Goal: Task Accomplishment & Management: Use online tool/utility

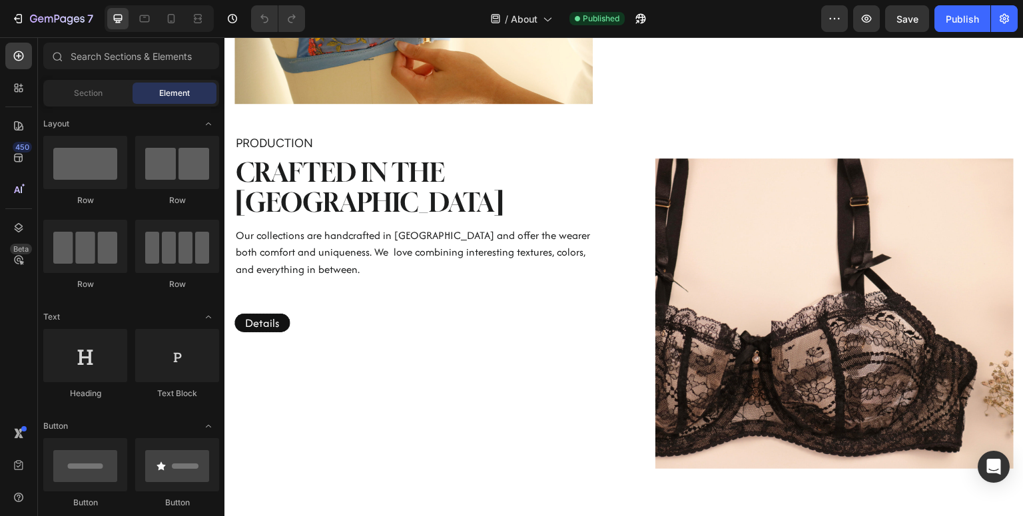
scroll to position [1040, 0]
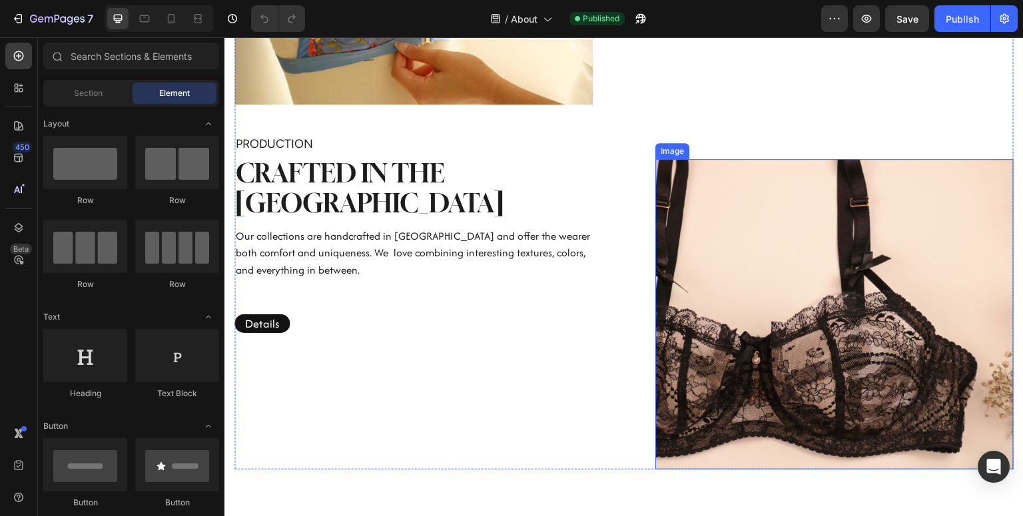
click at [799, 334] on img at bounding box center [834, 314] width 358 height 310
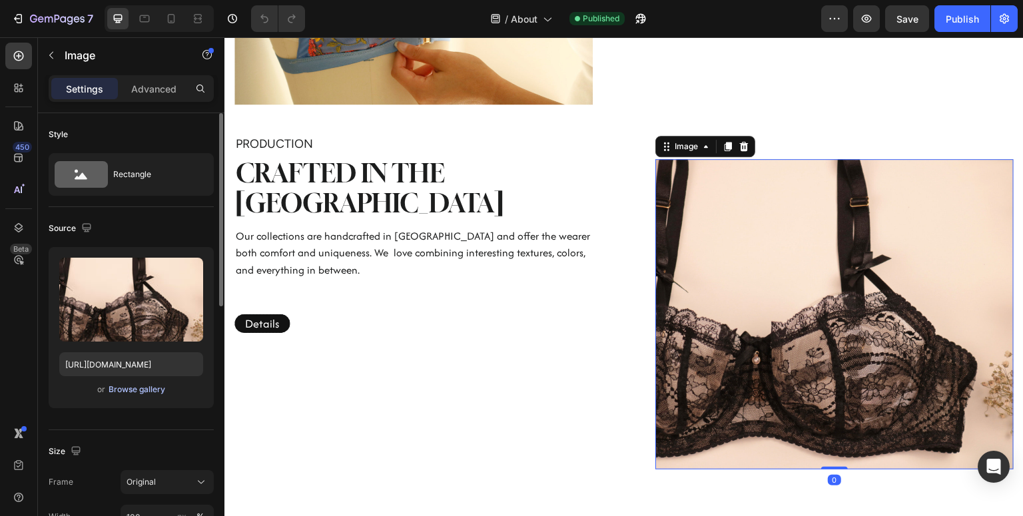
click at [148, 392] on div "Browse gallery" at bounding box center [137, 390] width 57 height 12
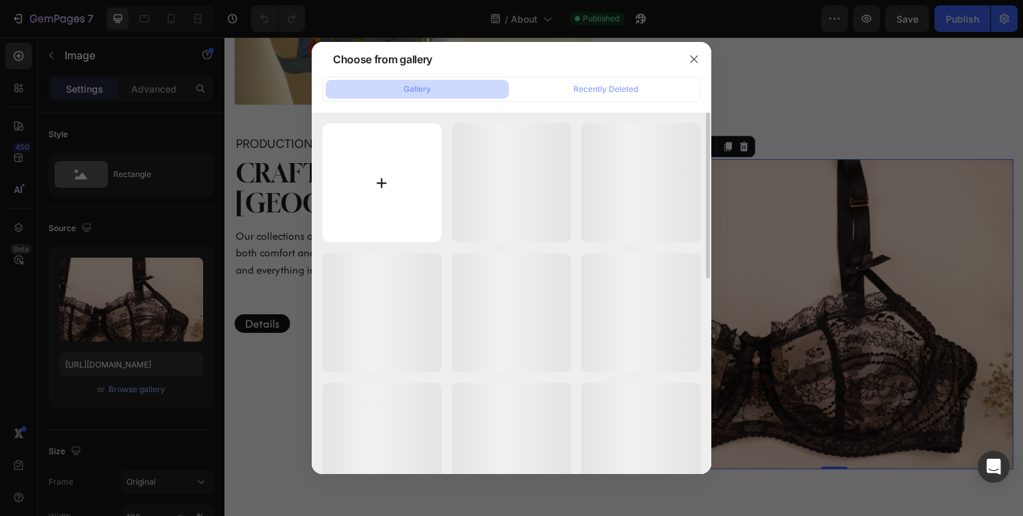
click at [402, 174] on input "file" at bounding box center [381, 182] width 119 height 119
type input "C:\fakepath\IMG_8836.HEIC"
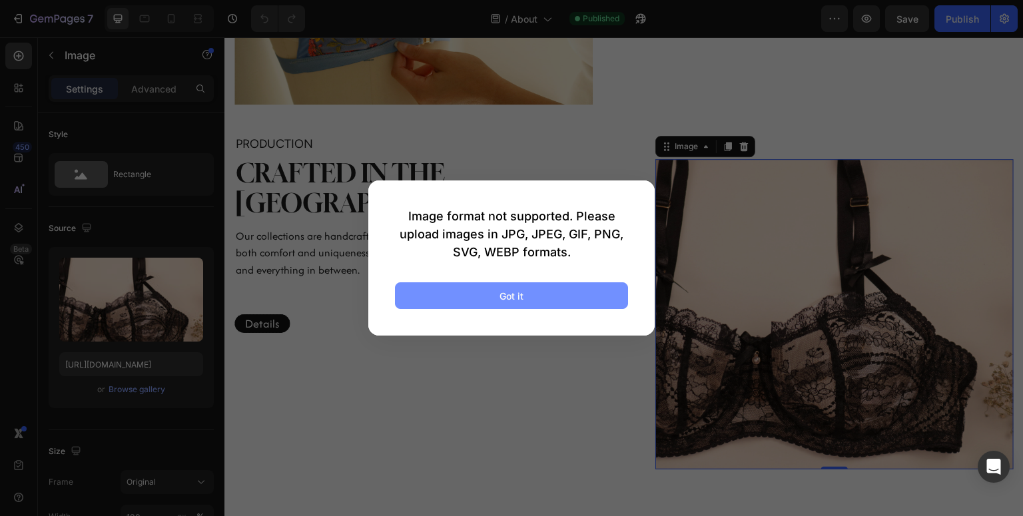
click at [539, 297] on button "Got it" at bounding box center [511, 295] width 233 height 27
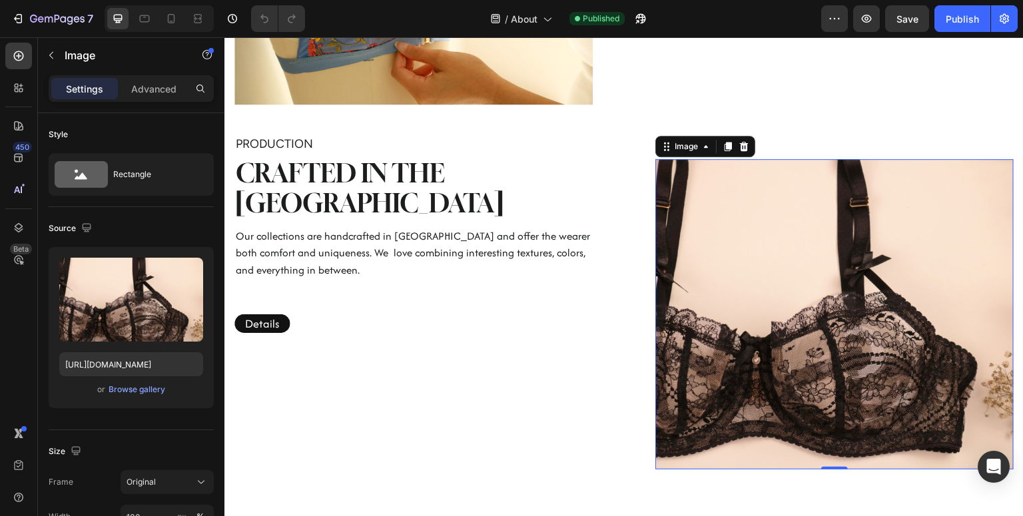
click at [893, 344] on img at bounding box center [834, 314] width 358 height 310
click at [135, 390] on div "Browse gallery" at bounding box center [137, 390] width 57 height 12
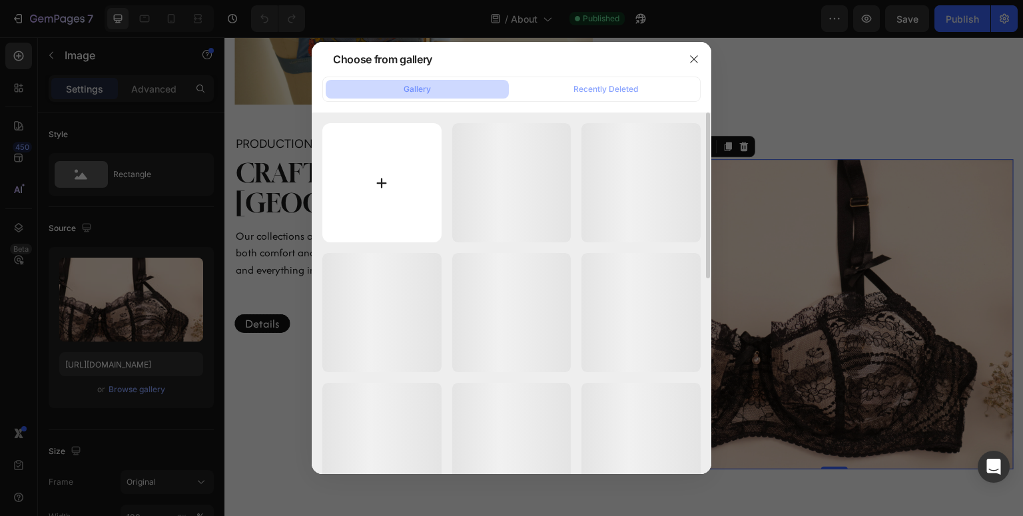
click at [384, 203] on input "file" at bounding box center [381, 182] width 119 height 119
click at [382, 153] on input "file" at bounding box center [381, 182] width 119 height 119
type input "C:\fakepath\IMG_8836.jpg"
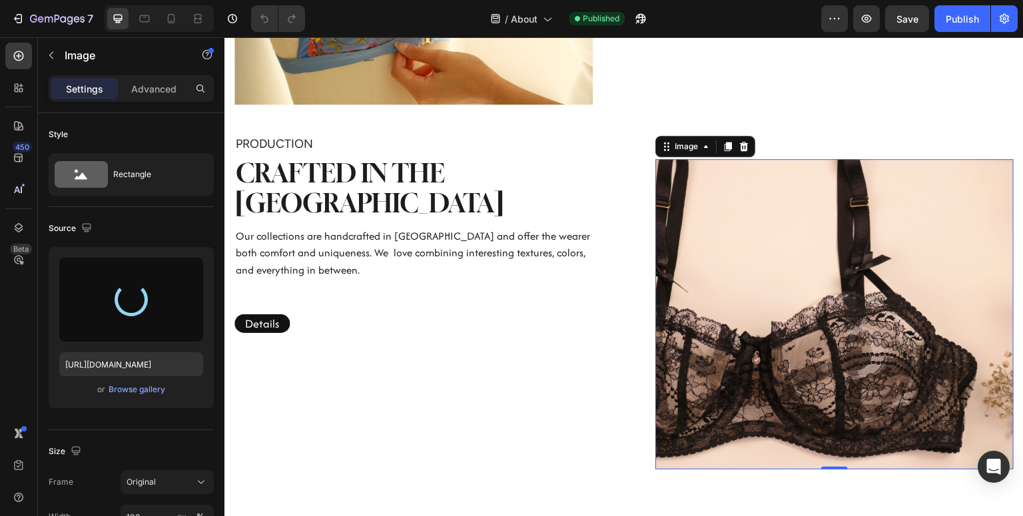
type input "[URL][DOMAIN_NAME]"
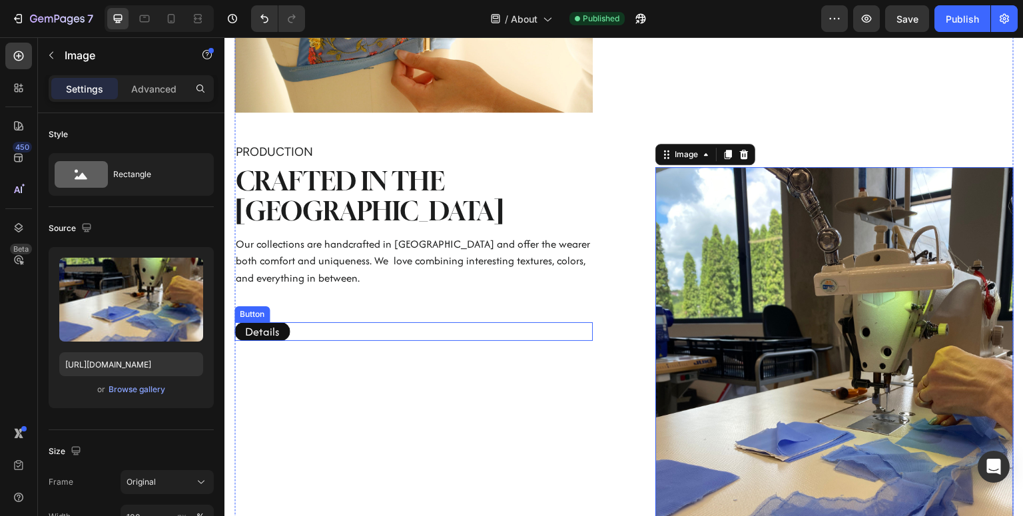
scroll to position [1033, 0]
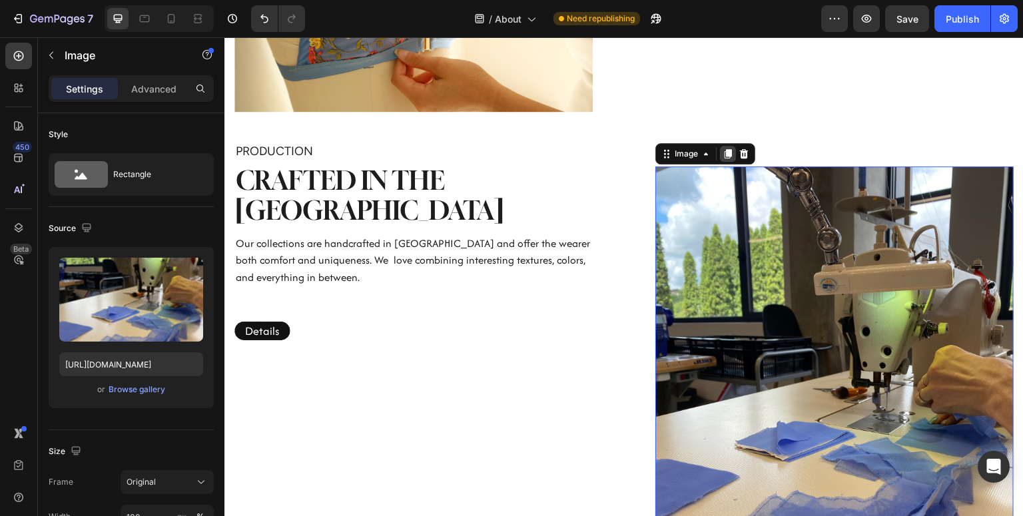
click at [724, 149] on icon at bounding box center [728, 154] width 11 height 11
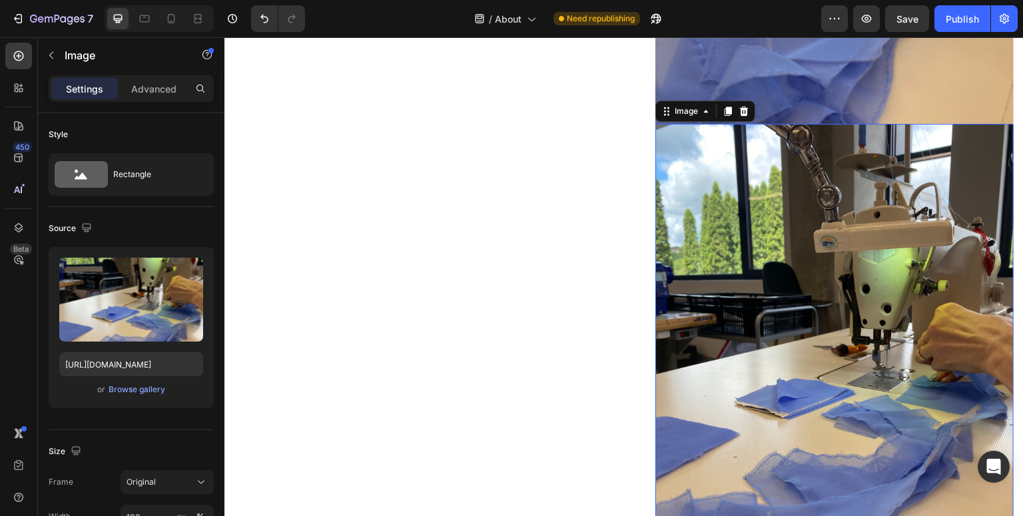
scroll to position [1562, 0]
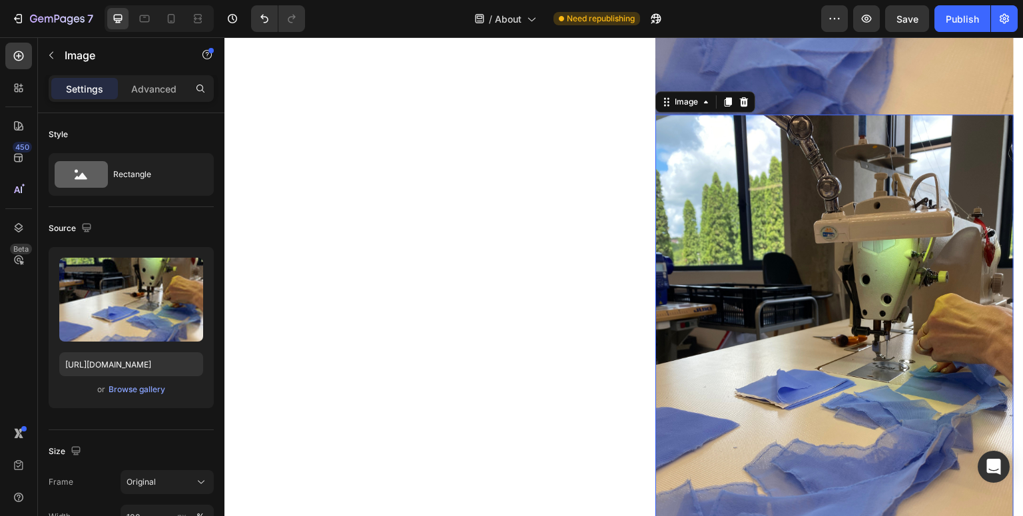
click at [734, 132] on img at bounding box center [834, 354] width 358 height 478
click at [747, 91] on div "Image" at bounding box center [705, 101] width 100 height 21
click at [748, 97] on icon at bounding box center [744, 102] width 11 height 11
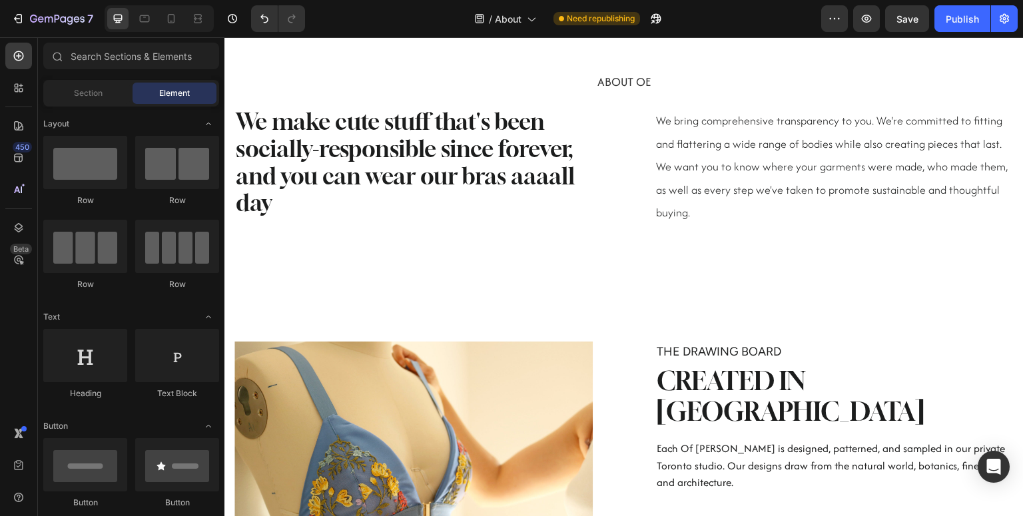
scroll to position [1191, 0]
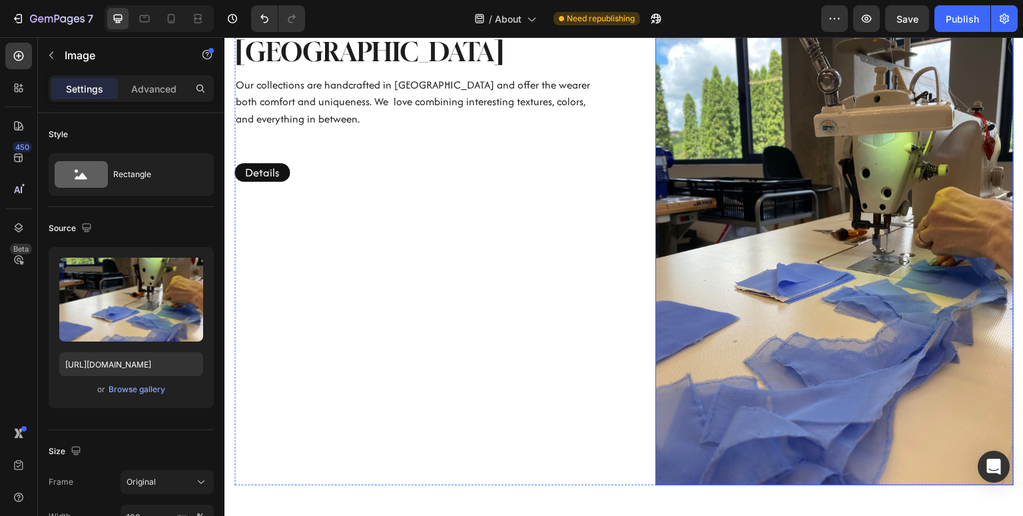
click at [765, 207] on img at bounding box center [834, 247] width 358 height 478
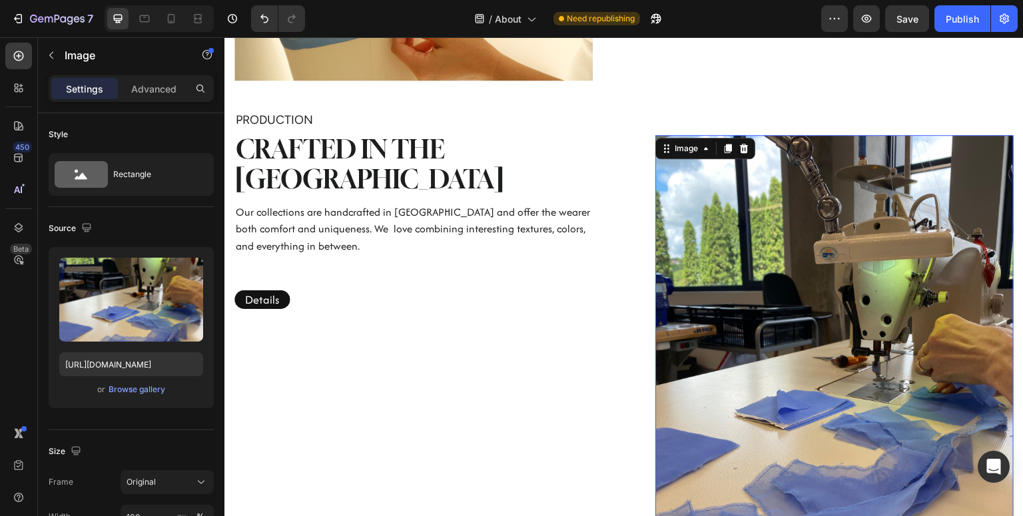
scroll to position [1060, 0]
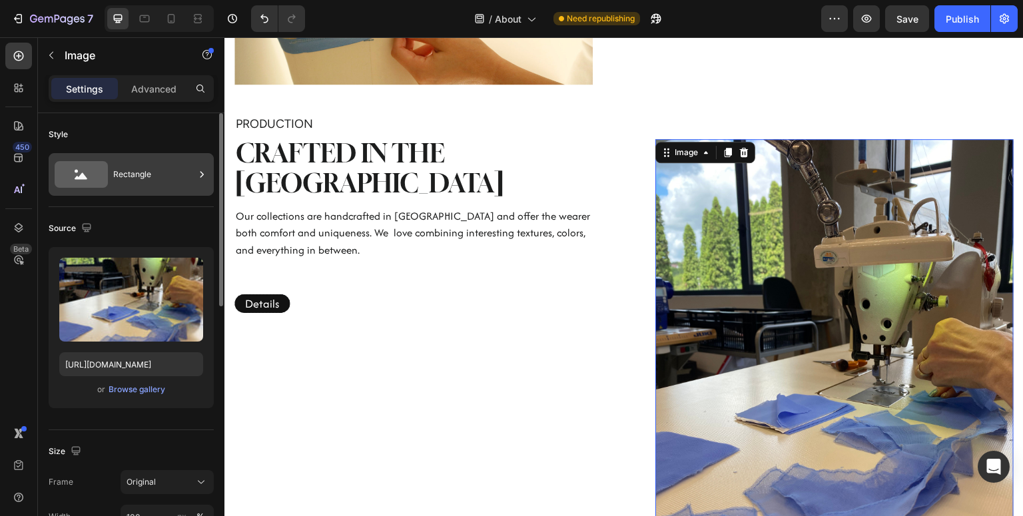
click at [191, 169] on div "Rectangle" at bounding box center [153, 174] width 81 height 31
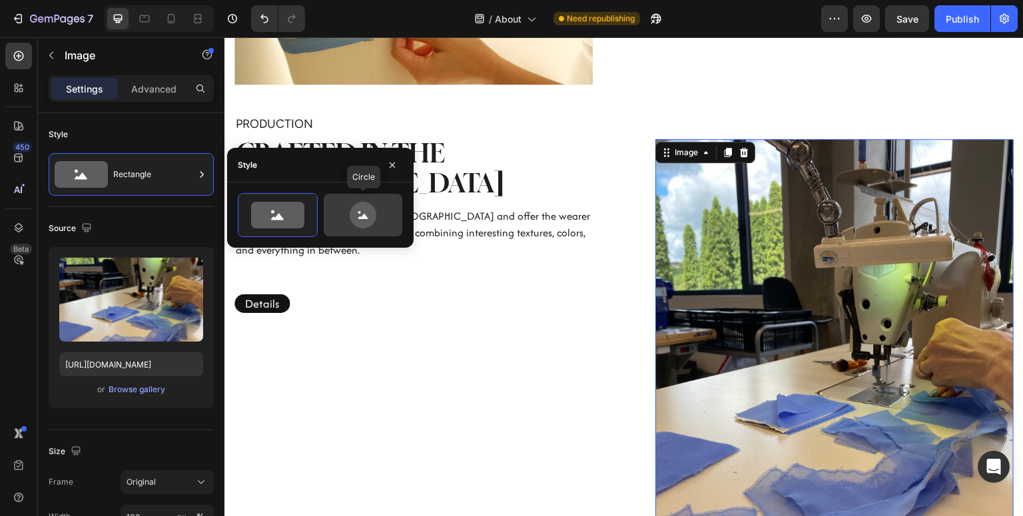
click at [366, 222] on icon at bounding box center [363, 215] width 27 height 27
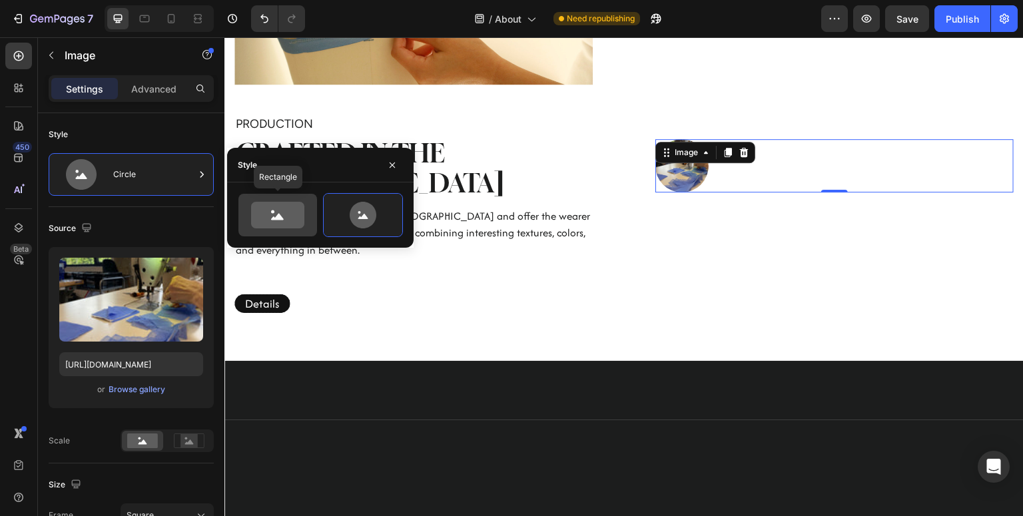
click at [282, 224] on icon at bounding box center [277, 215] width 53 height 27
type input "100"
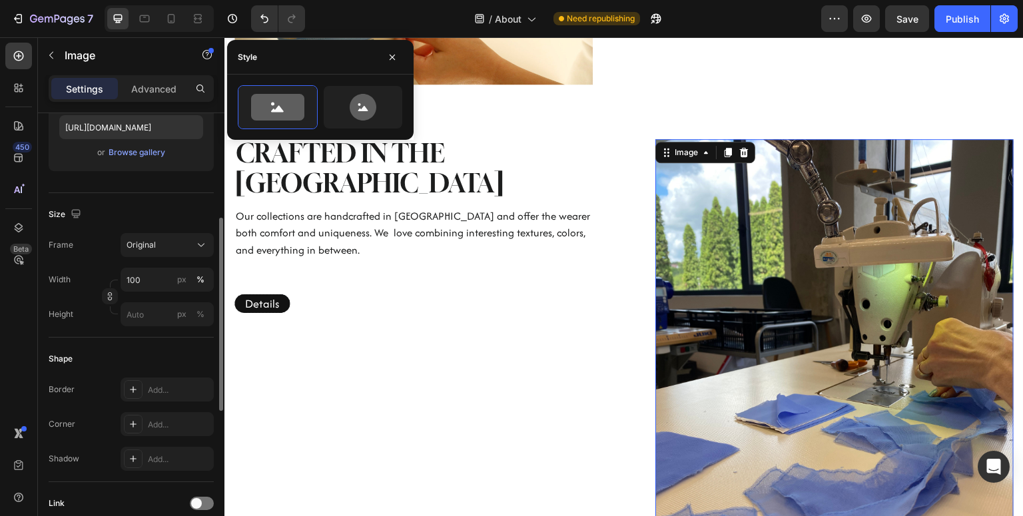
scroll to position [238, 0]
click at [182, 243] on div "Original" at bounding box center [159, 244] width 65 height 12
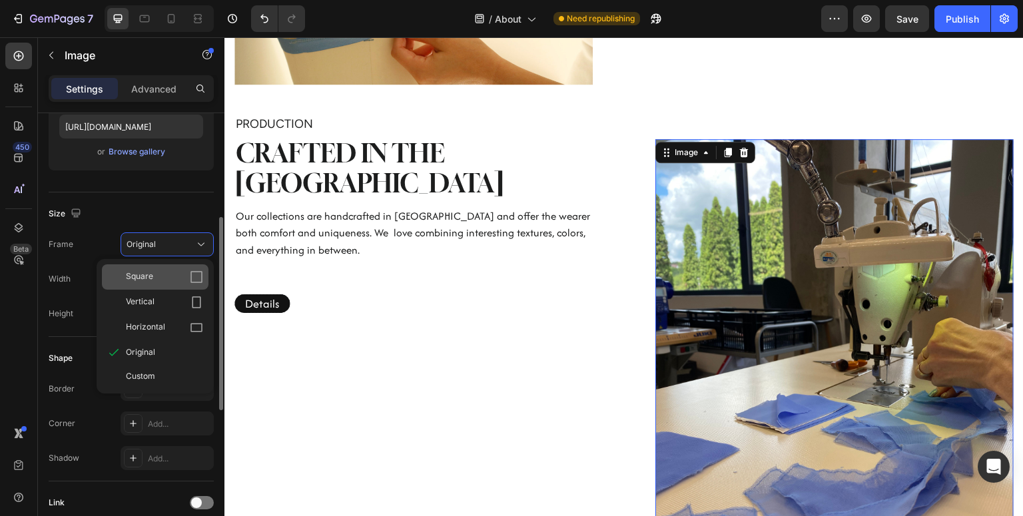
click at [159, 277] on div "Square" at bounding box center [164, 276] width 77 height 13
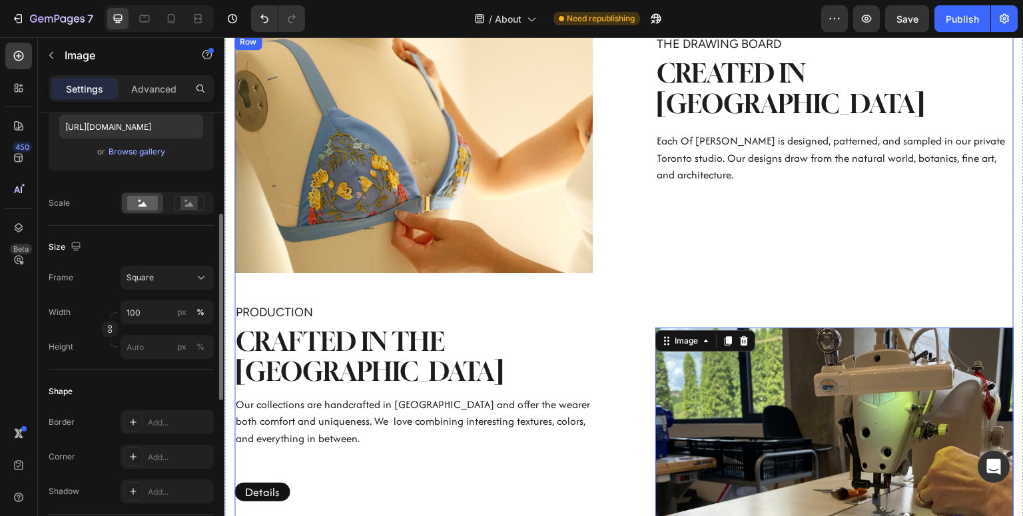
scroll to position [873, 0]
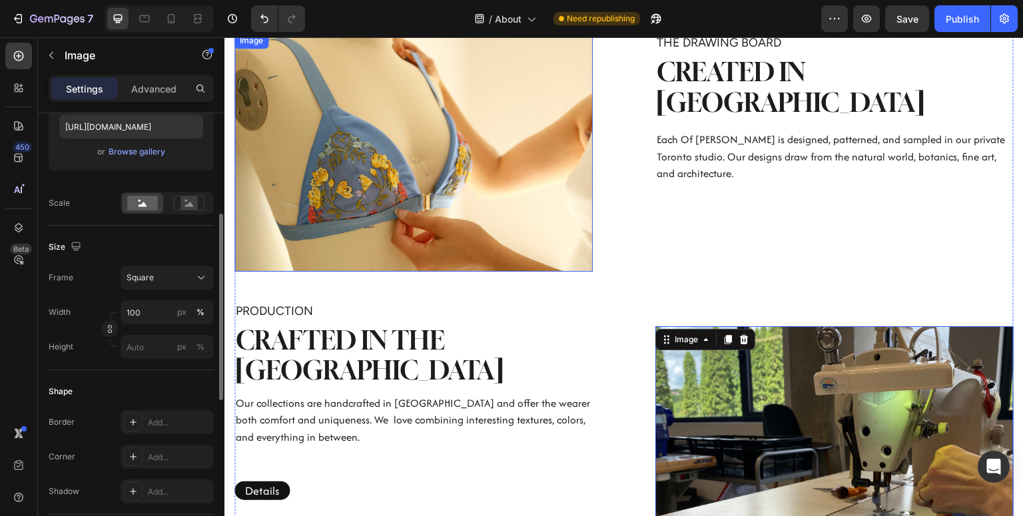
click at [502, 215] on img at bounding box center [413, 152] width 358 height 239
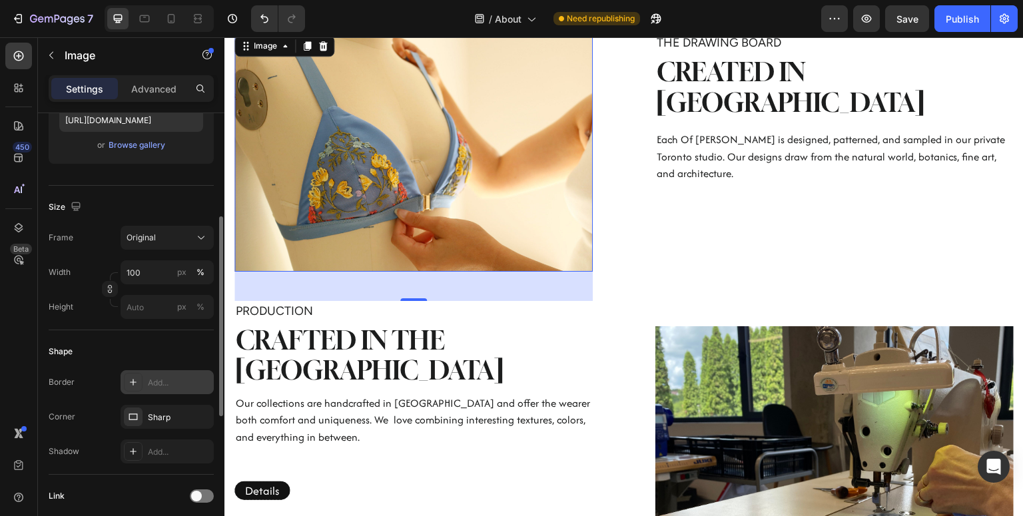
scroll to position [238, 0]
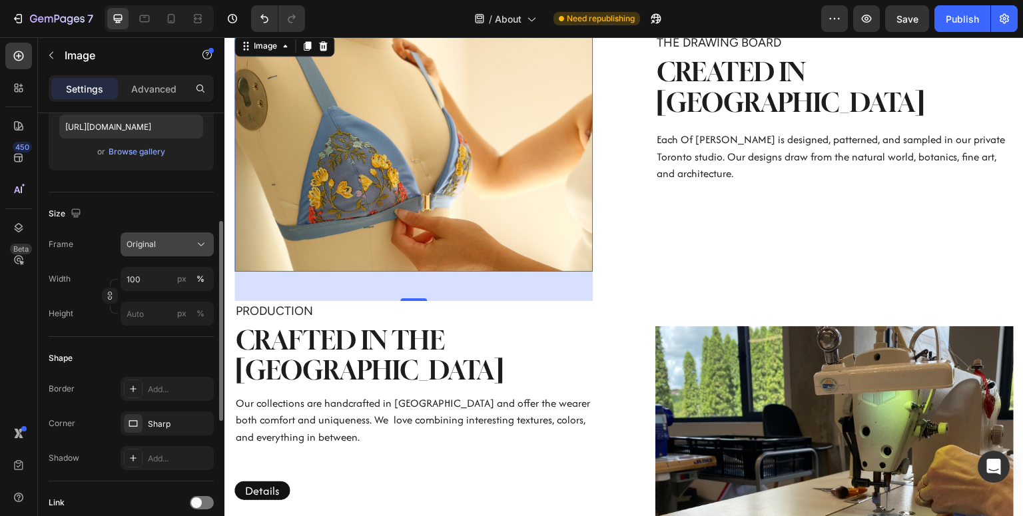
click at [169, 251] on button "Original" at bounding box center [167, 244] width 93 height 24
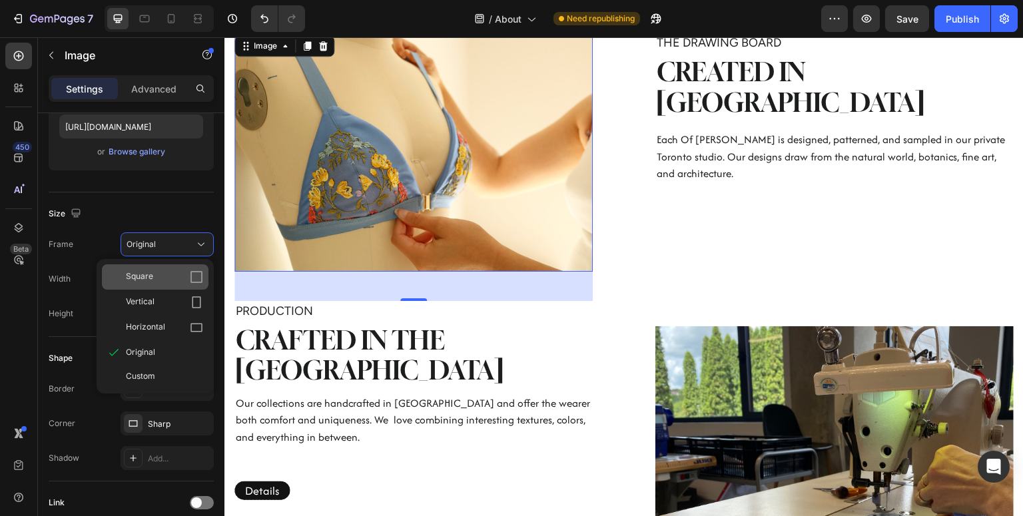
click at [155, 278] on div "Square" at bounding box center [164, 276] width 77 height 13
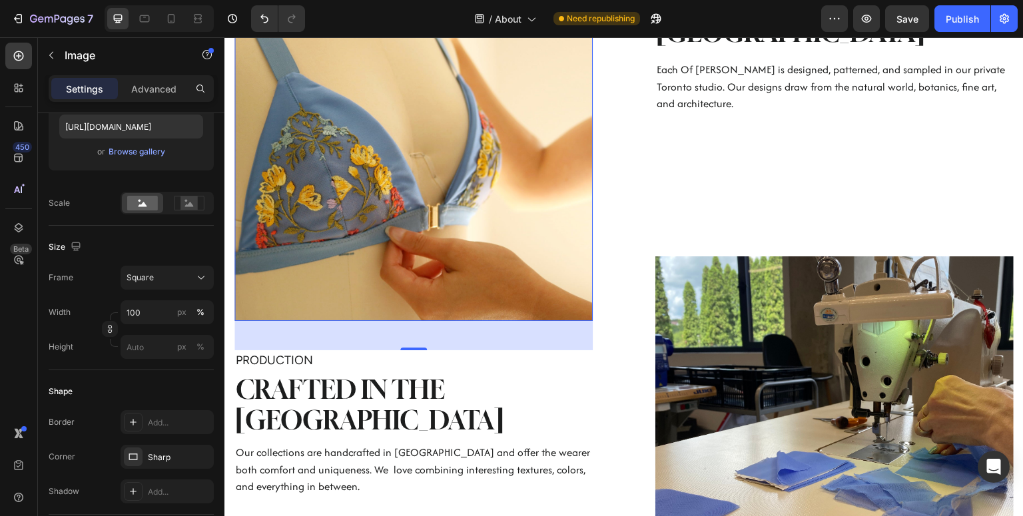
scroll to position [944, 0]
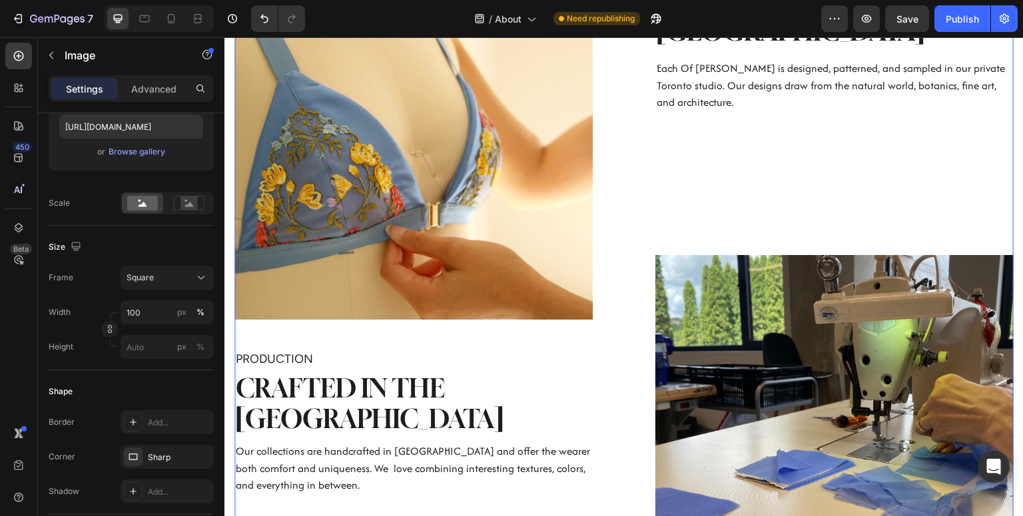
click at [636, 302] on div "Image PRODUCTION Text block CRAFTED IN THE [GEOGRAPHIC_DATA] Heading Our collec…" at bounding box center [623, 287] width 779 height 652
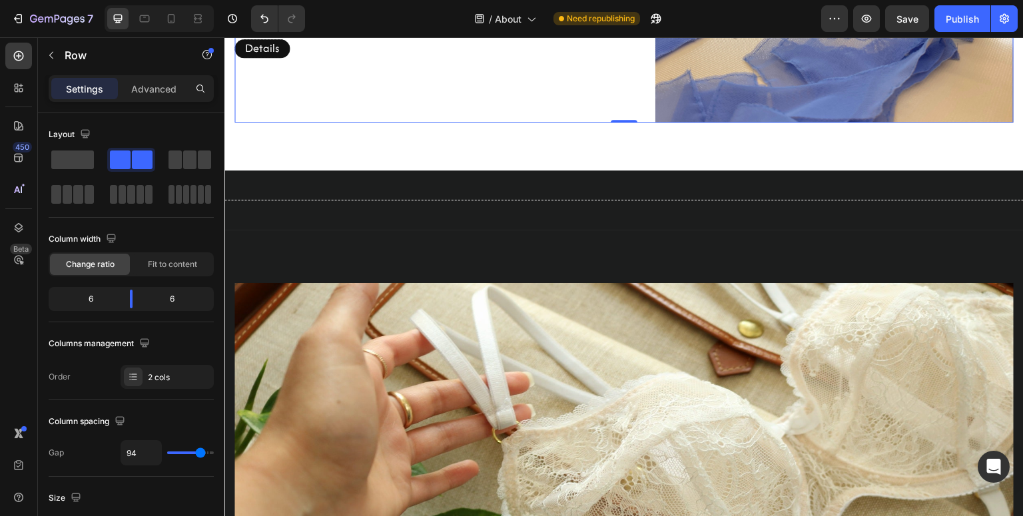
scroll to position [1434, 0]
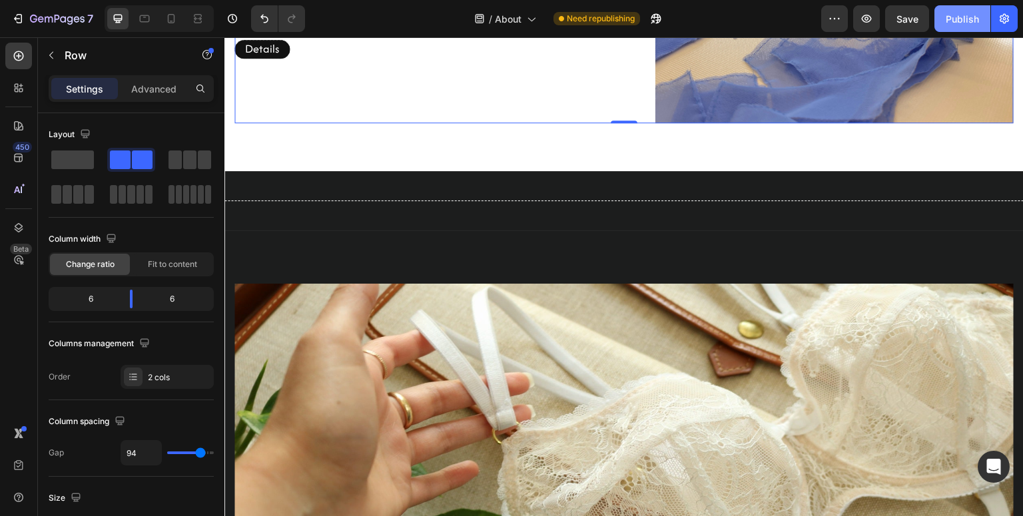
click at [967, 20] on div "Publish" at bounding box center [962, 19] width 33 height 14
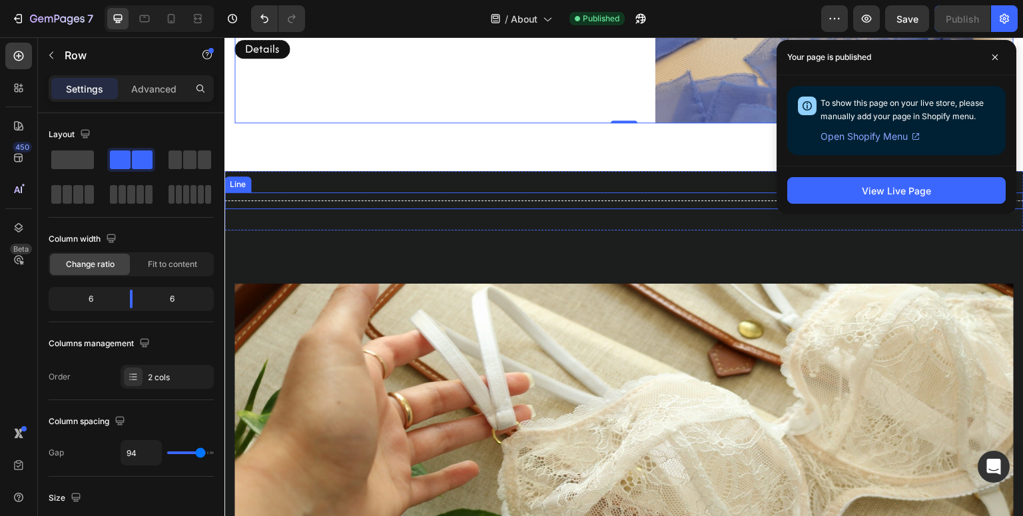
click at [679, 185] on div "Title Line Section 4" at bounding box center [623, 200] width 799 height 59
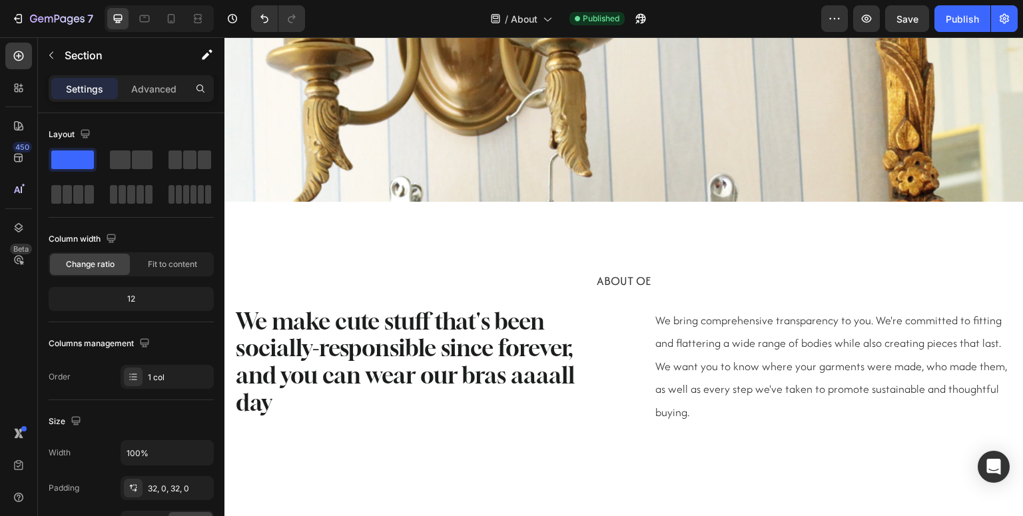
scroll to position [0, 0]
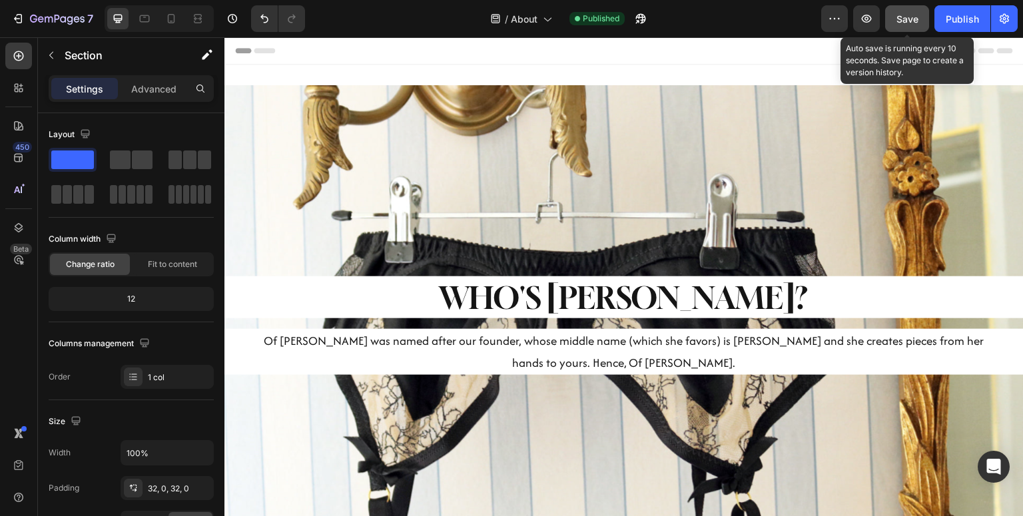
click at [913, 17] on span "Save" at bounding box center [908, 18] width 22 height 11
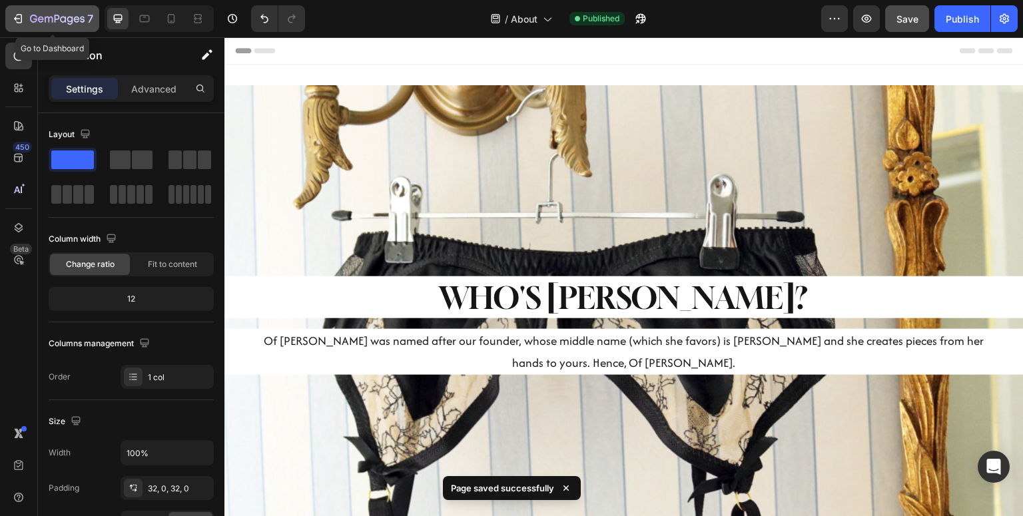
click at [17, 27] on button "7" at bounding box center [52, 18] width 94 height 27
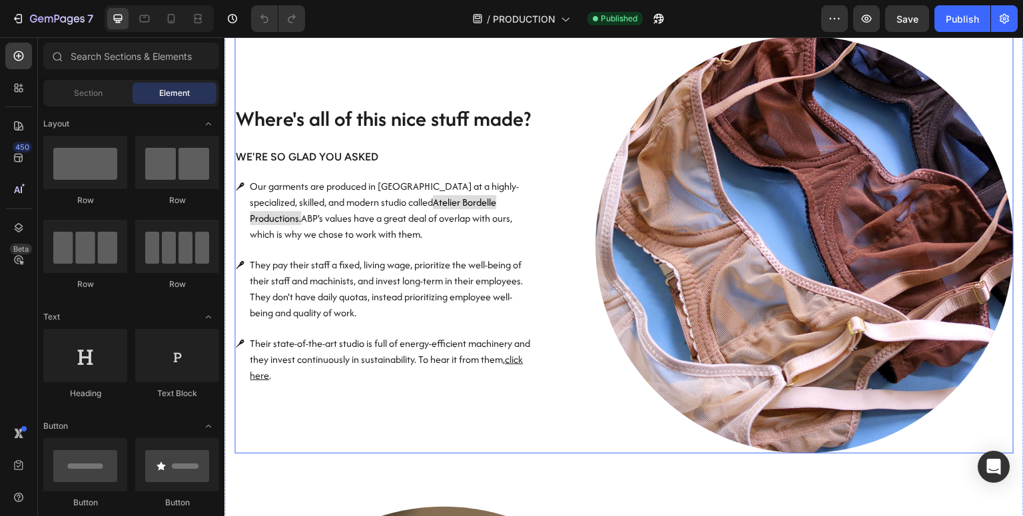
scroll to position [179, 0]
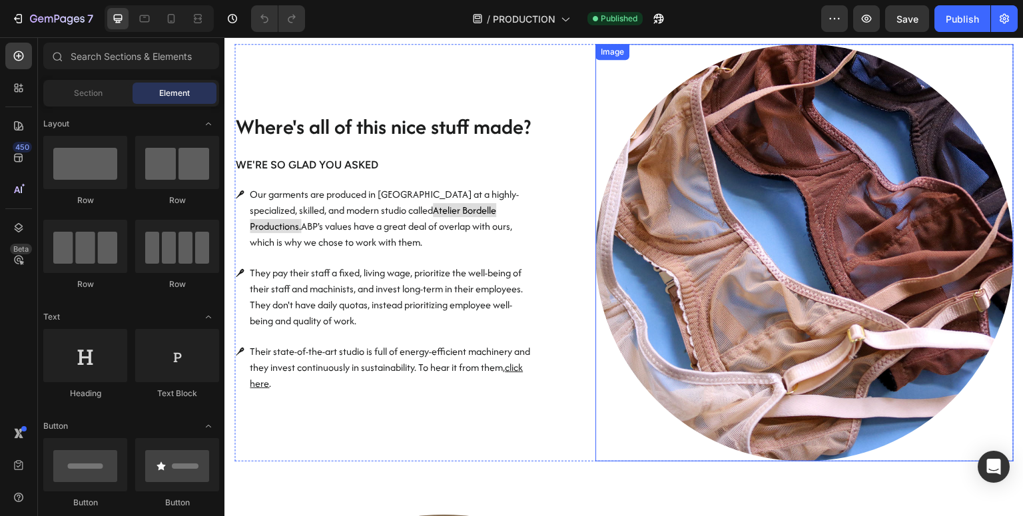
click at [708, 338] on img at bounding box center [805, 253] width 418 height 418
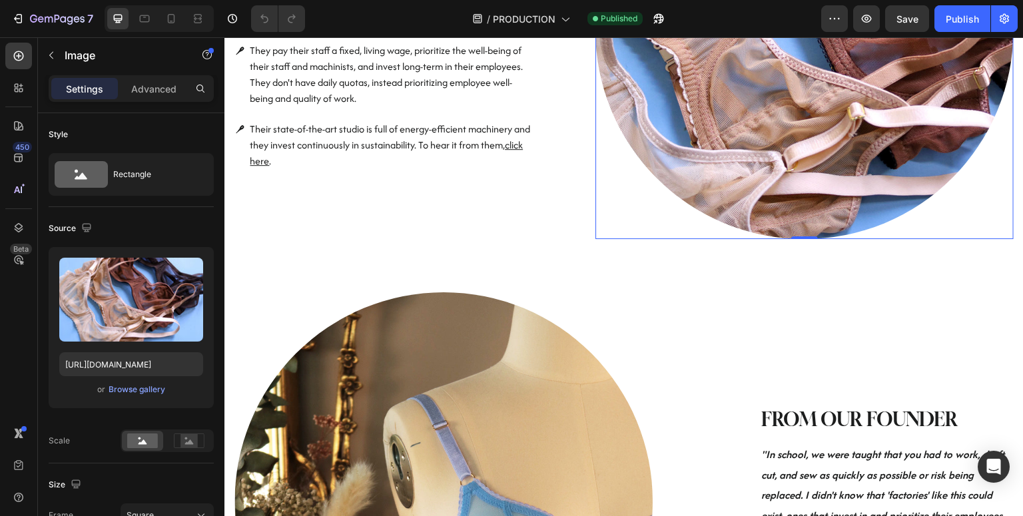
scroll to position [1014, 0]
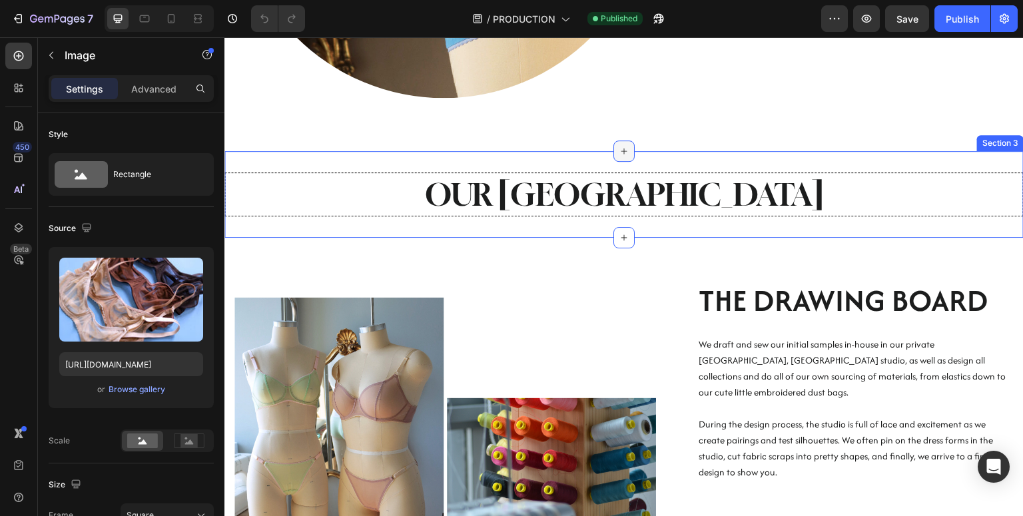
click at [625, 153] on icon at bounding box center [624, 151] width 11 height 11
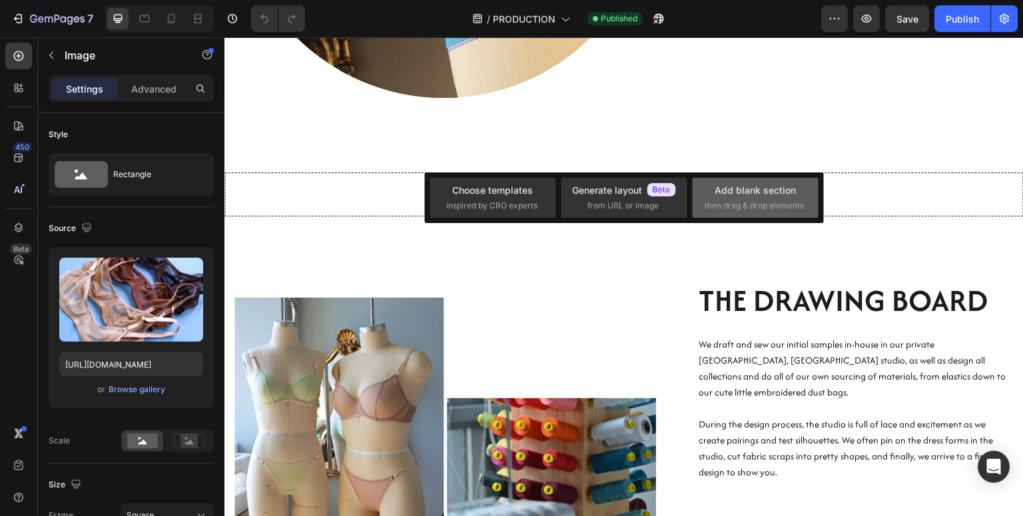
click at [725, 205] on span "then drag & drop elements" at bounding box center [754, 206] width 99 height 12
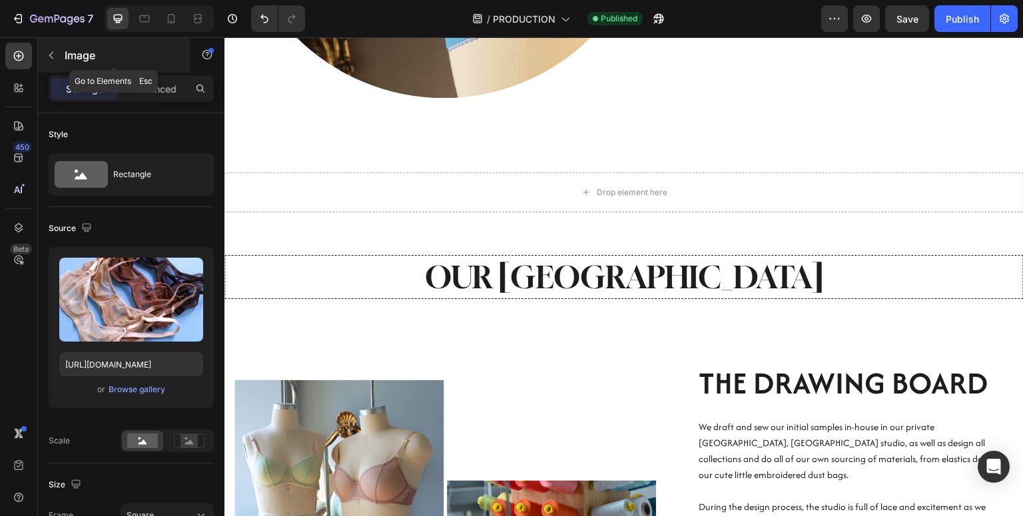
click at [51, 57] on icon "button" at bounding box center [51, 55] width 4 height 7
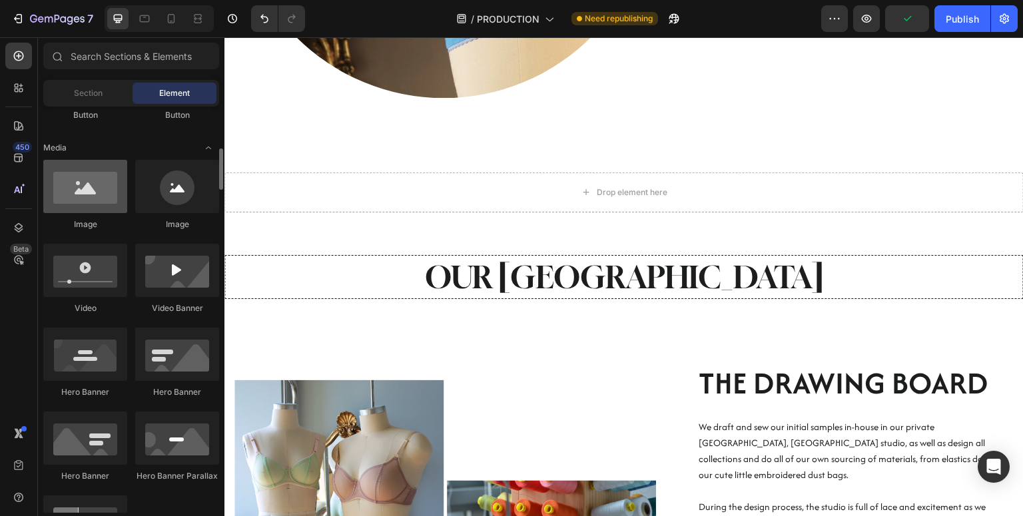
scroll to position [390, 0]
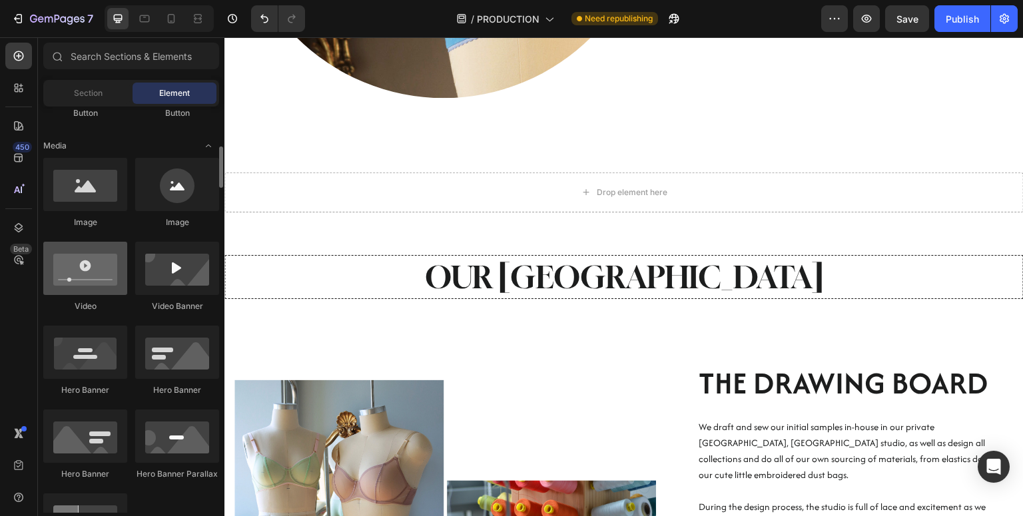
click at [87, 290] on div at bounding box center [85, 268] width 84 height 53
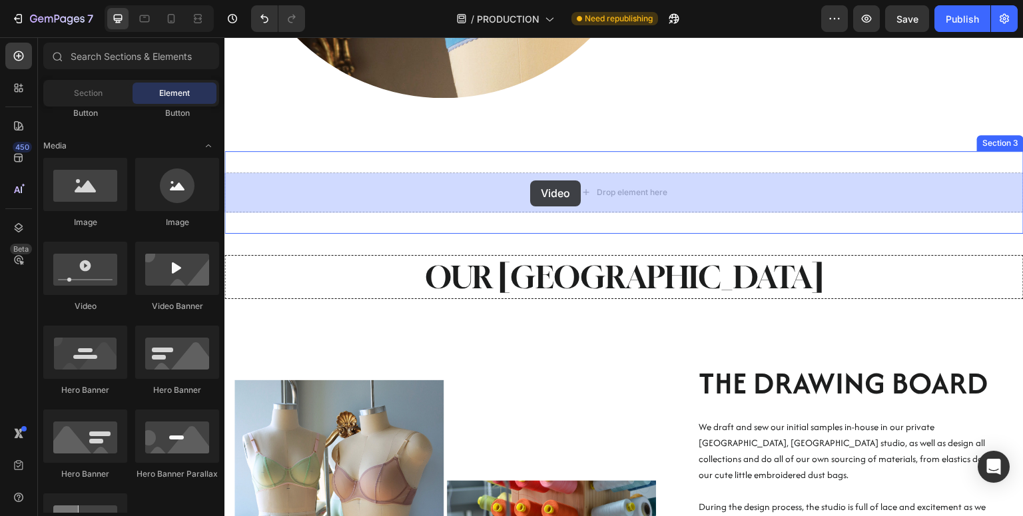
drag, startPoint x: 307, startPoint y: 320, endPoint x: 529, endPoint y: 176, distance: 264.8
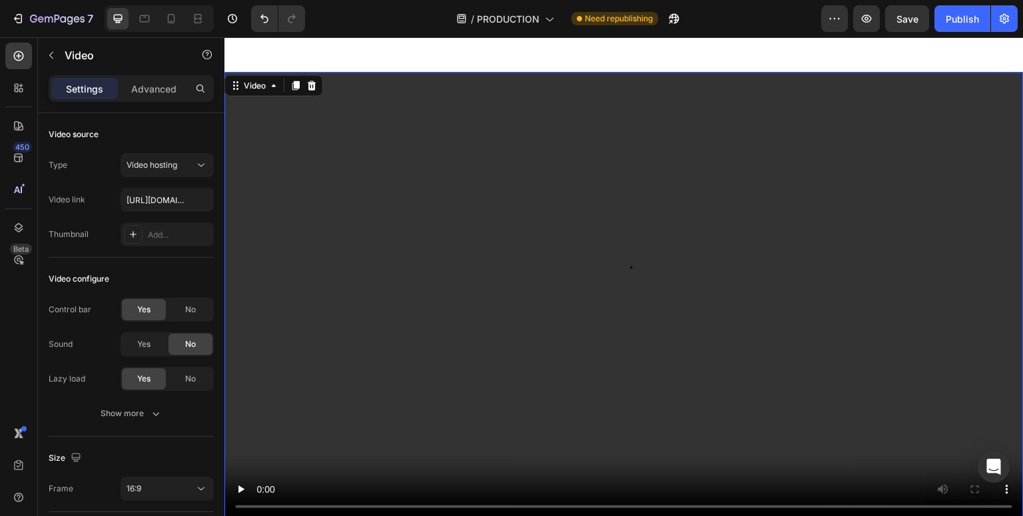
scroll to position [1096, 0]
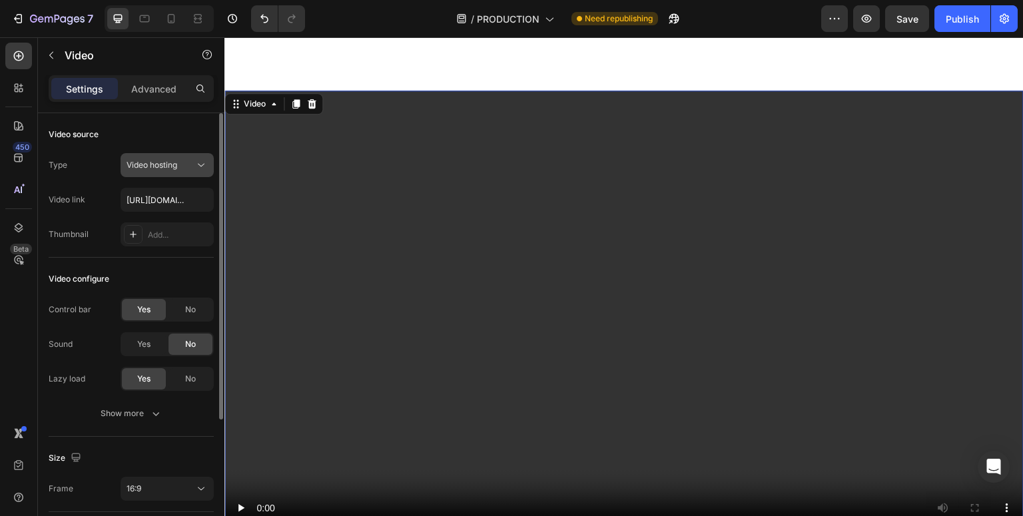
click at [177, 166] on span "Video hosting" at bounding box center [152, 165] width 51 height 10
click at [177, 133] on div "Video source" at bounding box center [131, 134] width 165 height 21
click at [157, 236] on div "Add..." at bounding box center [179, 235] width 63 height 12
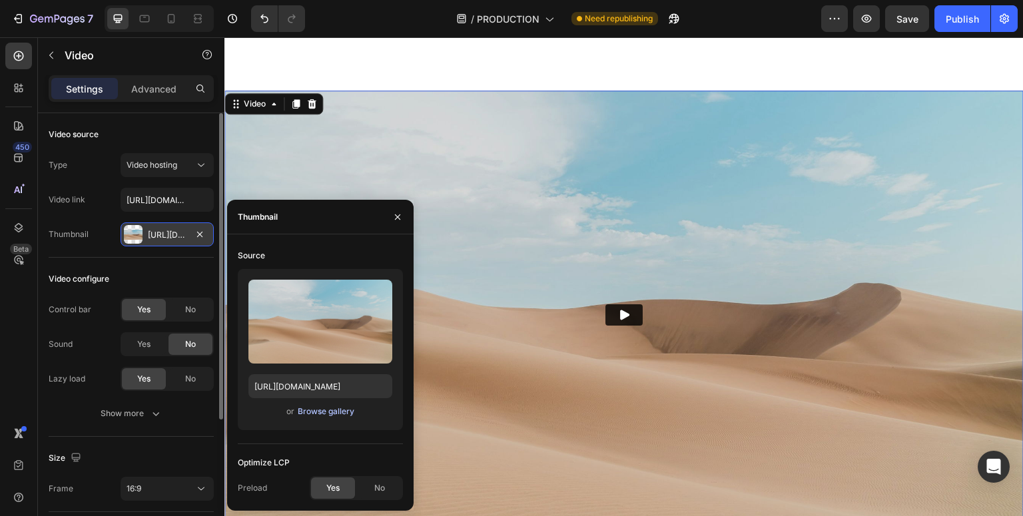
click at [307, 413] on div "Browse gallery" at bounding box center [326, 412] width 57 height 12
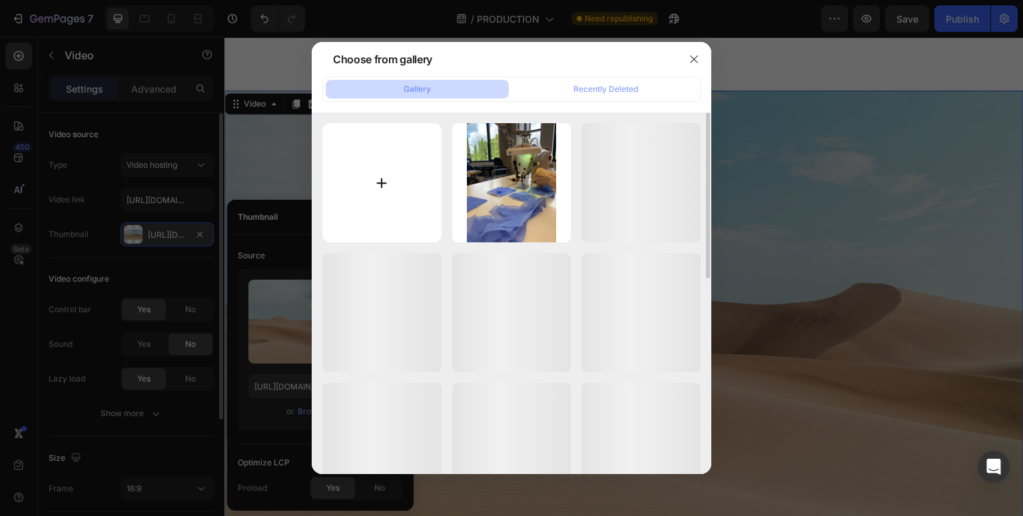
click at [412, 175] on input "file" at bounding box center [381, 182] width 119 height 119
click at [692, 59] on icon "button" at bounding box center [694, 59] width 11 height 11
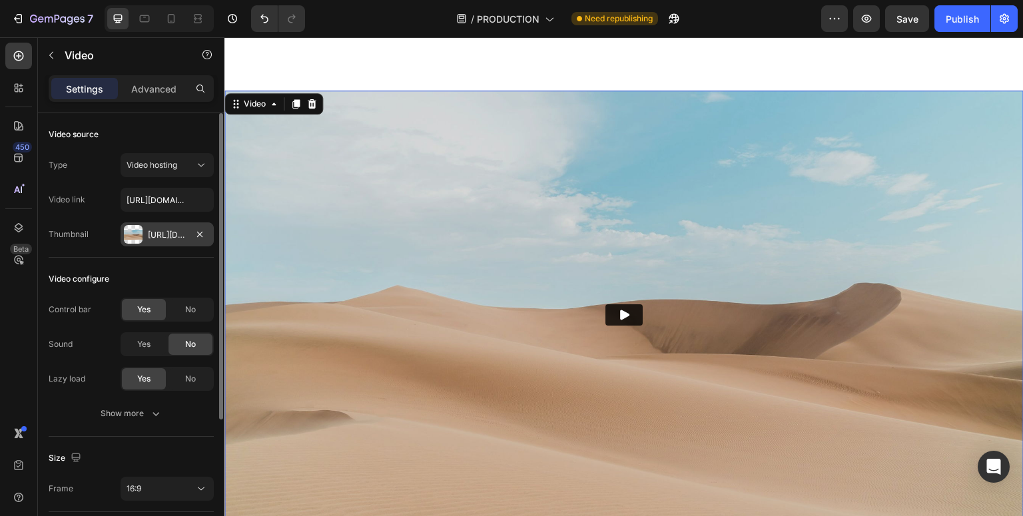
click at [523, 161] on img at bounding box center [623, 316] width 799 height 450
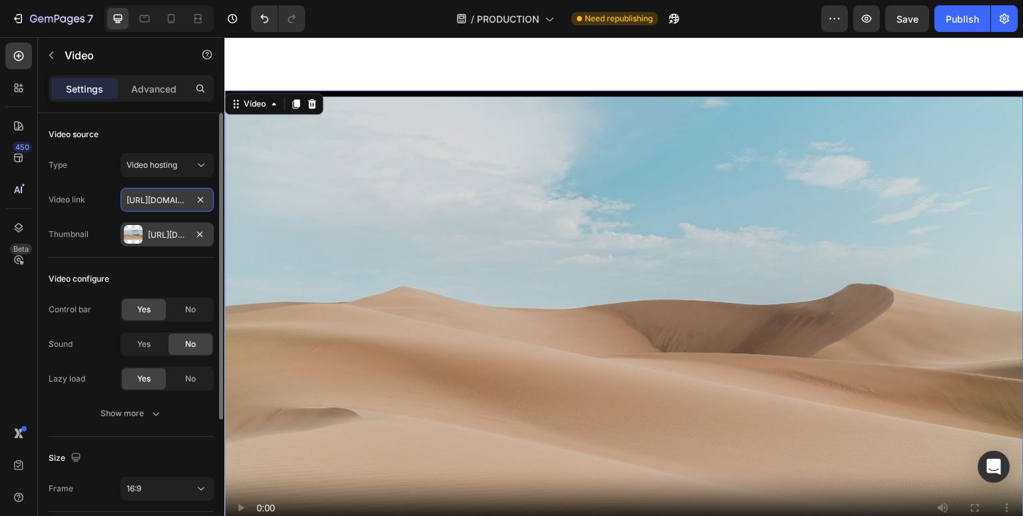
click at [174, 204] on input "https://cdn.shopify.com/videos/c/o/v/2cd3deb506b54b009063f7270ab5cf2e.mp4" at bounding box center [167, 200] width 93 height 24
click at [180, 201] on input "text" at bounding box center [167, 200] width 93 height 24
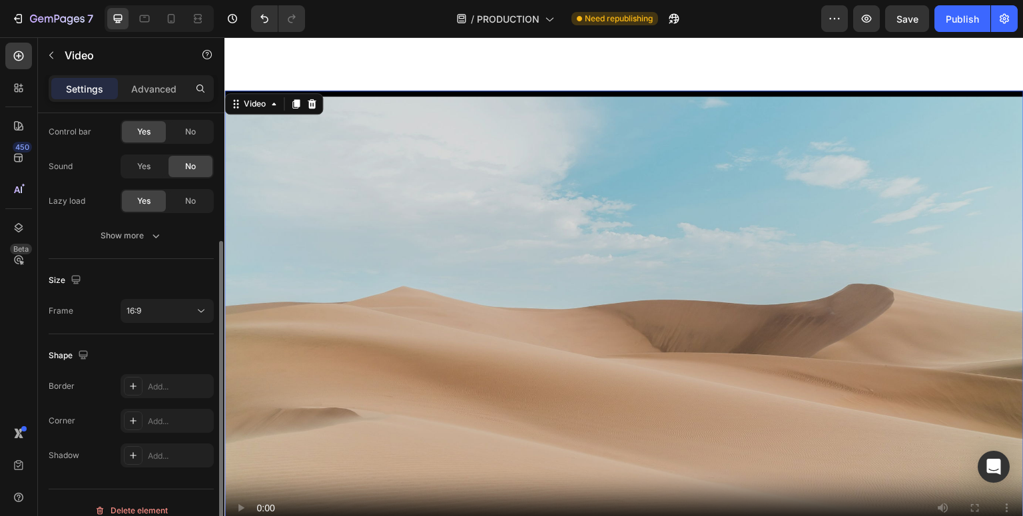
scroll to position [181, 0]
click at [154, 312] on div "16:9" at bounding box center [161, 308] width 68 height 12
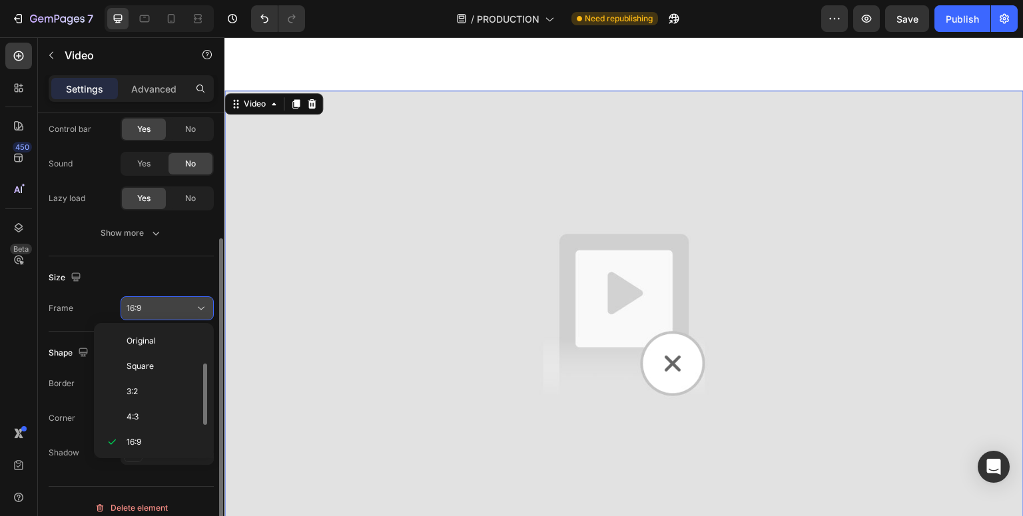
scroll to position [24, 0]
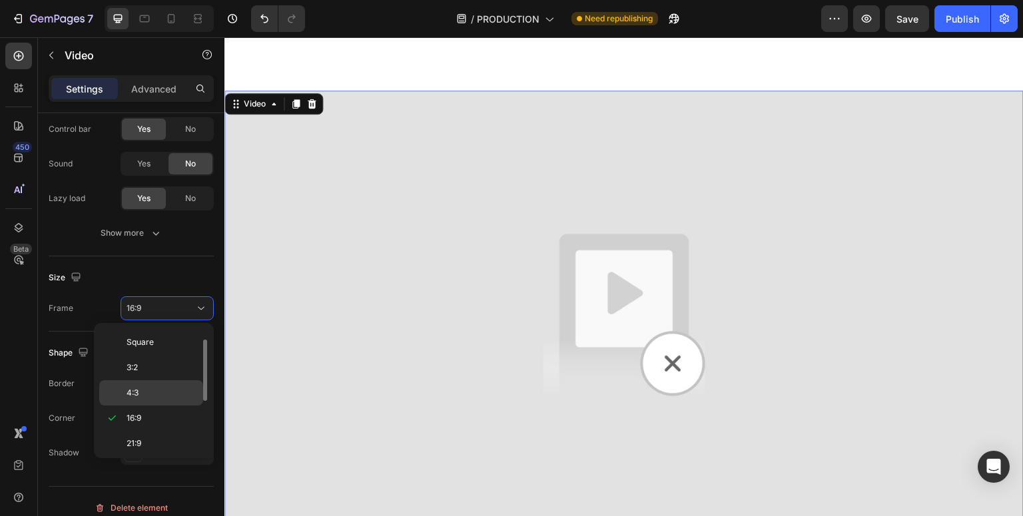
click at [139, 388] on p "4:3" at bounding box center [162, 393] width 71 height 12
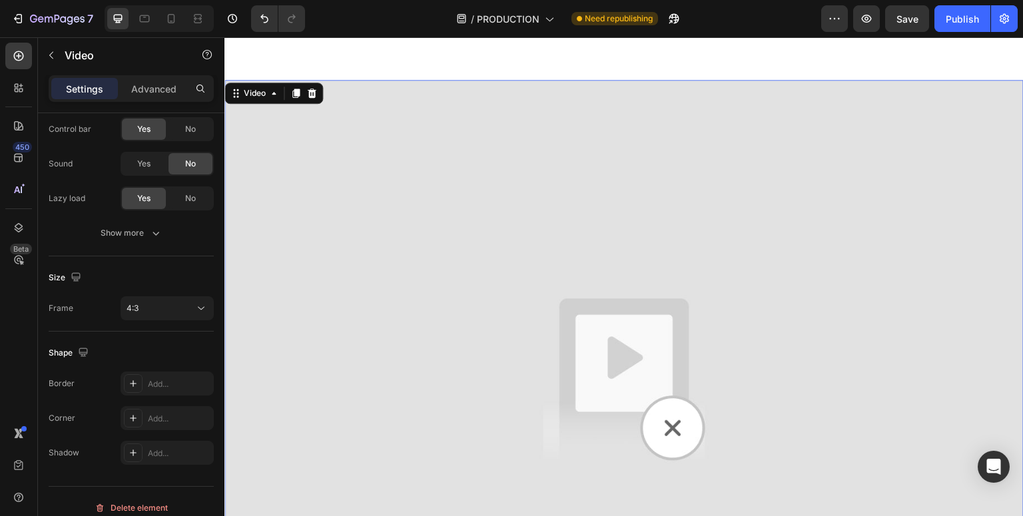
scroll to position [1108, 0]
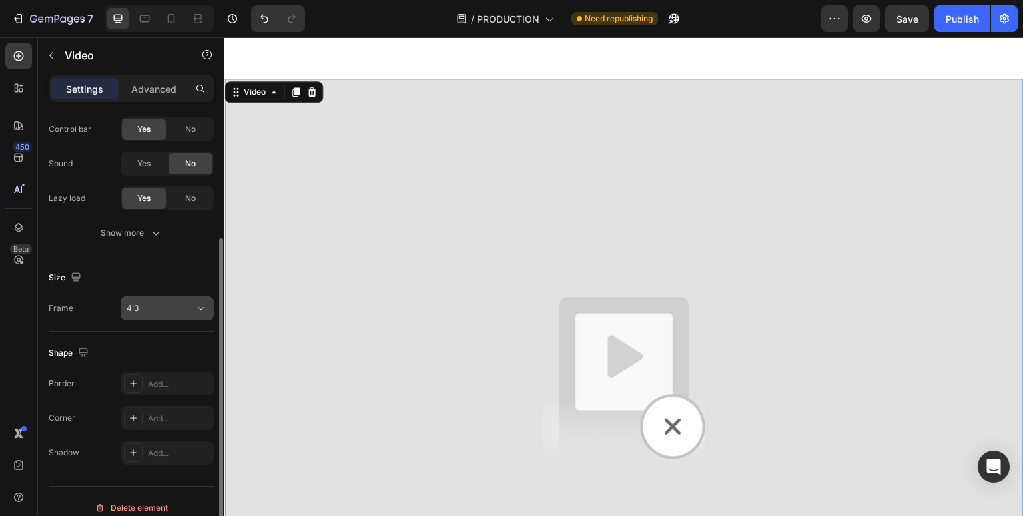
click at [158, 314] on div "4:3" at bounding box center [167, 308] width 81 height 13
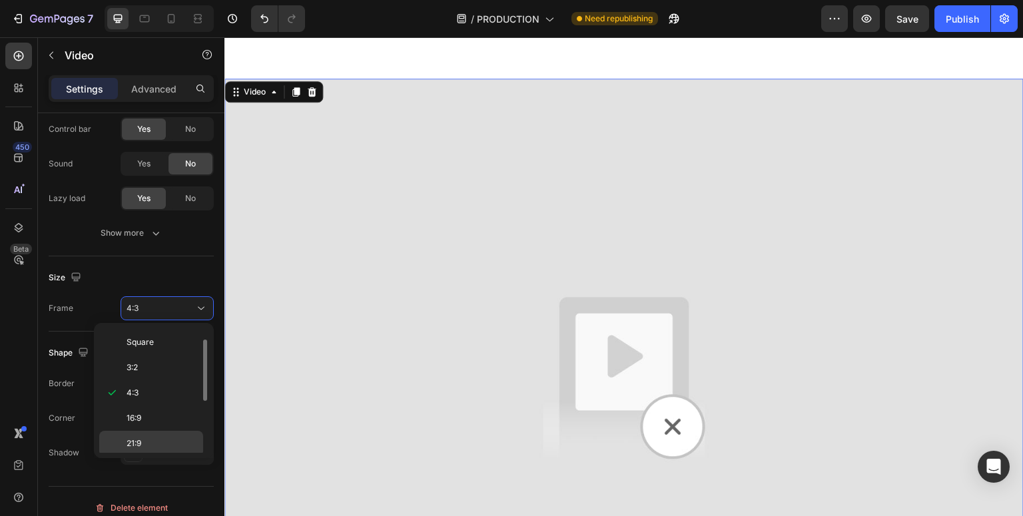
click at [143, 441] on p "21:9" at bounding box center [162, 444] width 71 height 12
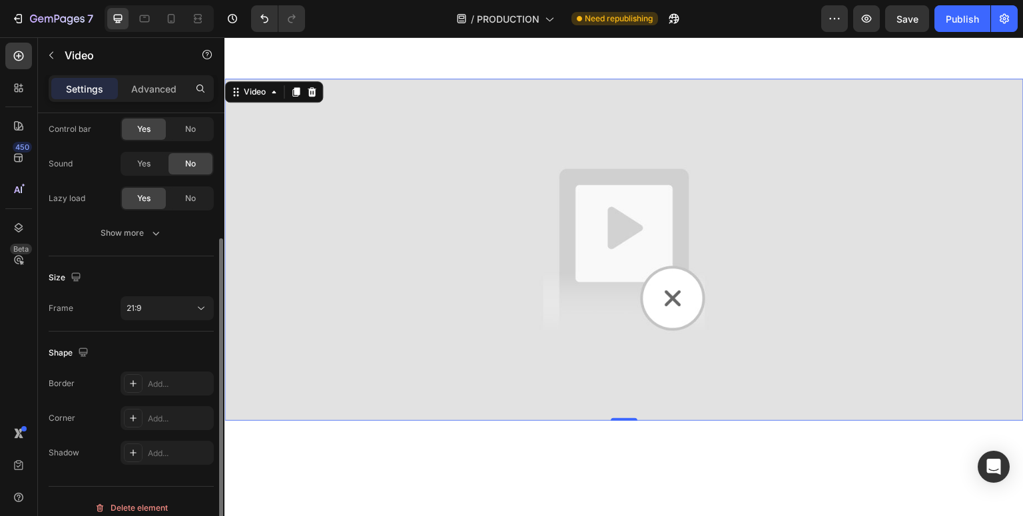
click at [172, 320] on div "Size Frame 21:9" at bounding box center [131, 293] width 165 height 75
click at [174, 308] on div "21:9" at bounding box center [161, 308] width 68 height 12
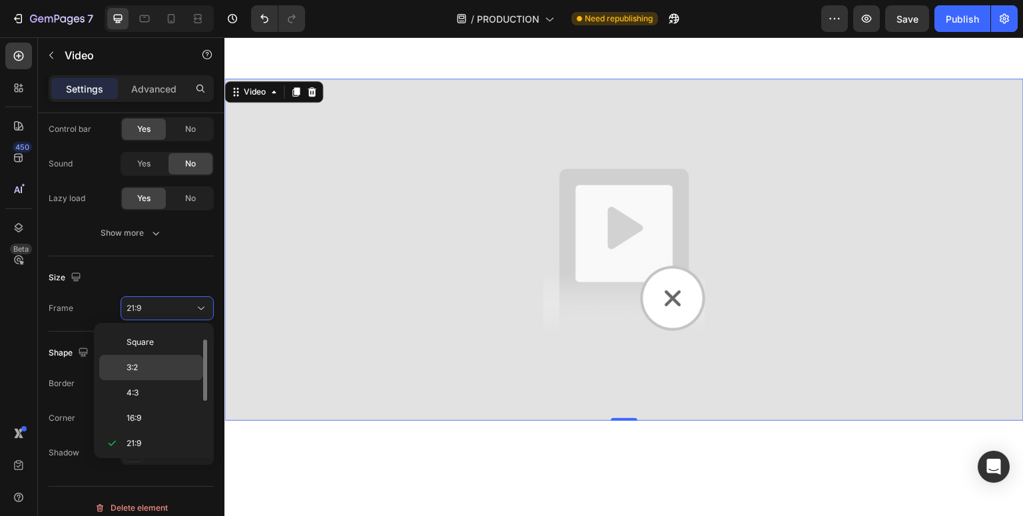
click at [155, 363] on p "3:2" at bounding box center [162, 368] width 71 height 12
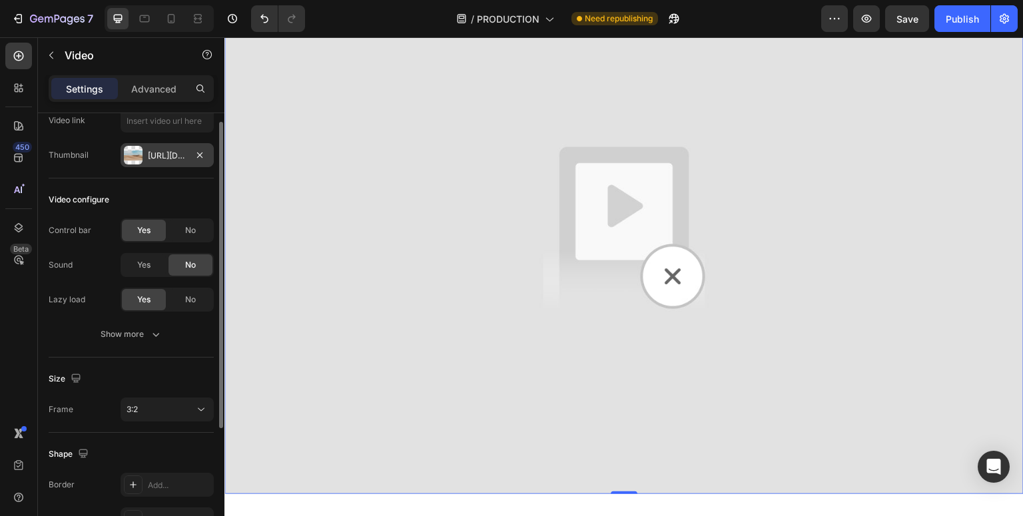
scroll to position [0, 0]
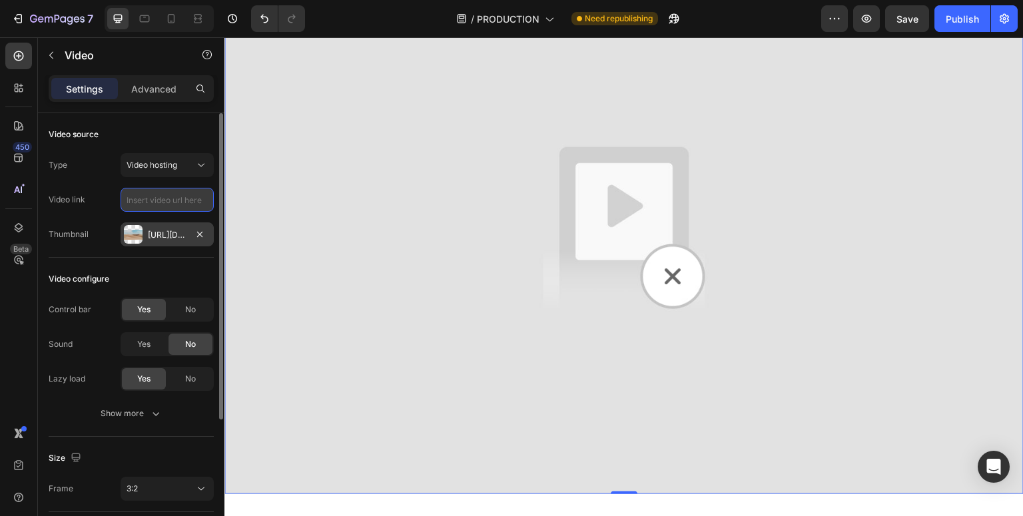
click at [167, 205] on input "text" at bounding box center [167, 200] width 93 height 24
paste input "https://cdn.shopify.com/videos/c/o/v/fceed8d5d9674185abe6dad5f13e264e.mp4"
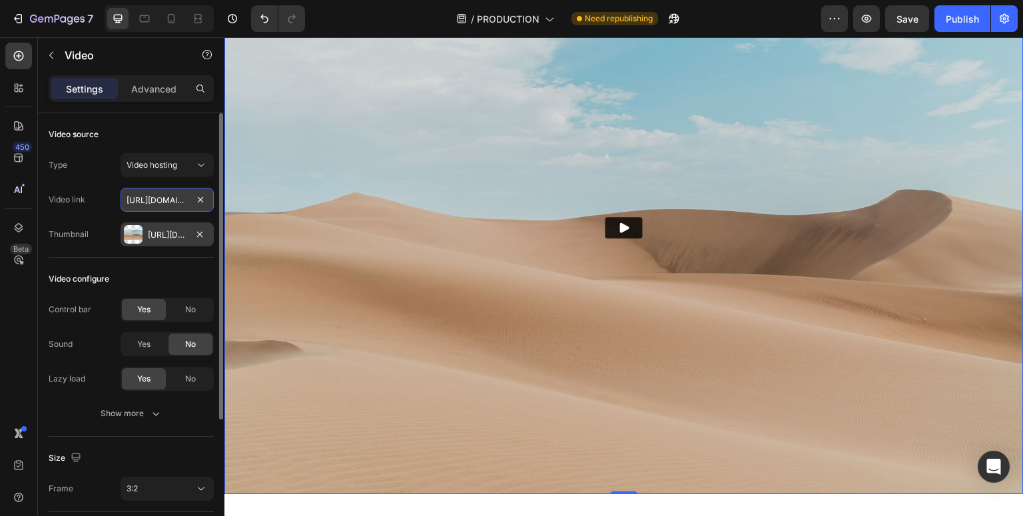
scroll to position [0, 248]
type input "https://cdn.shopify.com/videos/c/o/v/fceed8d5d9674185abe6dad5f13e264e.mp4"
click at [90, 218] on div "Type Video hosting Video link https://cdn.shopify.com/videos/c/o/v/fceed8d5d967…" at bounding box center [131, 199] width 165 height 93
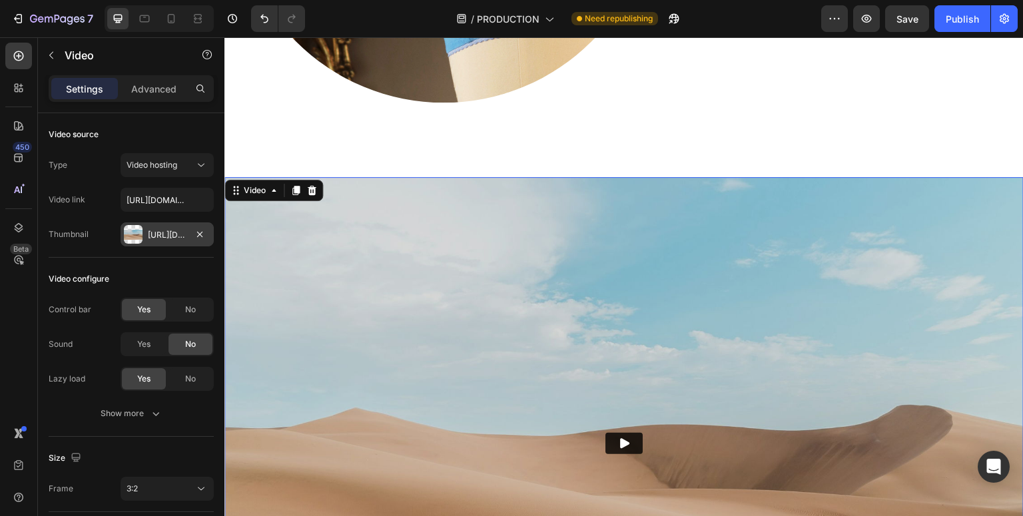
scroll to position [1014, 0]
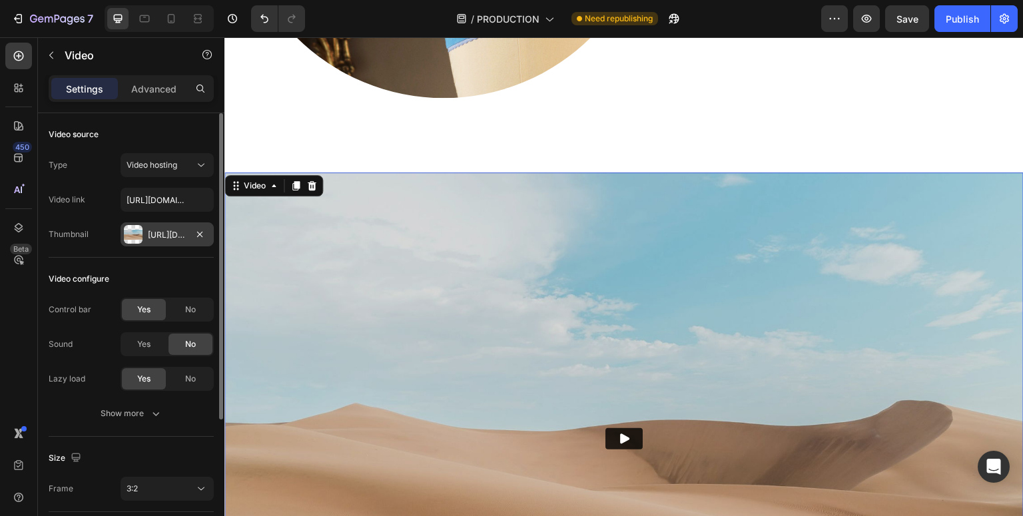
click at [185, 212] on div "Type Video hosting Video link https://cdn.shopify.com/videos/c/o/v/fceed8d5d967…" at bounding box center [131, 199] width 165 height 93
click at [177, 211] on input "https://cdn.shopify.com/videos/c/o/v/fceed8d5d9674185abe6dad5f13e264e.mp4" at bounding box center [167, 200] width 93 height 24
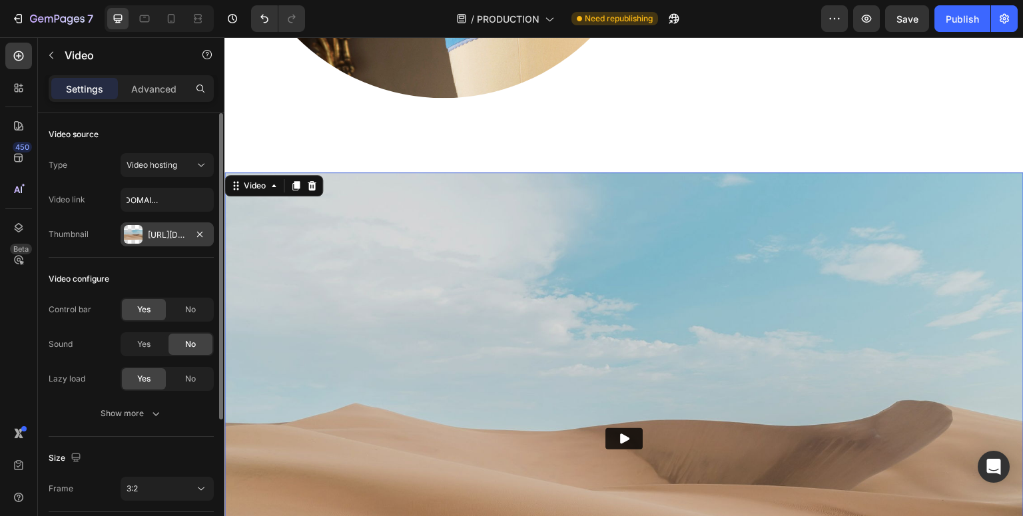
click at [41, 220] on div "Video source Type Video hosting Video link https://cdn.shopify.com/videos/c/o/v…" at bounding box center [131, 430] width 187 height 634
click at [150, 201] on input "https://cdn.shopify.com/videos/c/o/v/fceed8d5d9674185abe6dad5f13e264e.mp4" at bounding box center [167, 200] width 93 height 24
click at [171, 201] on input "text" at bounding box center [167, 200] width 93 height 24
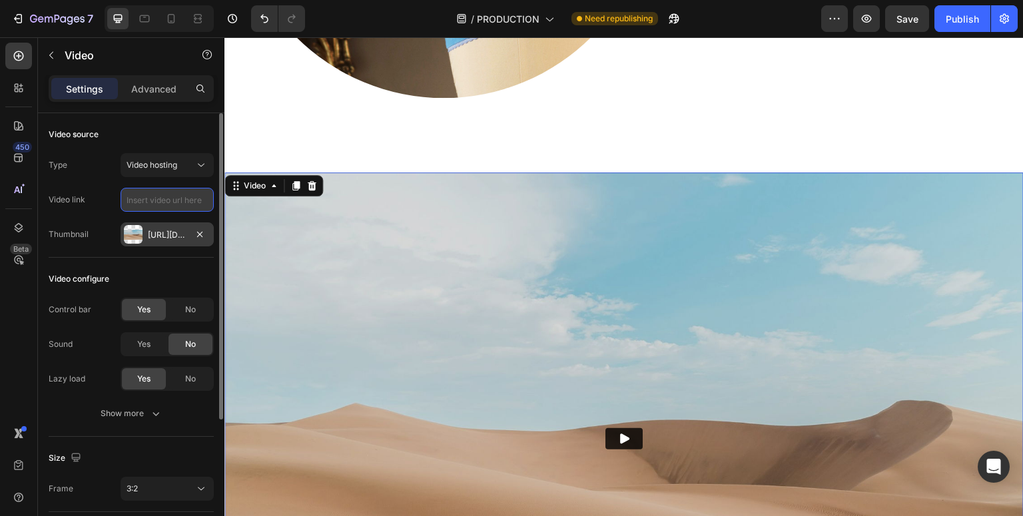
paste input "https://cdn.shopify.com/videos/c/o/v/fceed8d5d9674185abe6dad5f13e264e.mp4"
type input "https://cdn.shopify.com/videos/c/o/v/fceed8d5d9674185abe6dad5f13e264e.mp4"
click at [99, 211] on div "Video link https://cdn.shopify.com/videos/c/o/v/fceed8d5d9674185abe6dad5f13e264…" at bounding box center [131, 200] width 165 height 24
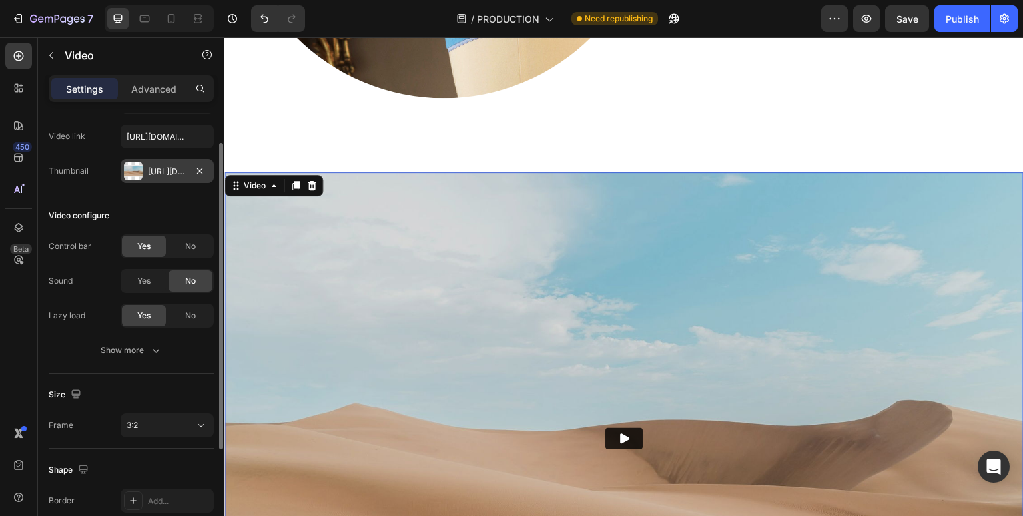
scroll to position [67, 0]
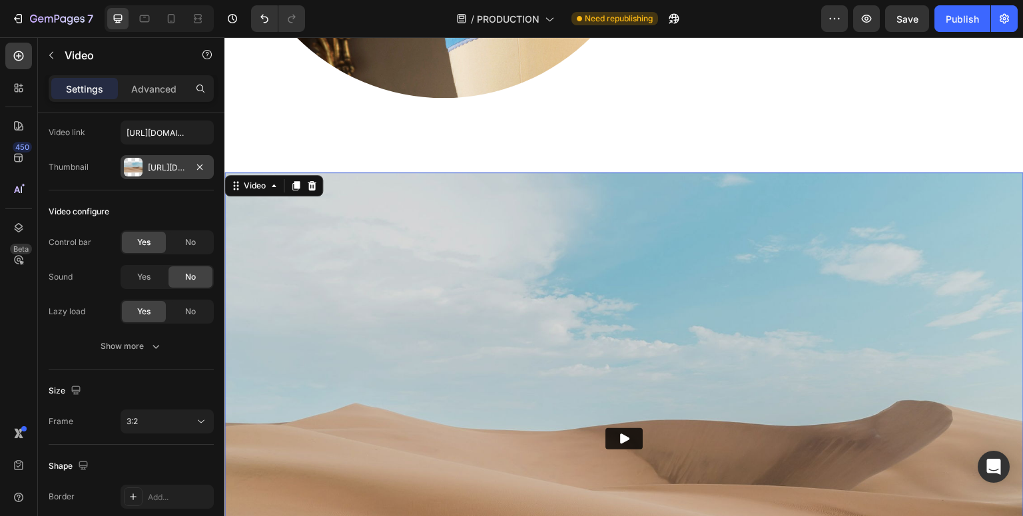
click at [148, 169] on div "Https://ucarecdn.Com/06075225-af9e-460c-8e3c-6be63c0b773a/-/format/auto/" at bounding box center [167, 168] width 39 height 12
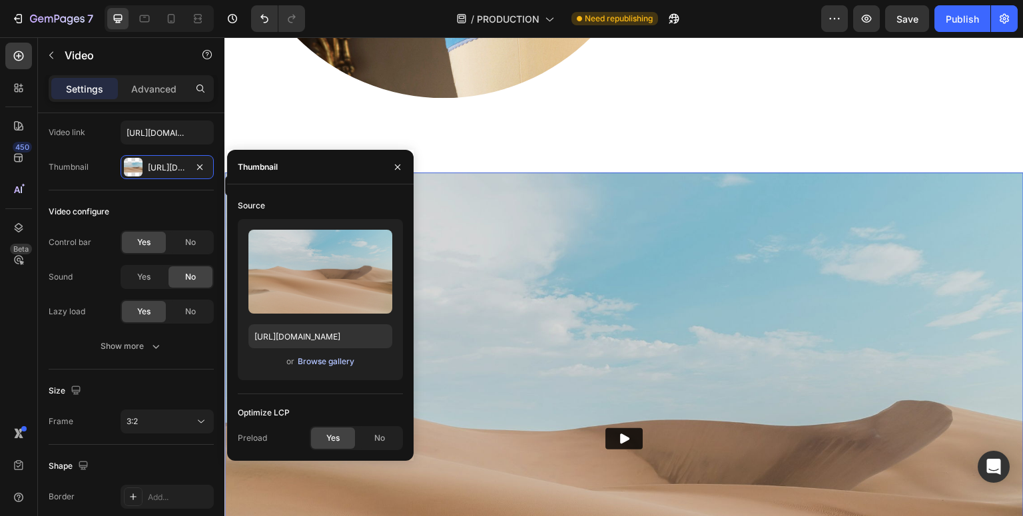
click at [320, 362] on div "Browse gallery" at bounding box center [326, 362] width 57 height 12
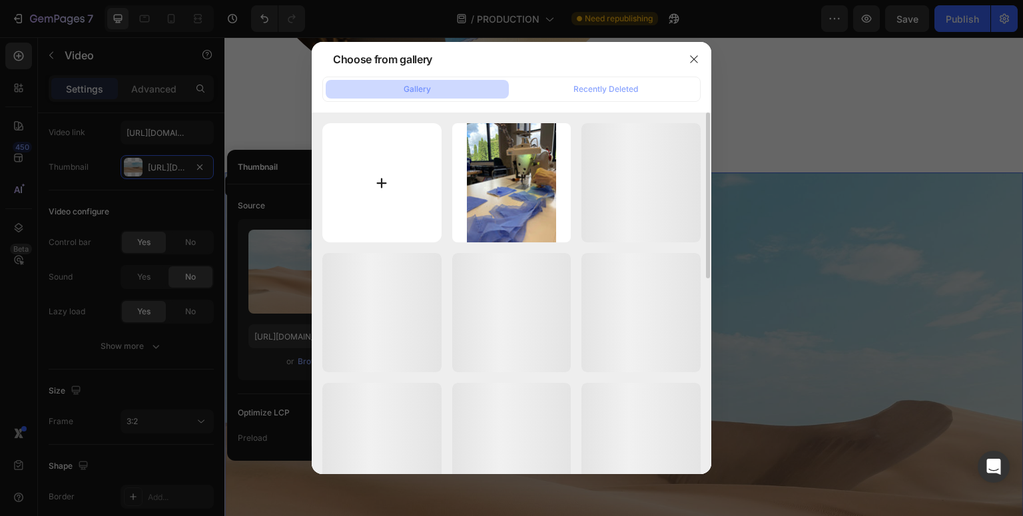
click at [403, 196] on input "file" at bounding box center [381, 182] width 119 height 119
type input "C:\fakepath\IMG_8937.HEIC"
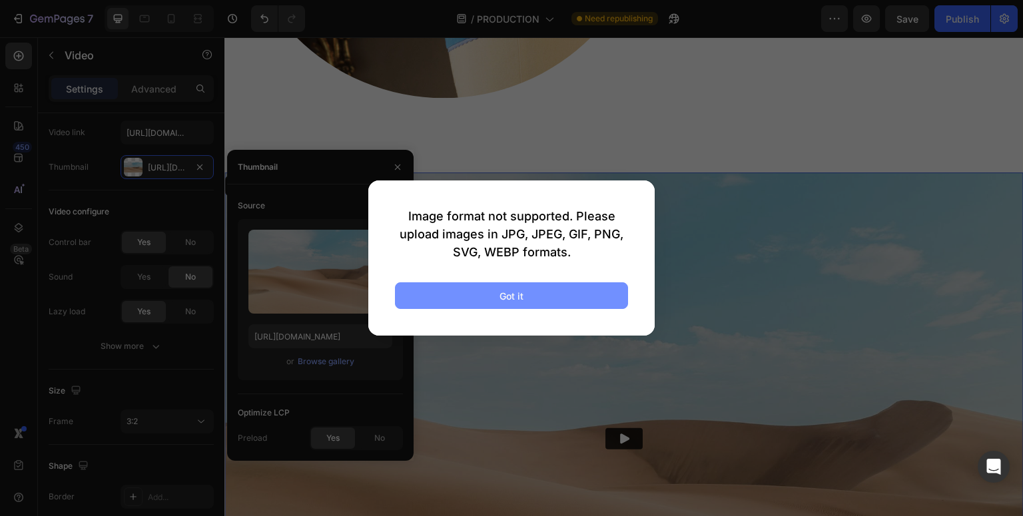
click at [525, 300] on button "Got it" at bounding box center [511, 295] width 233 height 27
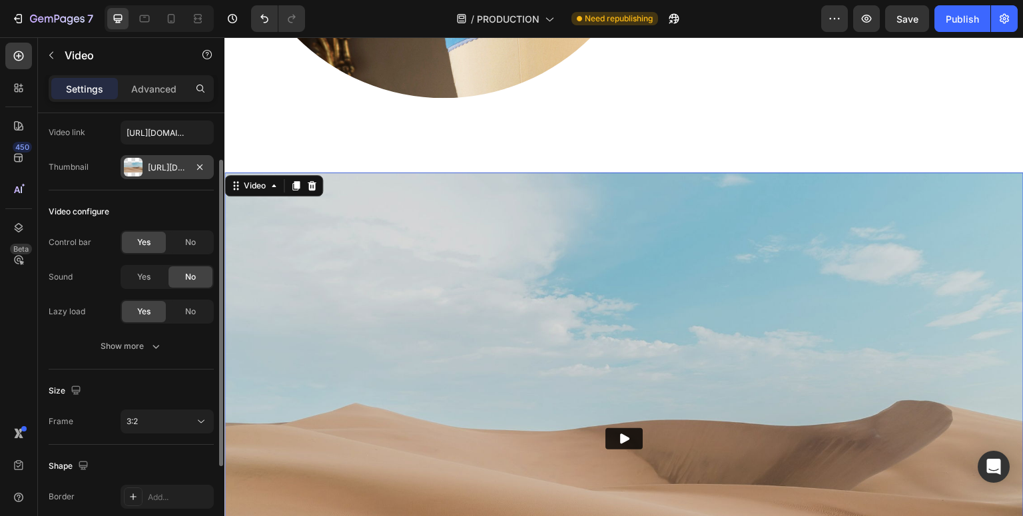
click at [175, 169] on div "Https://ucarecdn.Com/06075225-af9e-460c-8e3c-6be63c0b773a/-/format/auto/" at bounding box center [167, 168] width 39 height 12
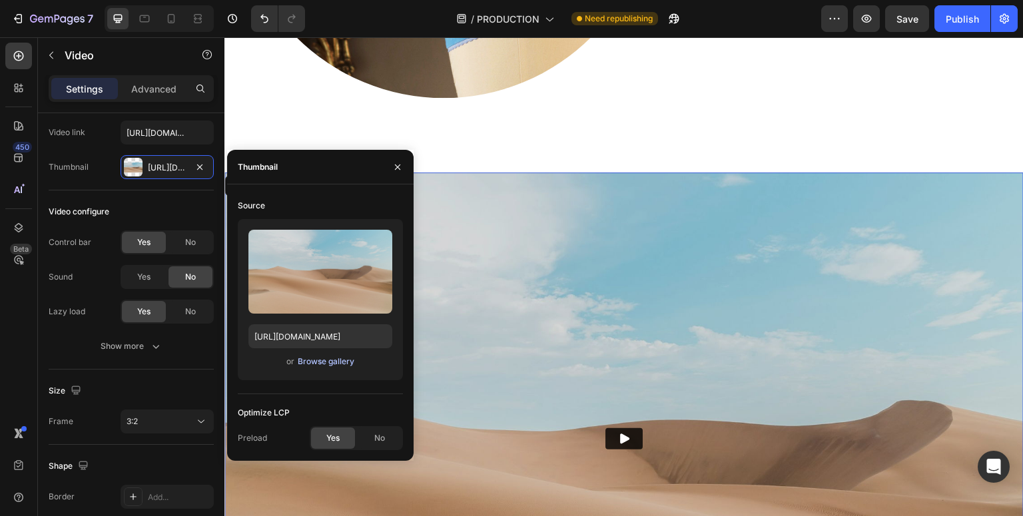
click at [314, 358] on div "Browse gallery" at bounding box center [326, 362] width 57 height 12
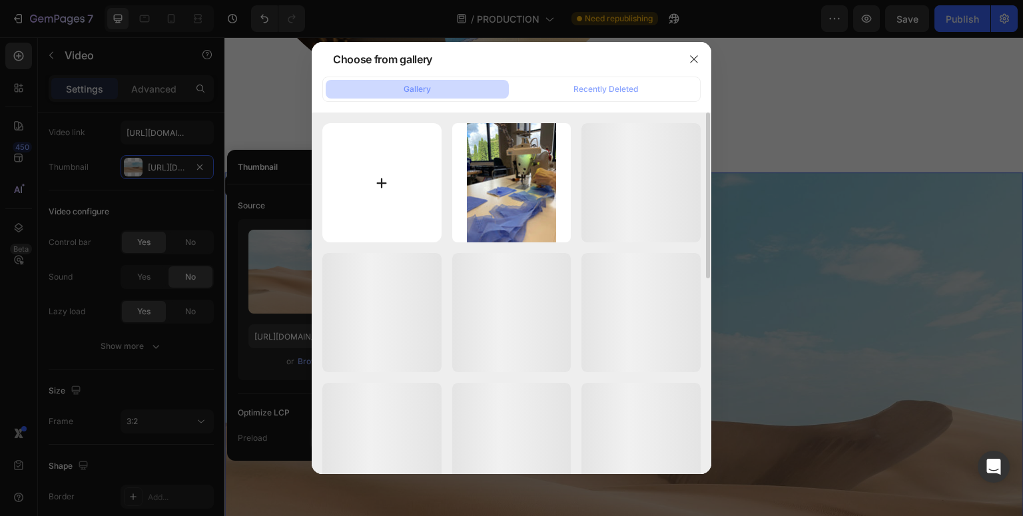
click at [400, 197] on input "file" at bounding box center [381, 182] width 119 height 119
type input "C:\fakepath\IMG_8937.jpg"
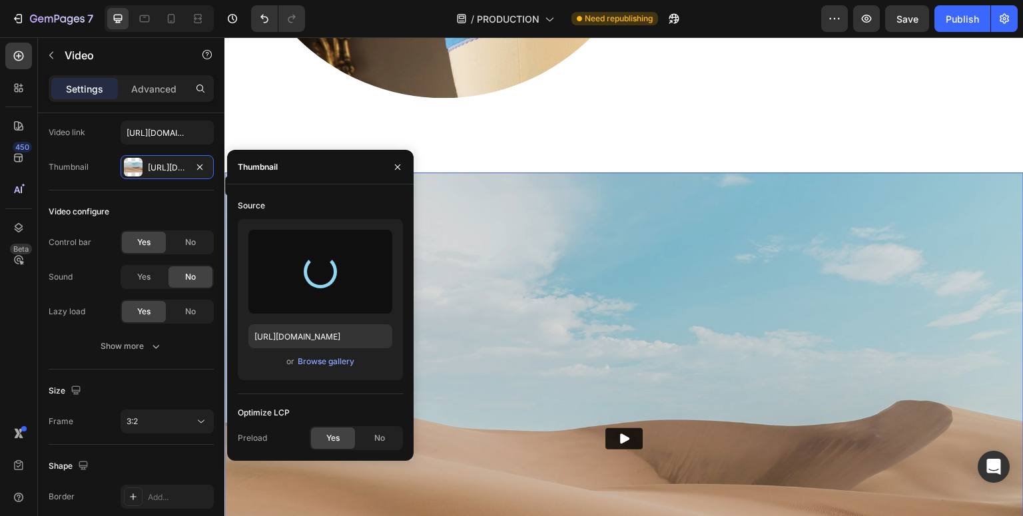
type input "https://cdn.shopify.com/s/files/1/0087/4948/2042/files/gempages_544916918578971…"
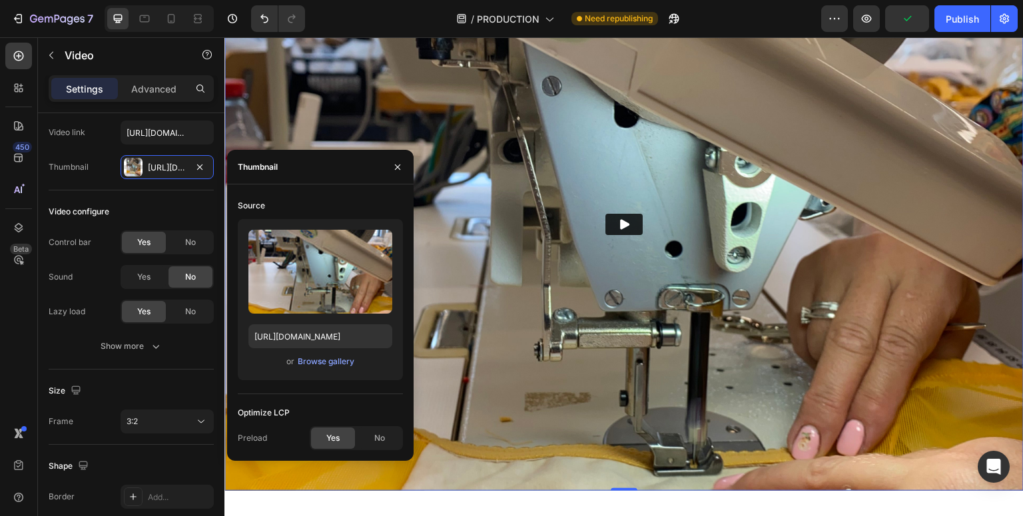
scroll to position [1094, 0]
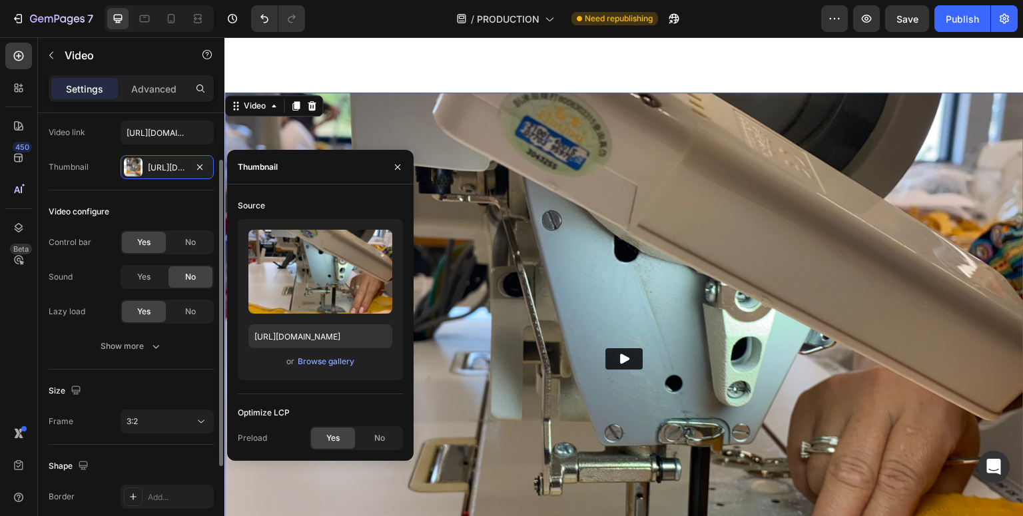
click at [163, 208] on div "Video configure" at bounding box center [131, 211] width 165 height 21
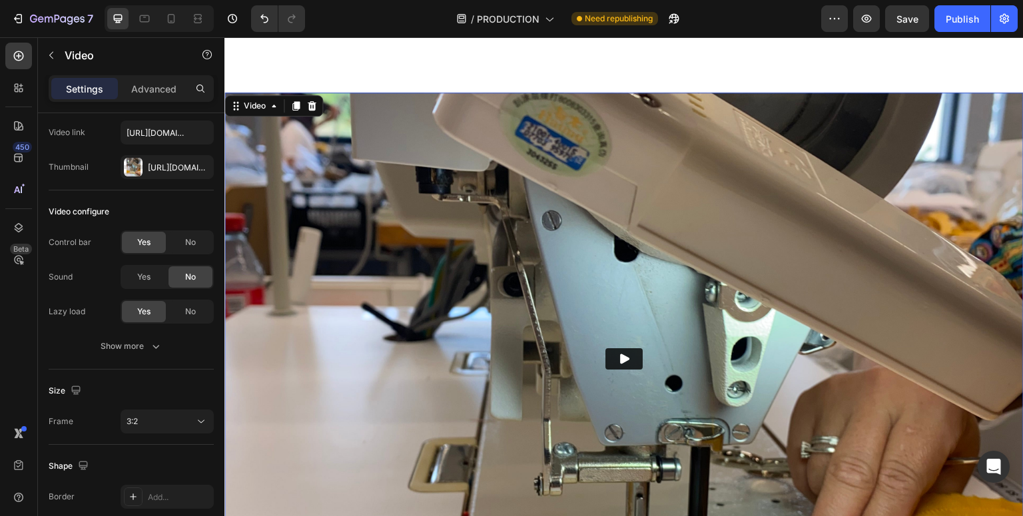
click at [618, 356] on icon "Play" at bounding box center [624, 358] width 13 height 13
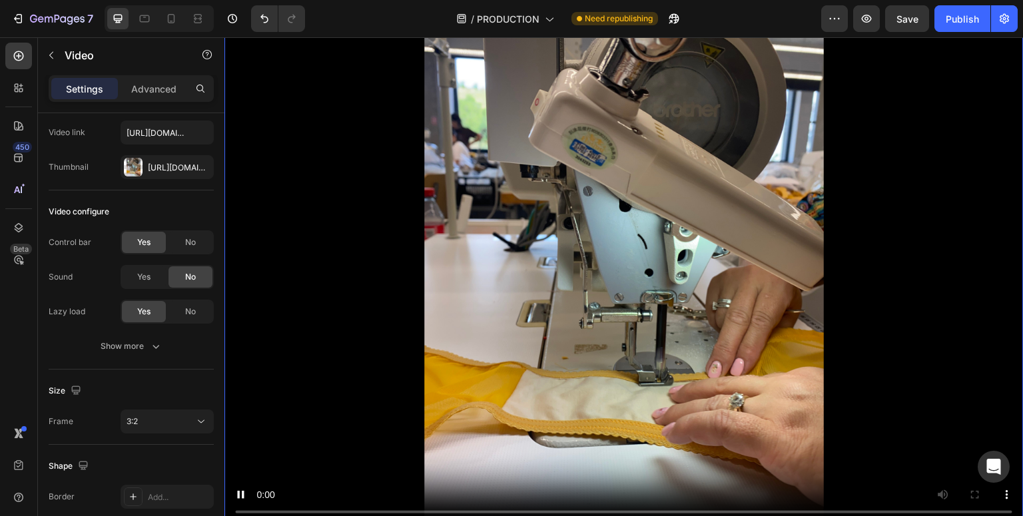
scroll to position [1194, 0]
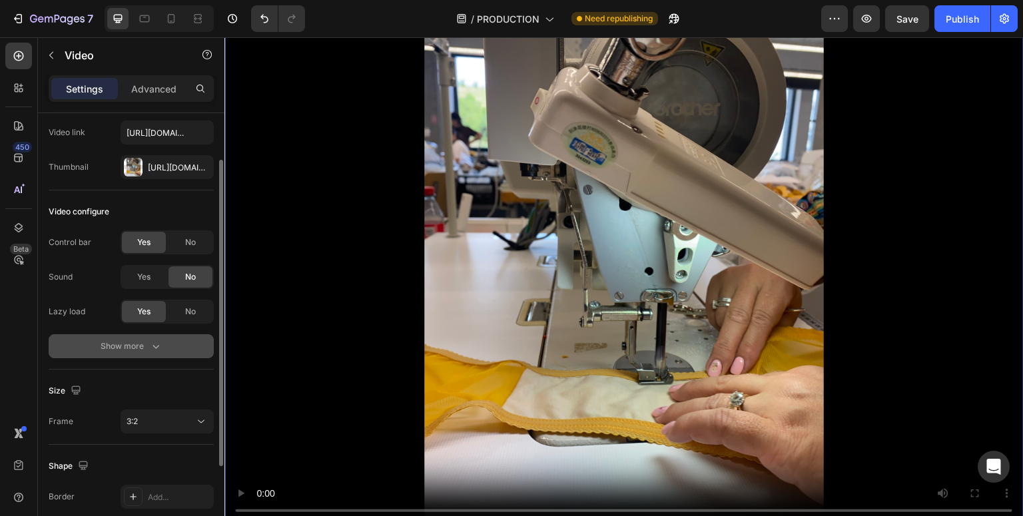
click at [153, 346] on icon "button" at bounding box center [156, 347] width 7 height 4
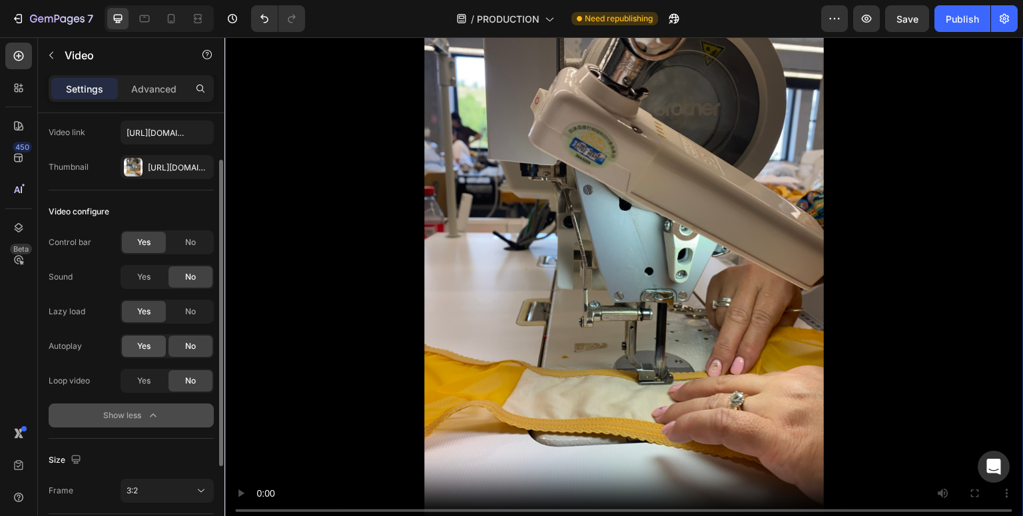
click at [136, 351] on div "Yes" at bounding box center [144, 346] width 44 height 21
click at [142, 376] on span "Yes" at bounding box center [143, 381] width 13 height 12
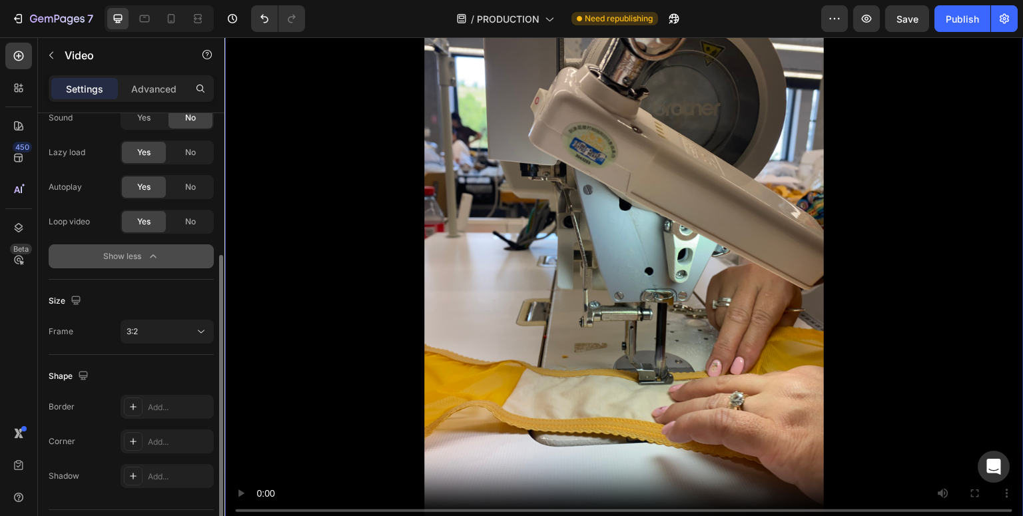
scroll to position [262, 0]
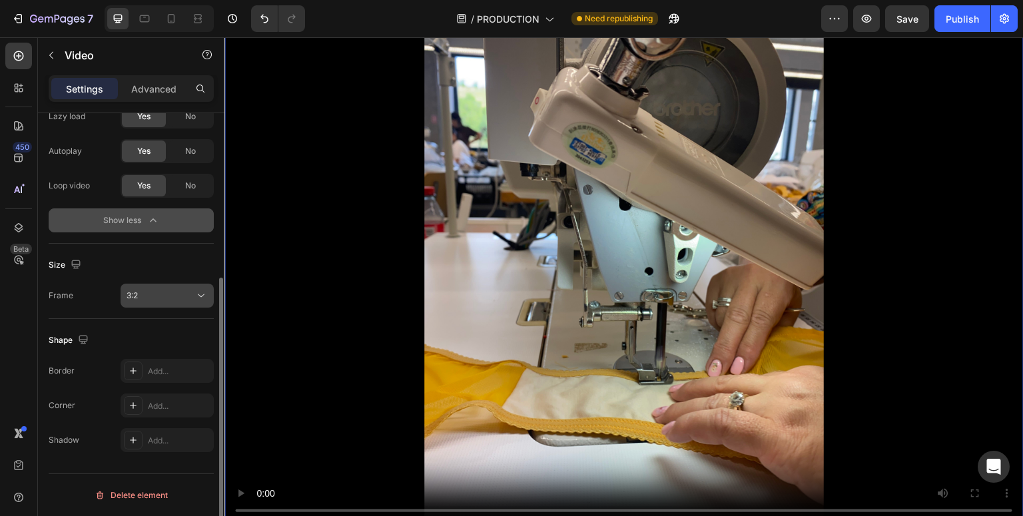
click at [161, 292] on div "3:2" at bounding box center [161, 296] width 68 height 12
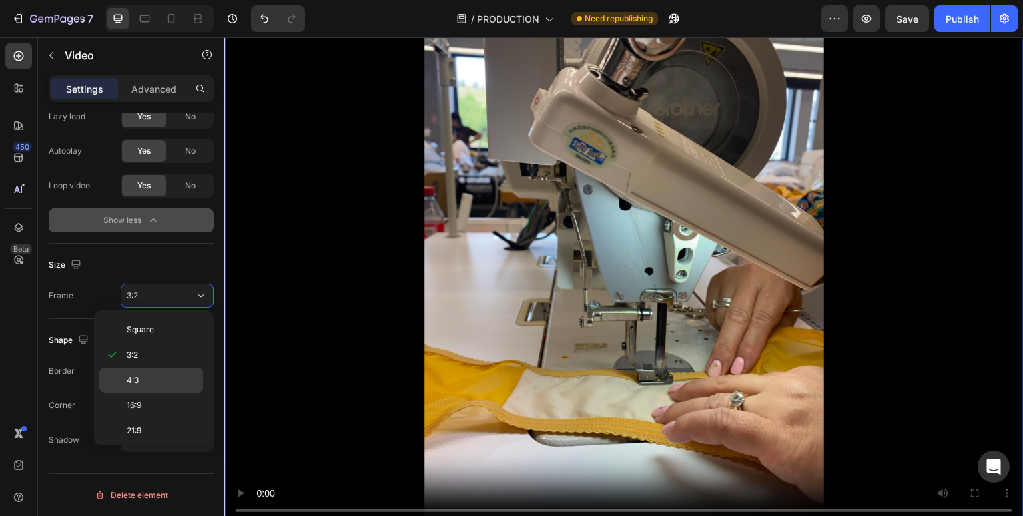
click at [139, 380] on p "4:3" at bounding box center [162, 380] width 71 height 12
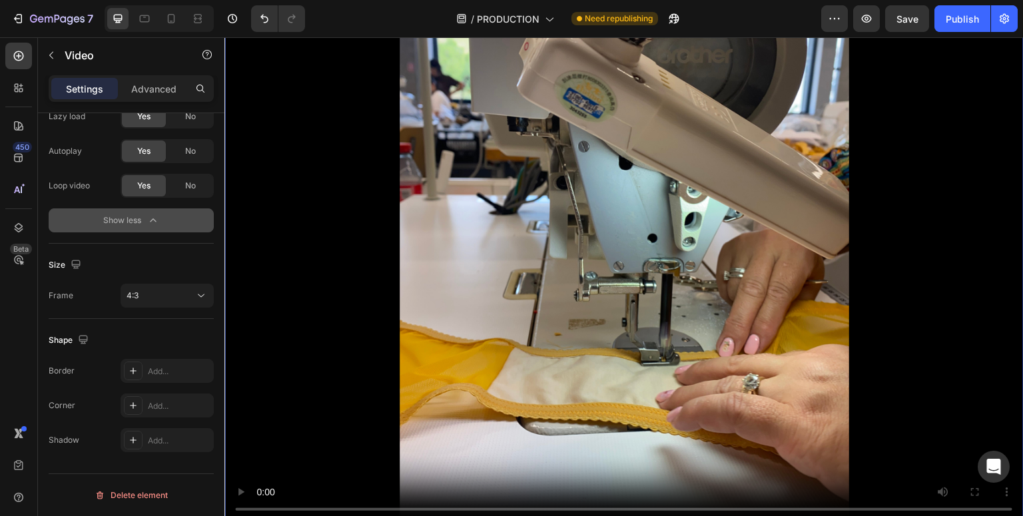
scroll to position [1264, 0]
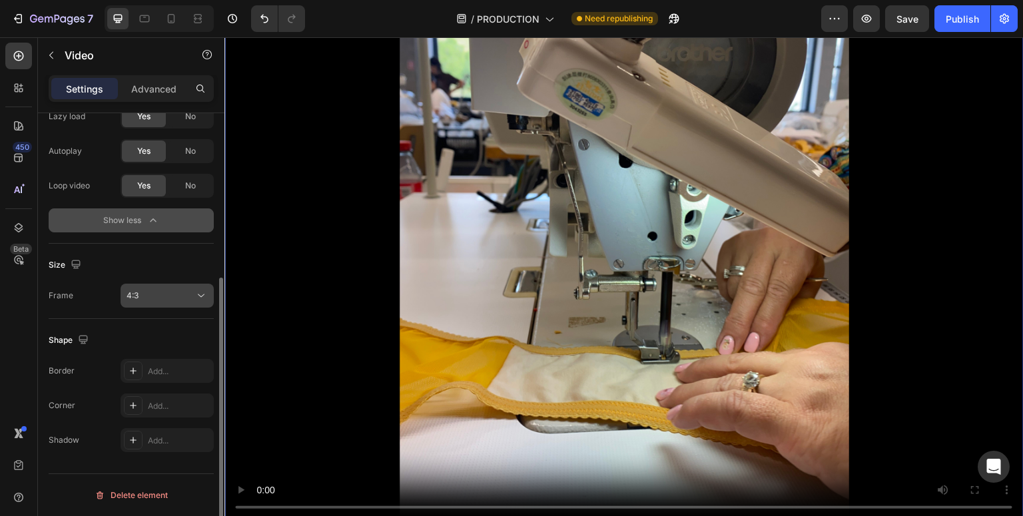
click at [141, 300] on div "4:3" at bounding box center [161, 296] width 68 height 12
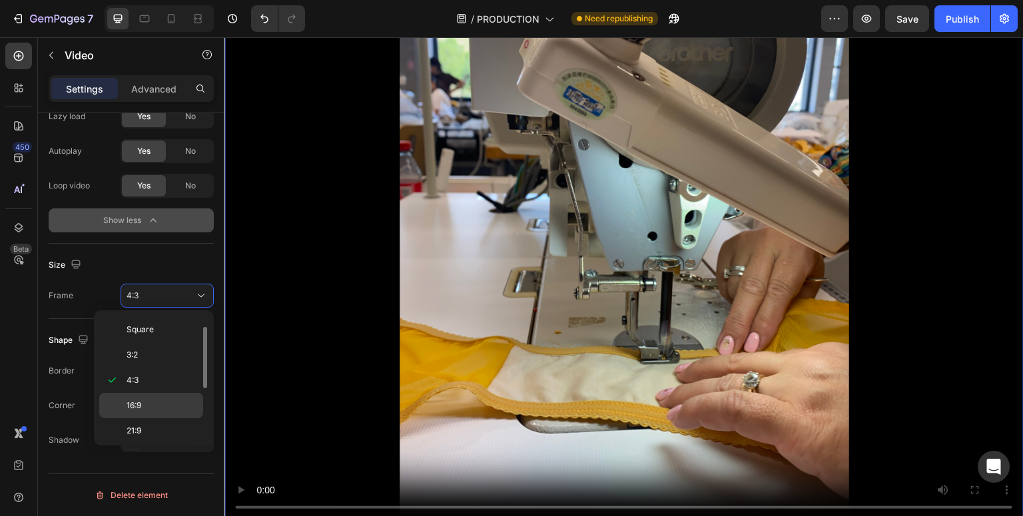
click at [141, 404] on span "16:9" at bounding box center [134, 406] width 15 height 12
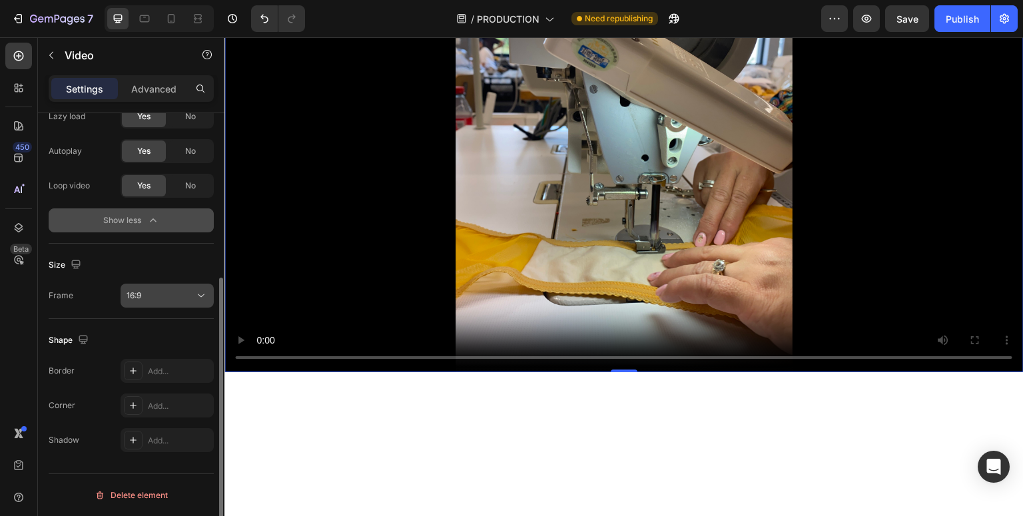
click at [165, 286] on button "16:9" at bounding box center [167, 296] width 93 height 24
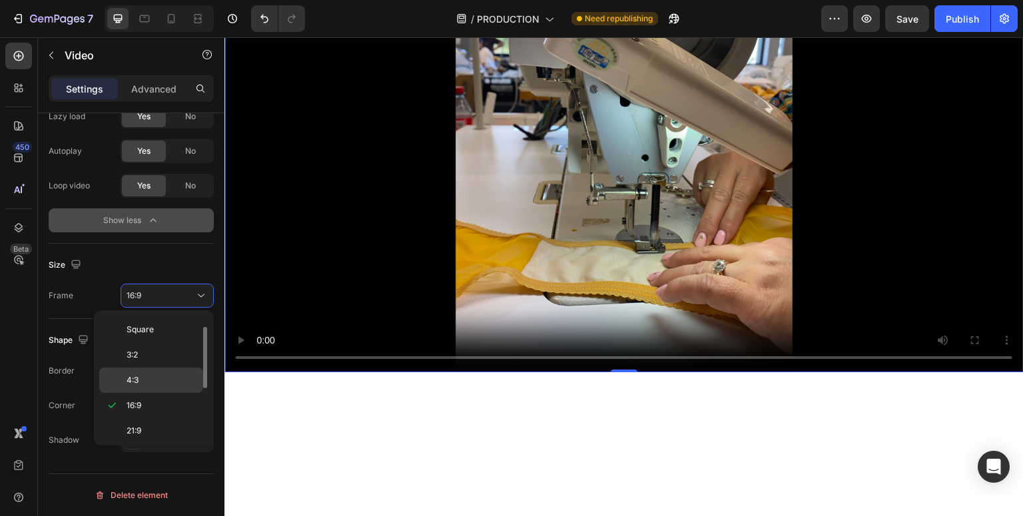
click at [139, 376] on p "4:3" at bounding box center [162, 380] width 71 height 12
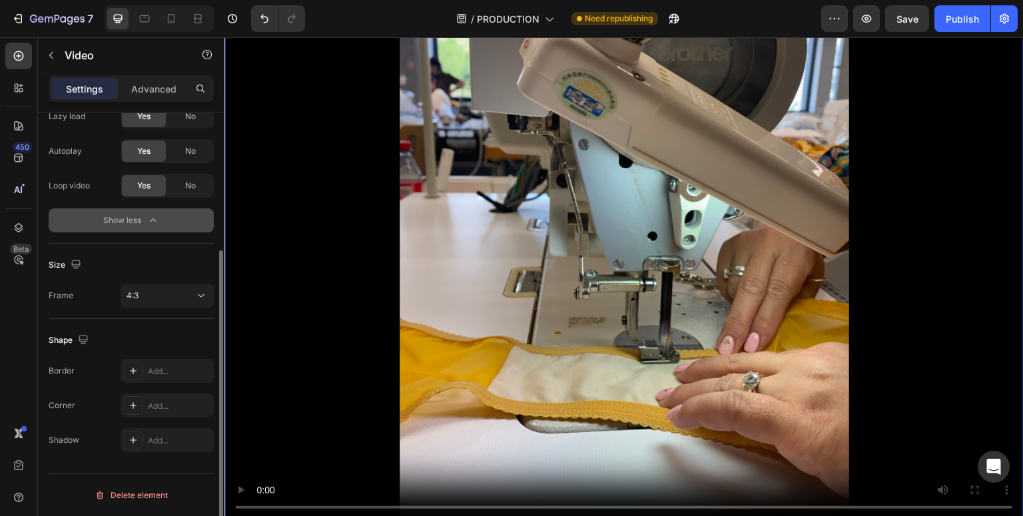
scroll to position [0, 0]
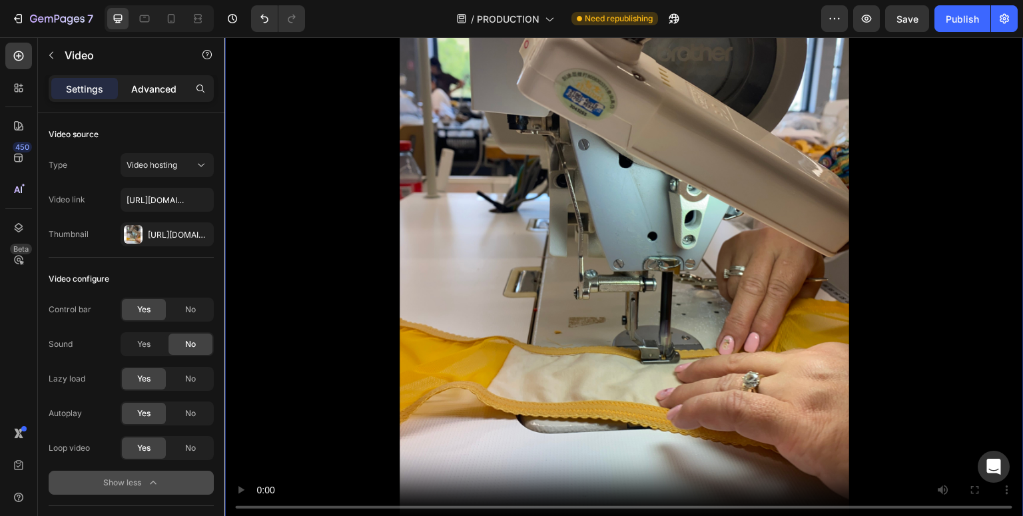
click at [161, 93] on p "Advanced" at bounding box center [153, 89] width 45 height 14
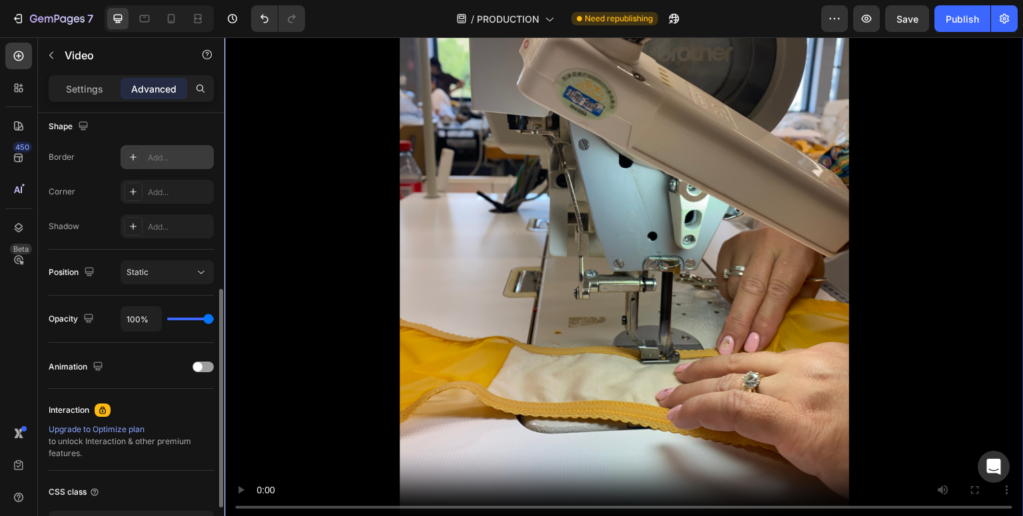
scroll to position [352, 0]
click at [174, 277] on div "Static" at bounding box center [167, 270] width 81 height 13
click at [109, 272] on div "Position Static" at bounding box center [131, 271] width 165 height 24
click at [109, 273] on div "Position Static" at bounding box center [131, 271] width 165 height 24
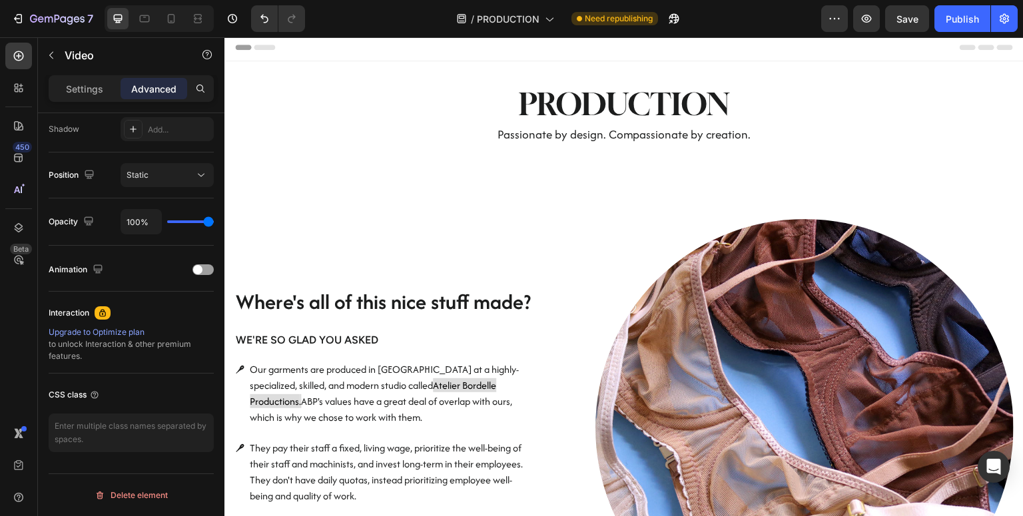
scroll to position [0, 0]
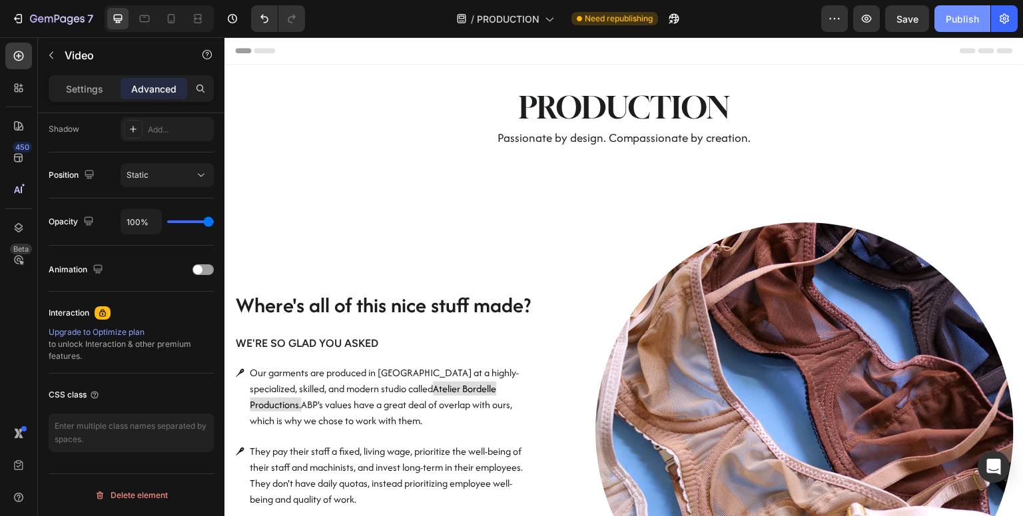
click at [968, 13] on div "Publish" at bounding box center [962, 19] width 33 height 14
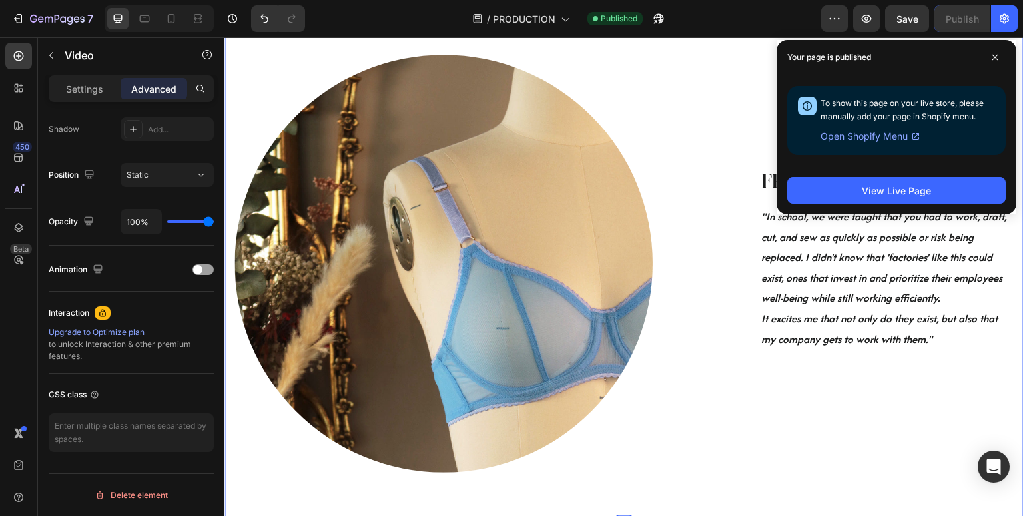
scroll to position [632, 0]
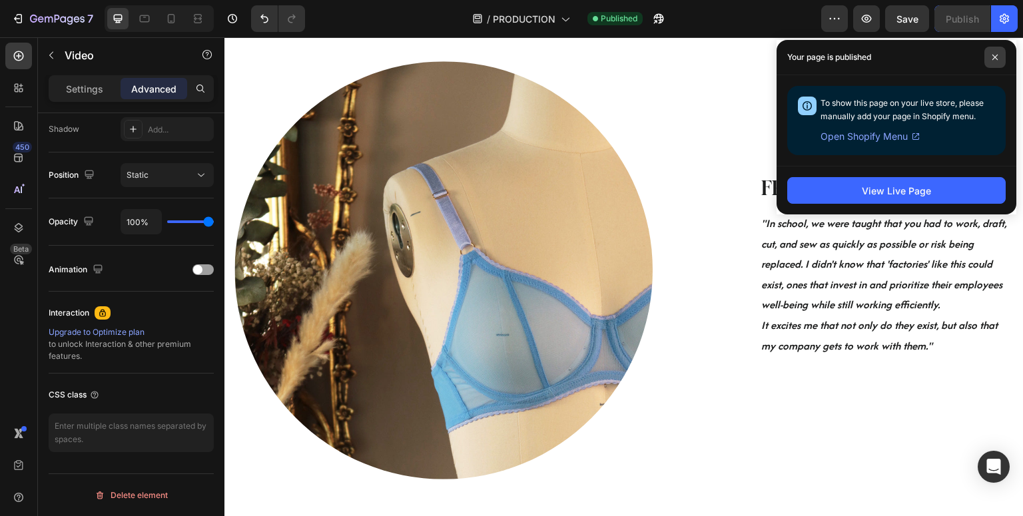
click at [1002, 56] on span at bounding box center [995, 57] width 21 height 21
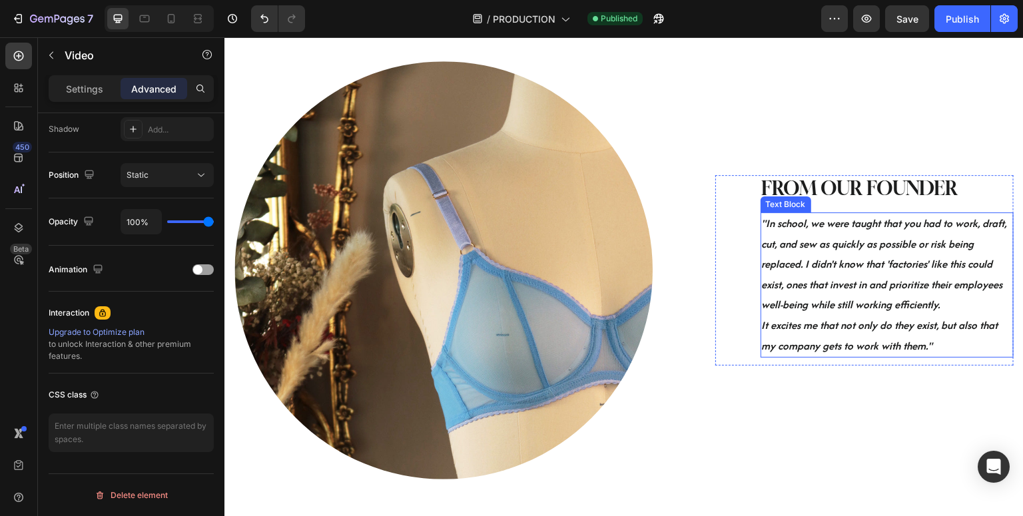
click at [877, 264] on strong ""In school, we were taught that you had to work, draft, cut, and sew as quickly…" at bounding box center [884, 264] width 245 height 97
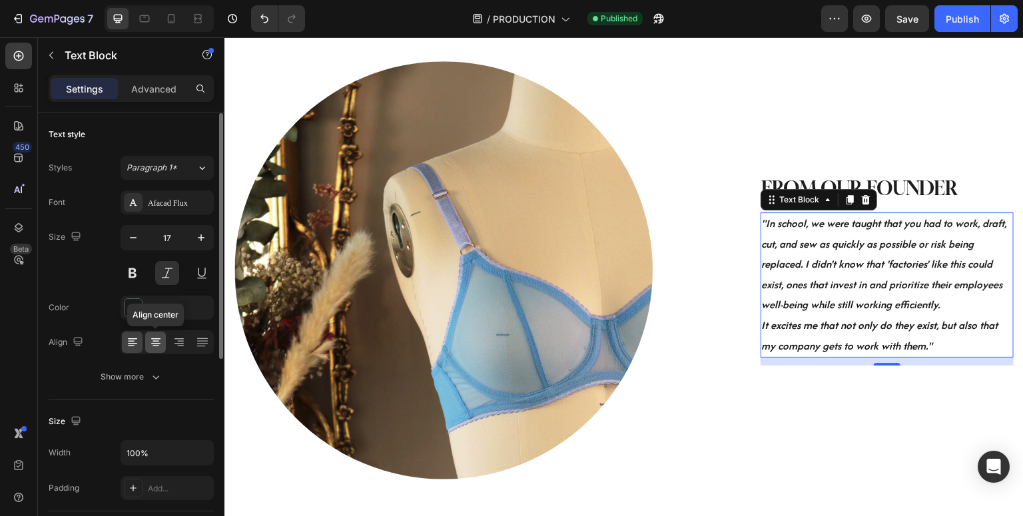
click at [154, 344] on icon at bounding box center [155, 342] width 13 height 13
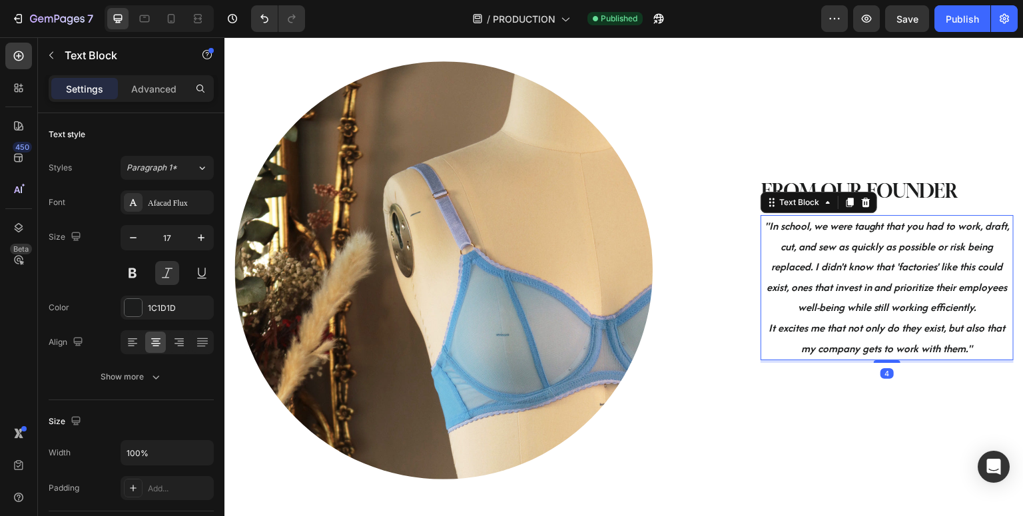
click at [892, 357] on div ""In school, we were taught that you had to work, draft, cut, and sew as quickly…" at bounding box center [887, 287] width 253 height 145
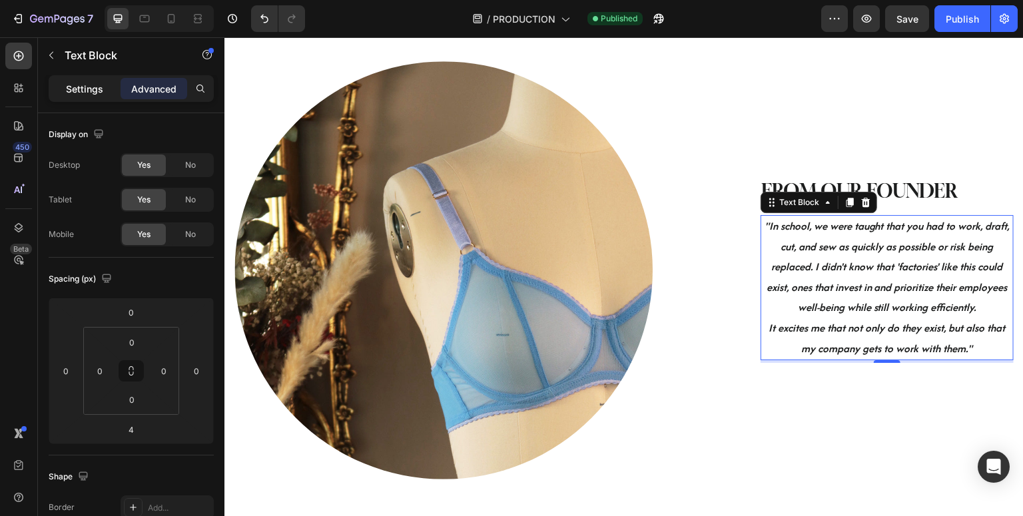
click at [83, 91] on p "Settings" at bounding box center [84, 89] width 37 height 14
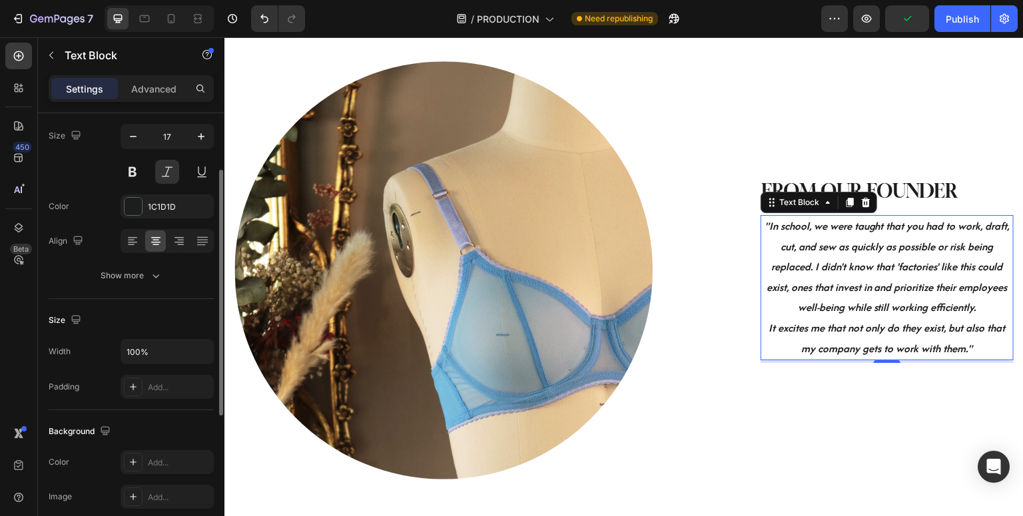
scroll to position [103, 0]
click at [132, 169] on button at bounding box center [133, 170] width 24 height 24
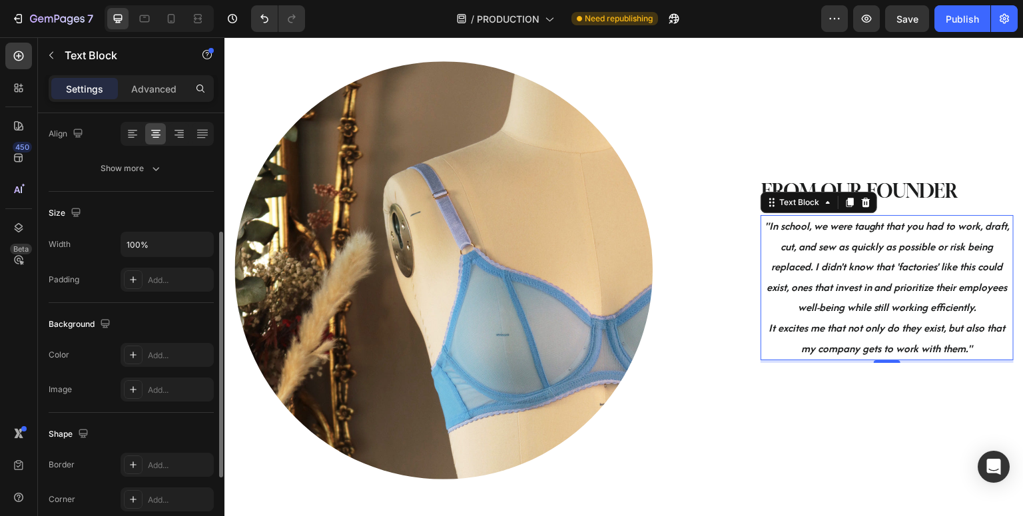
scroll to position [211, 0]
click at [827, 205] on icon at bounding box center [828, 202] width 11 height 11
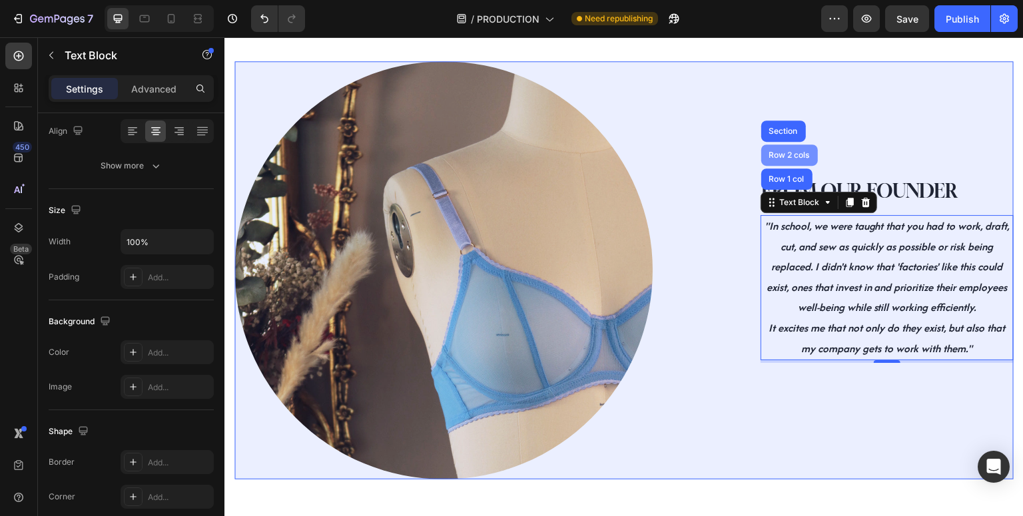
click at [791, 156] on div "Row 2 cols" at bounding box center [790, 155] width 46 height 8
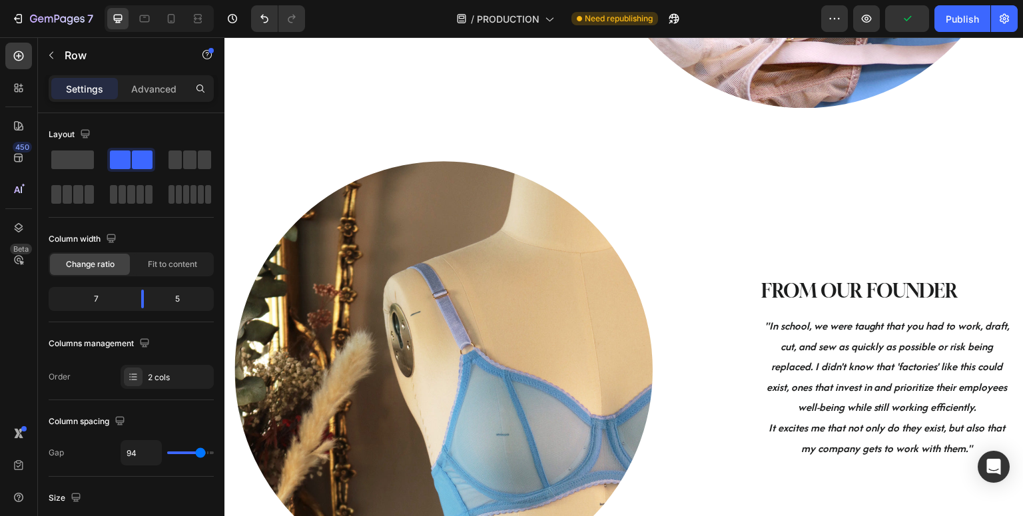
scroll to position [532, 0]
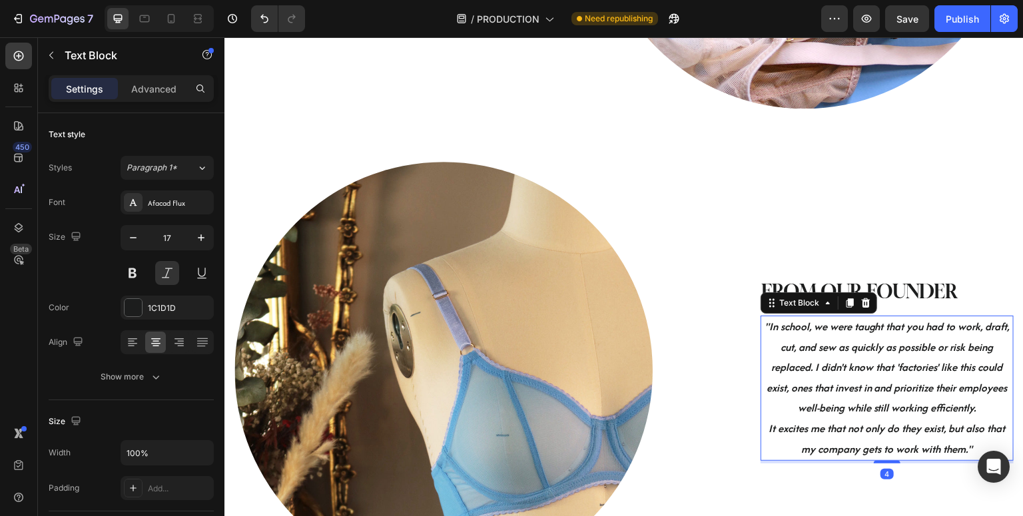
click at [834, 355] on strong ""In school, we were taught that you had to work, draft, cut, and sew as quickly…" at bounding box center [887, 367] width 245 height 97
click at [832, 304] on icon at bounding box center [828, 303] width 11 height 11
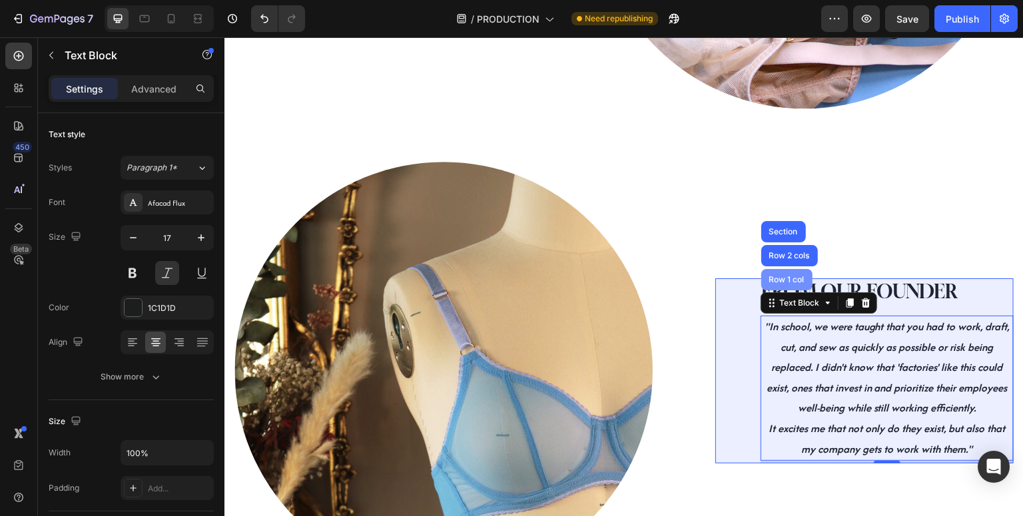
click at [790, 286] on div "Row 1 col" at bounding box center [786, 279] width 51 height 21
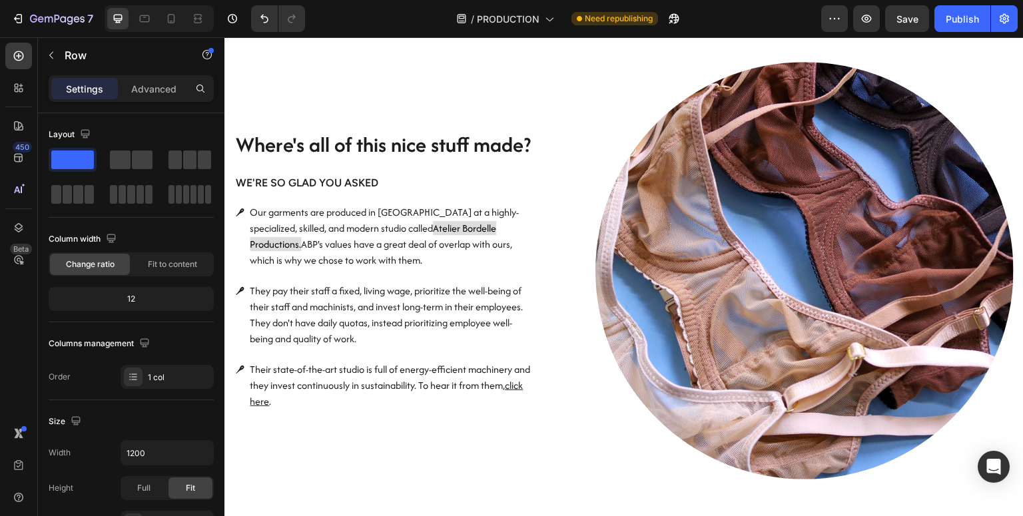
scroll to position [161, 0]
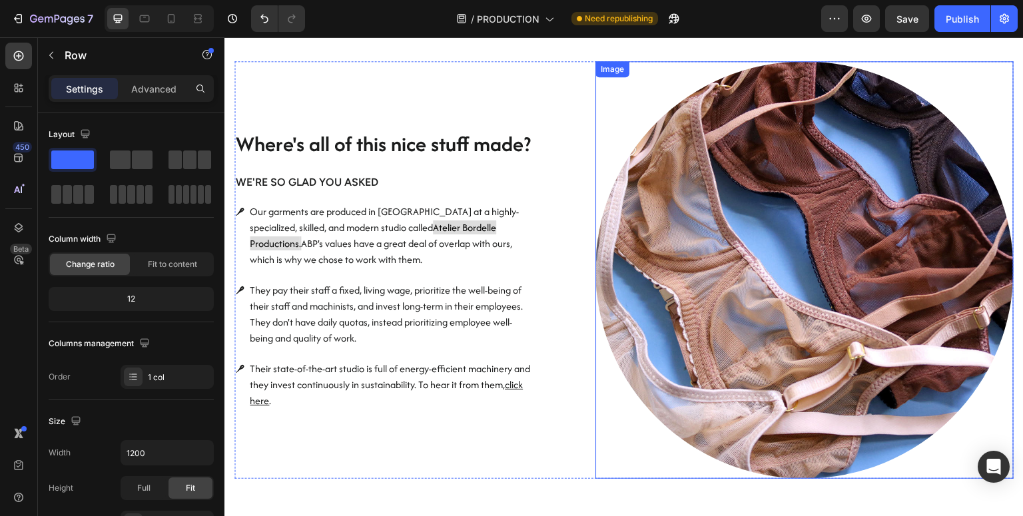
click at [796, 282] on img at bounding box center [805, 270] width 418 height 418
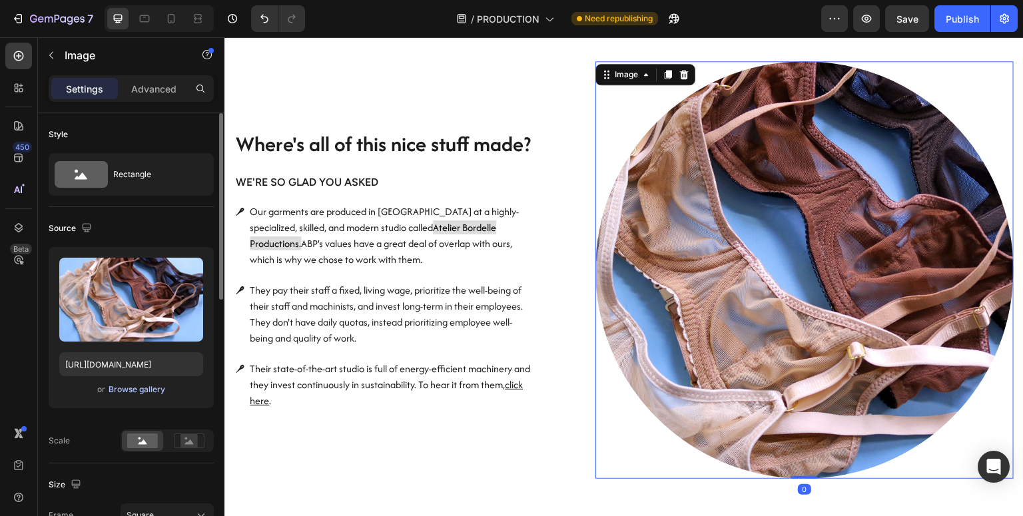
click at [121, 392] on div "Browse gallery" at bounding box center [137, 390] width 57 height 12
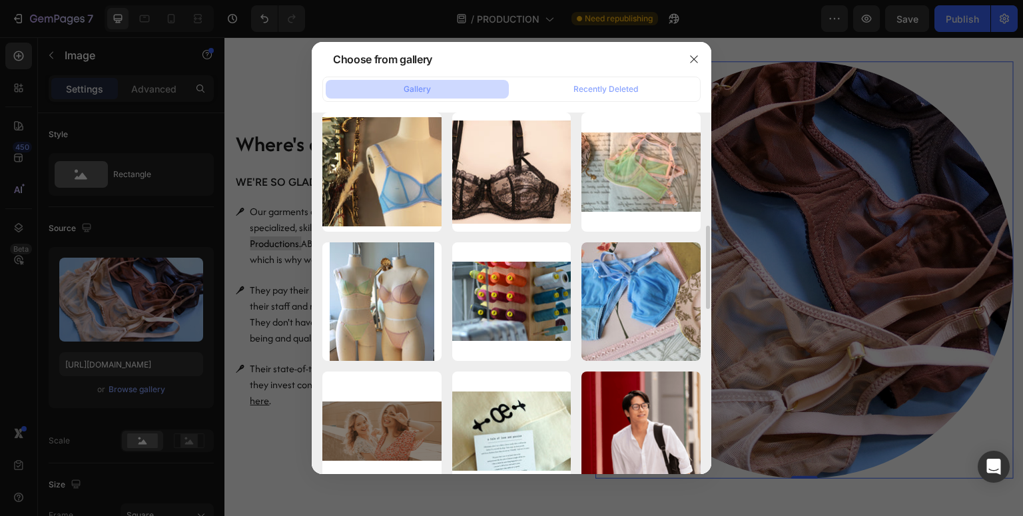
scroll to position [531, 0]
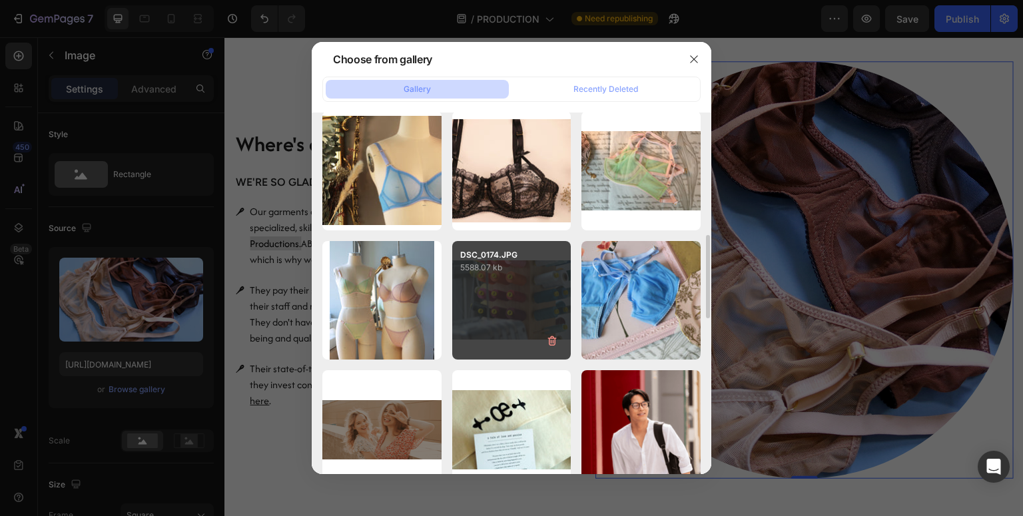
click at [505, 297] on div "DSC_0174.JPG 5588.07 kb" at bounding box center [511, 300] width 119 height 119
type input "https://cdn.shopify.com/s/files/1/0087/4948/2042/files/gempages_544916918578971…"
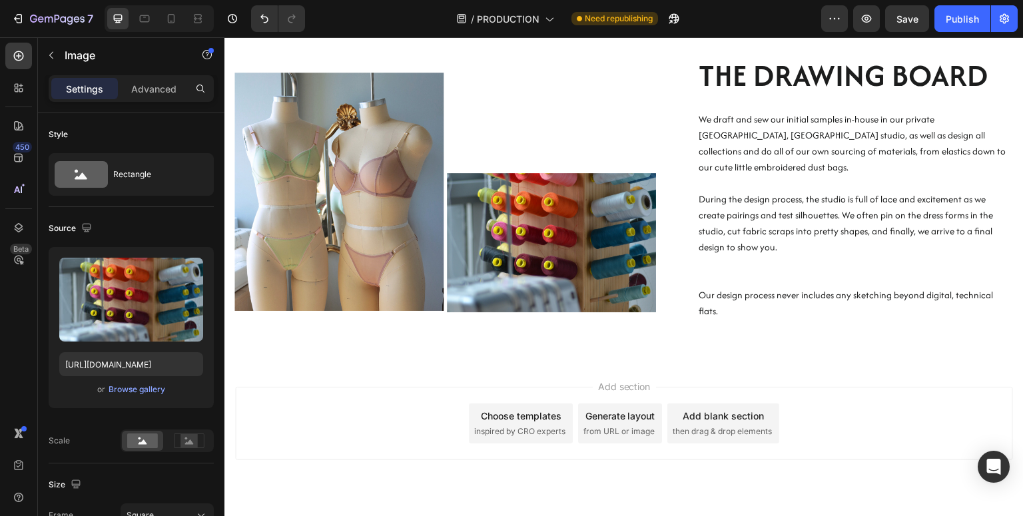
scroll to position [1885, 0]
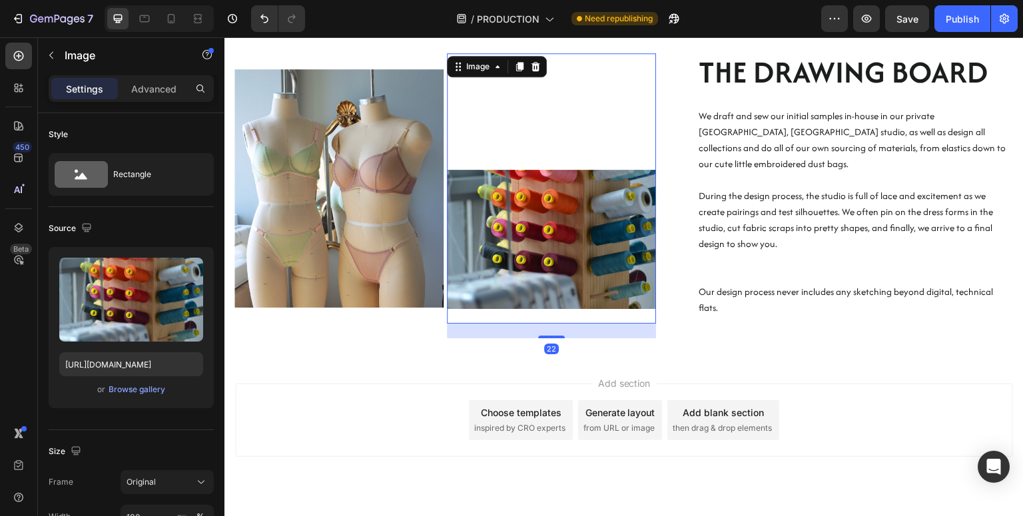
click at [527, 298] on img at bounding box center [551, 239] width 209 height 139
click at [539, 67] on icon at bounding box center [536, 66] width 9 height 9
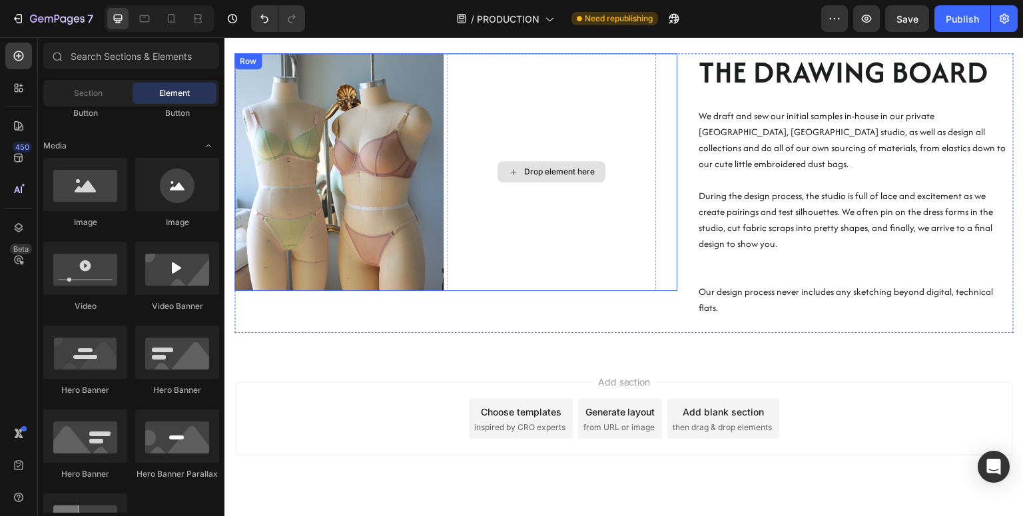
click at [547, 174] on div "Drop element here" at bounding box center [559, 172] width 71 height 11
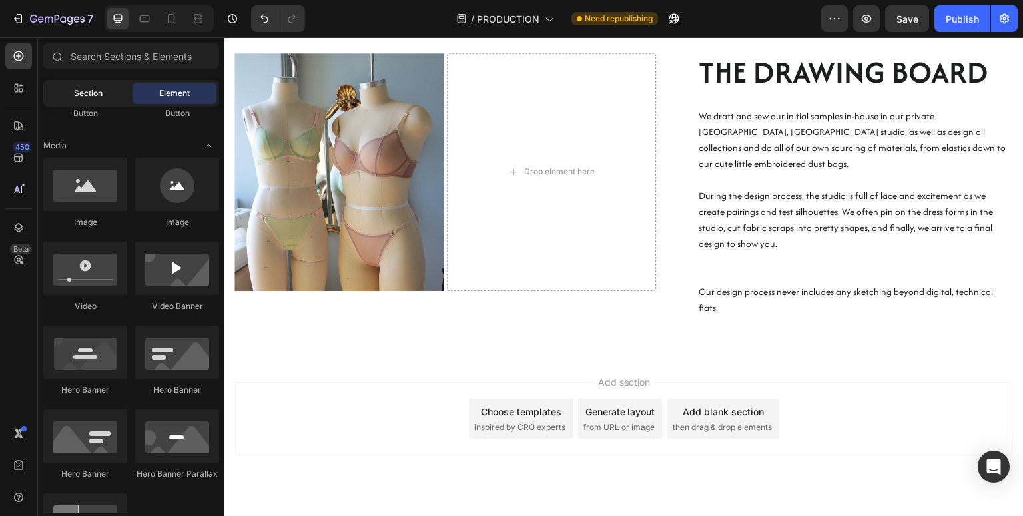
click at [91, 93] on span "Section" at bounding box center [88, 93] width 29 height 12
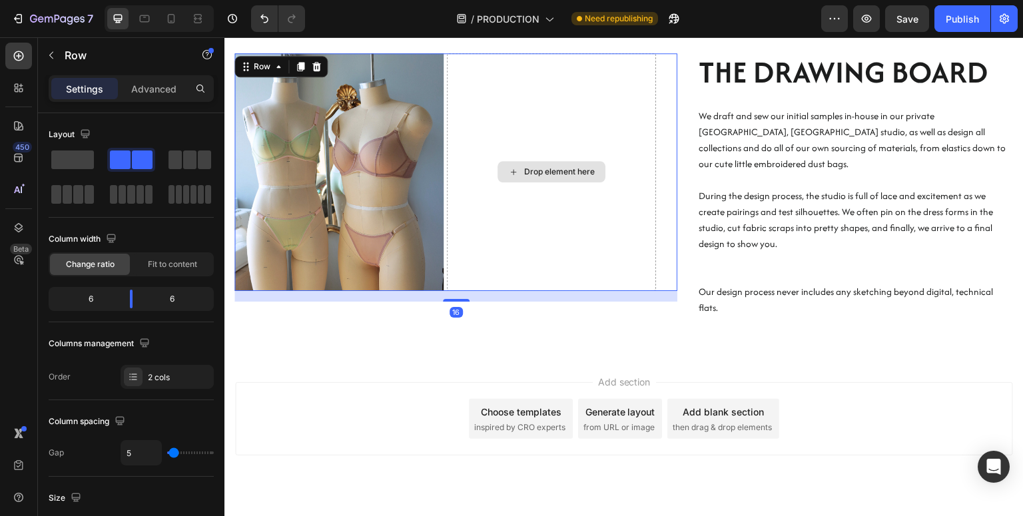
click at [526, 192] on div "Drop element here" at bounding box center [551, 172] width 209 height 238
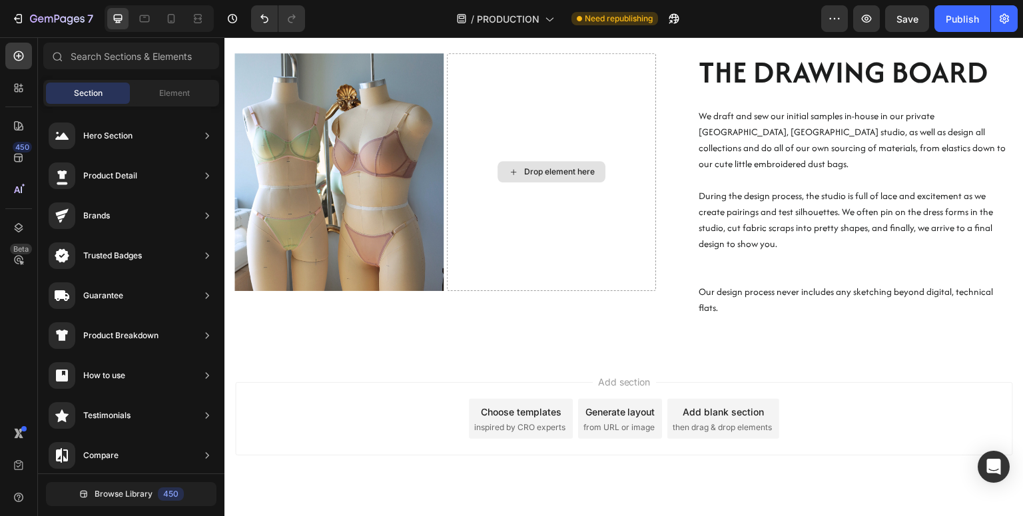
click at [528, 167] on div "Drop element here" at bounding box center [559, 172] width 71 height 11
click at [388, 183] on img at bounding box center [338, 172] width 209 height 238
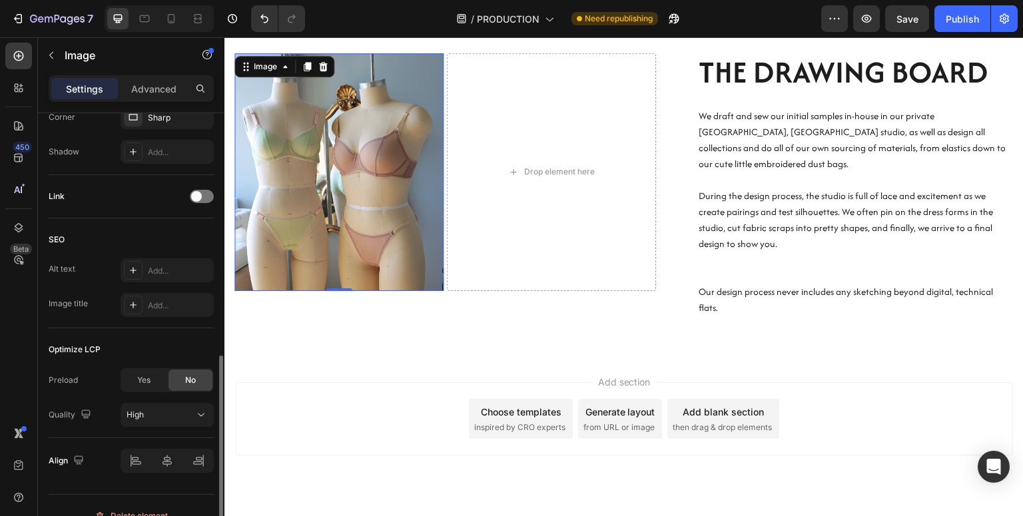
scroll to position [544, 0]
click at [164, 462] on div at bounding box center [167, 462] width 93 height 24
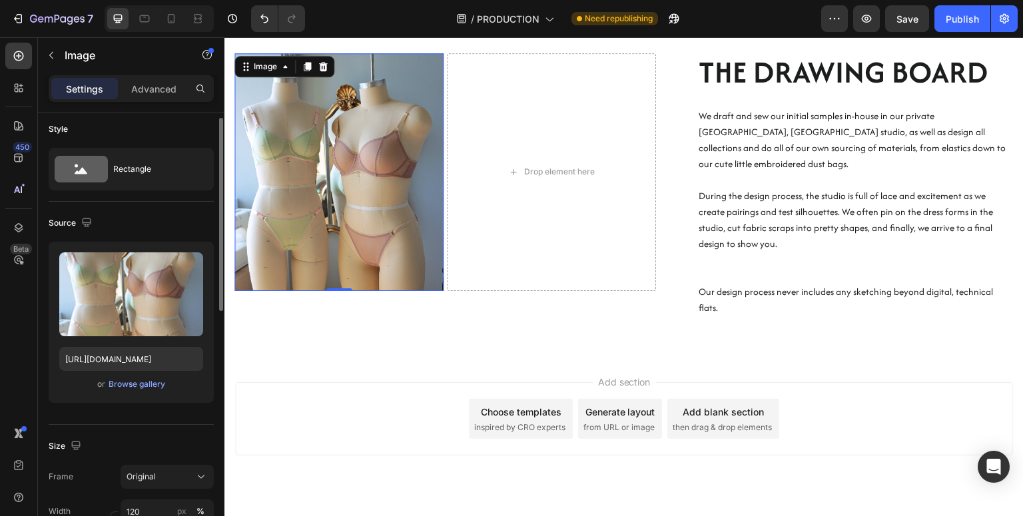
scroll to position [5, 0]
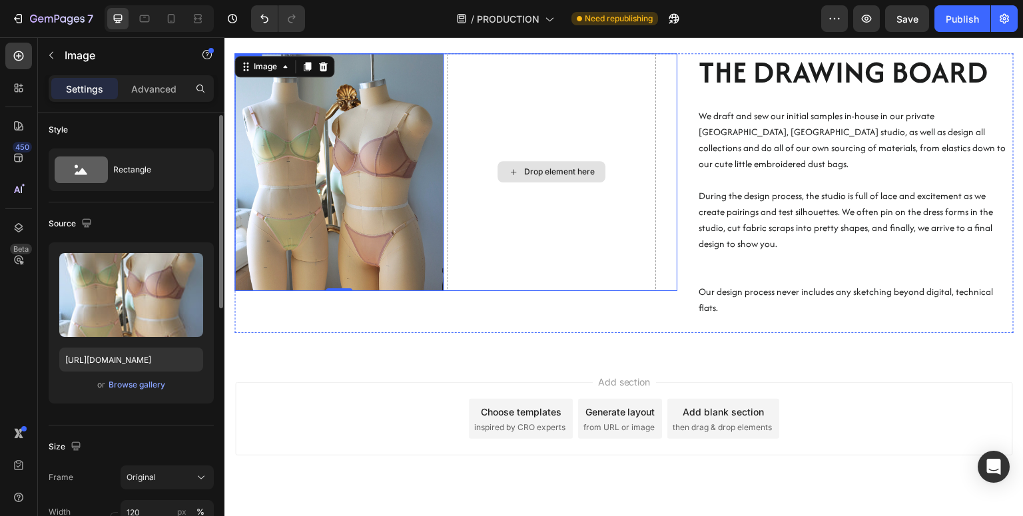
click at [550, 158] on div "Drop element here" at bounding box center [551, 172] width 209 height 238
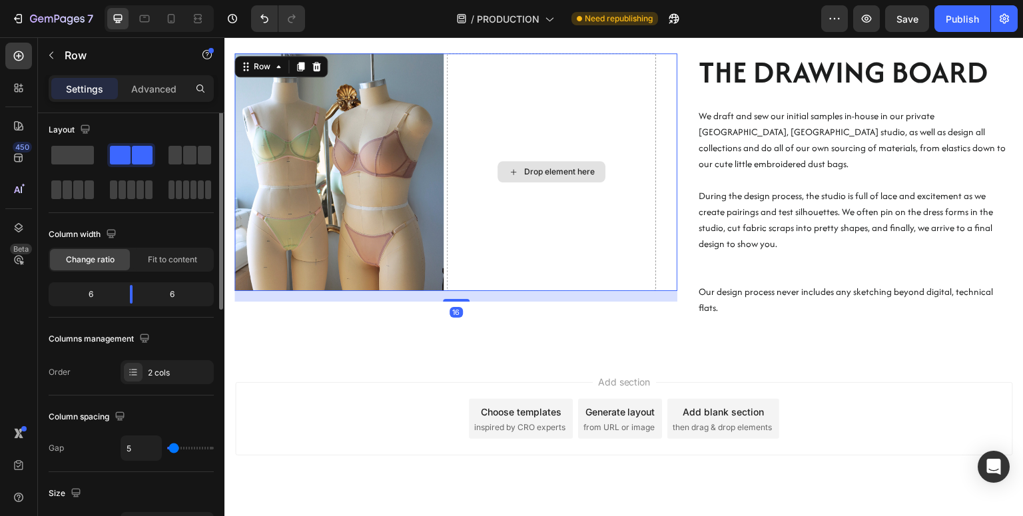
scroll to position [0, 0]
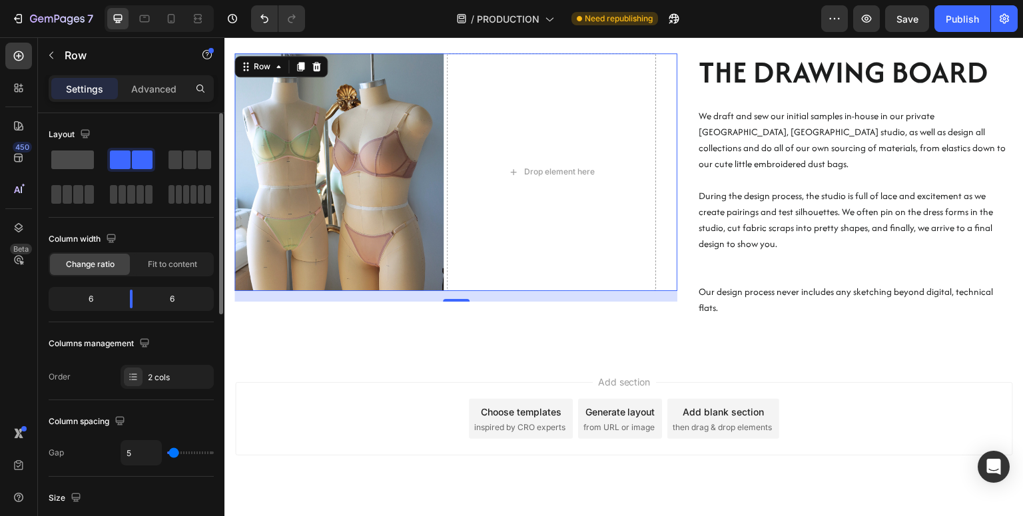
click at [79, 169] on span at bounding box center [72, 160] width 43 height 19
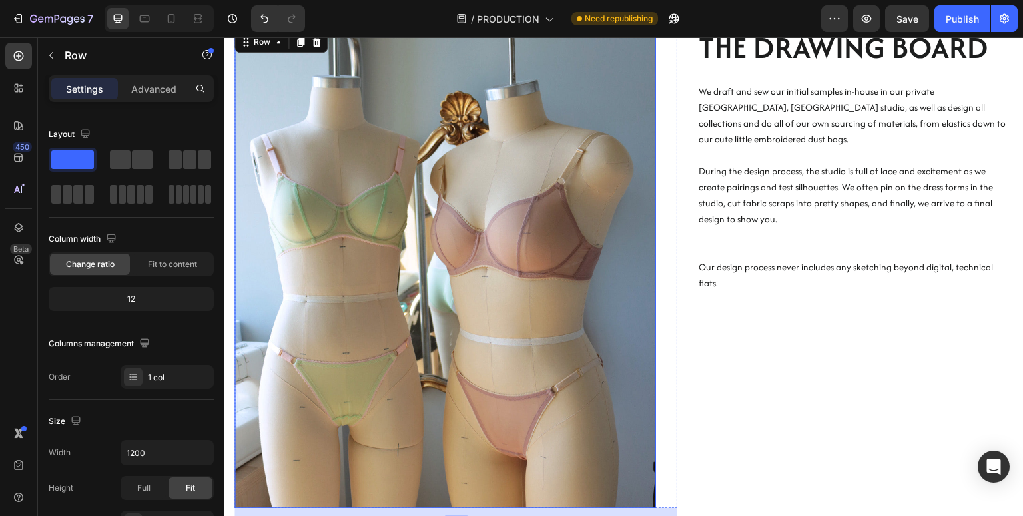
scroll to position [1908, 0]
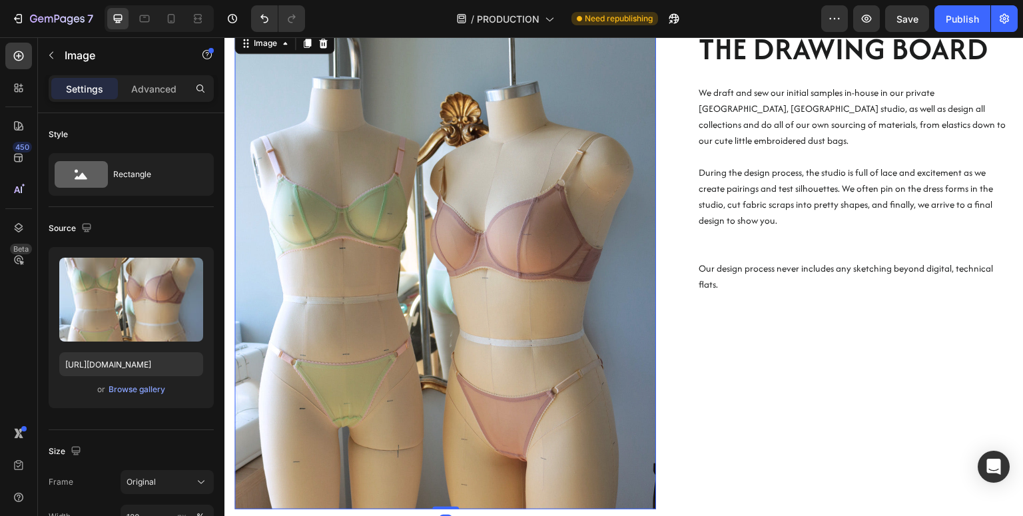
click at [521, 225] on img at bounding box center [445, 270] width 422 height 480
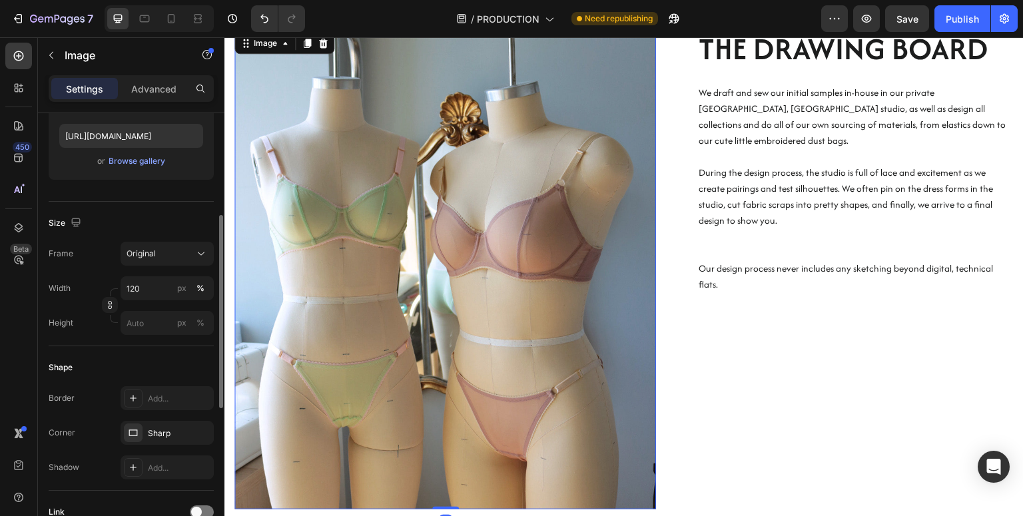
scroll to position [230, 0]
click at [163, 245] on div "Original" at bounding box center [167, 251] width 81 height 13
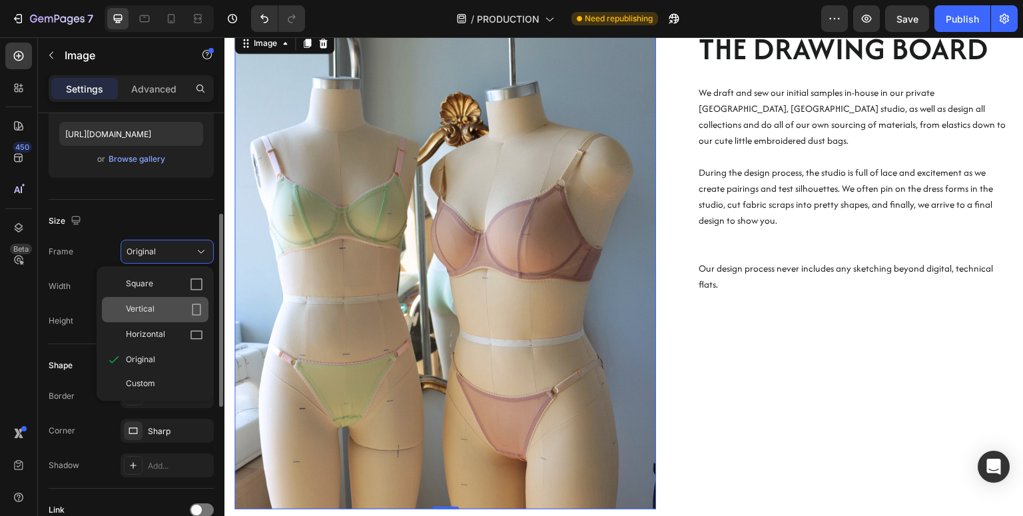
click at [152, 314] on span "Vertical" at bounding box center [140, 309] width 29 height 13
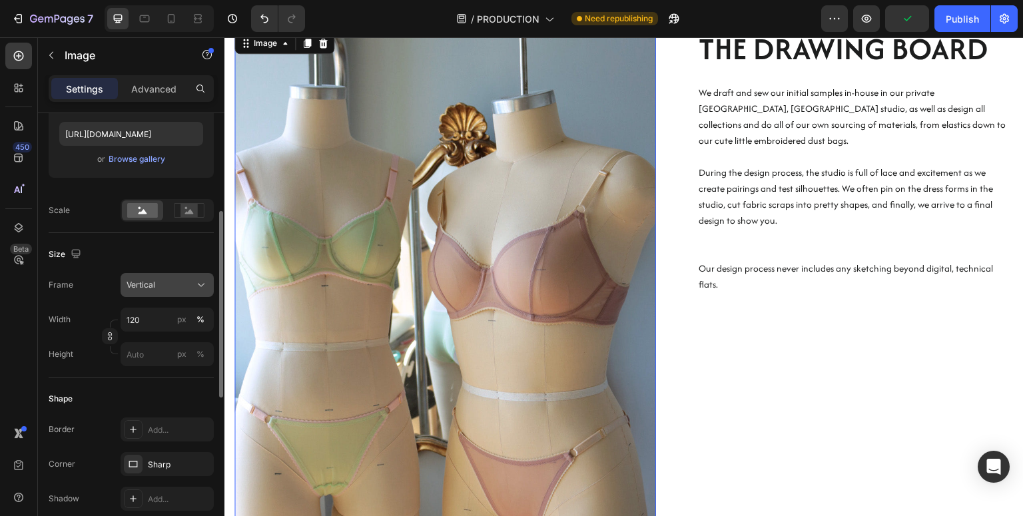
click at [154, 289] on span "Vertical" at bounding box center [141, 285] width 29 height 12
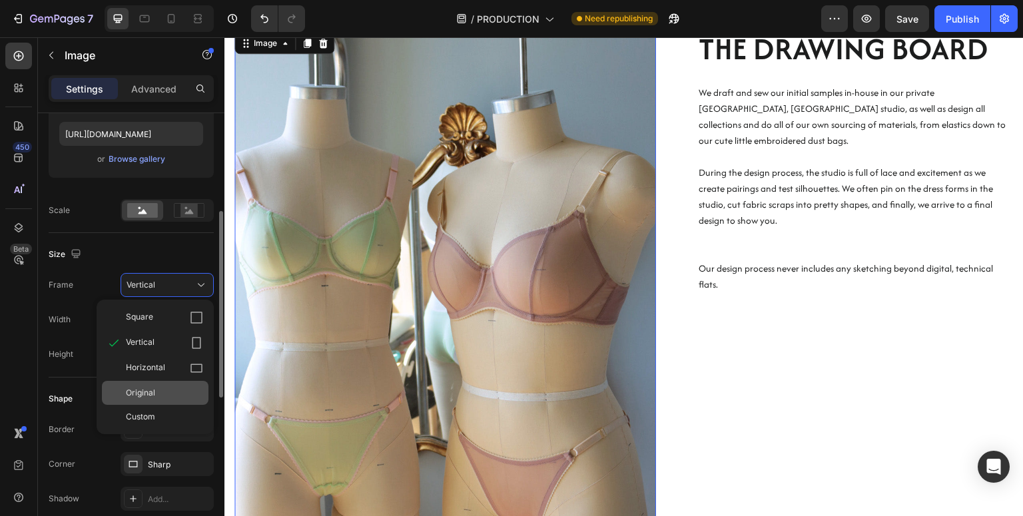
click at [150, 395] on span "Original" at bounding box center [140, 393] width 29 height 12
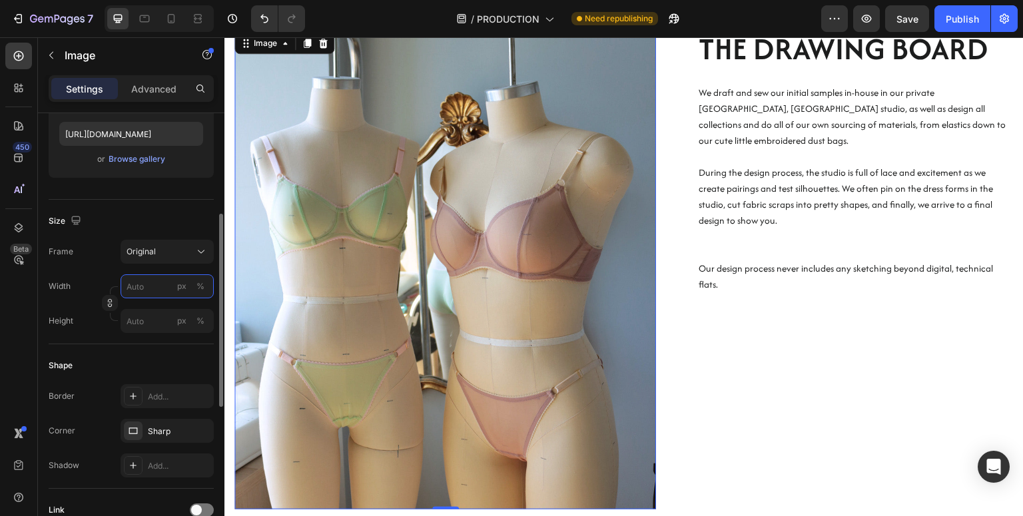
click at [155, 280] on input "px %" at bounding box center [167, 286] width 93 height 24
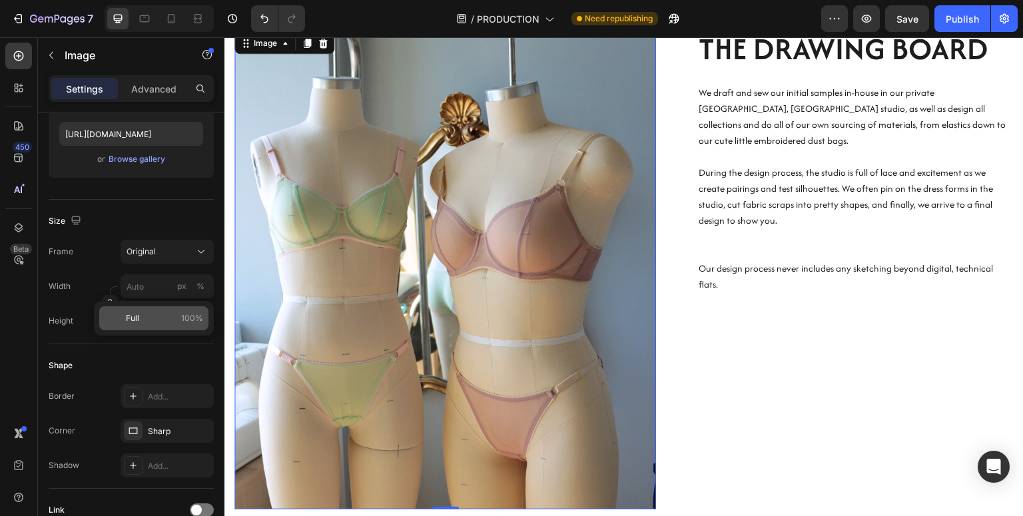
click at [143, 318] on p "Full 100%" at bounding box center [164, 318] width 77 height 12
type input "100"
click at [163, 246] on div "Original" at bounding box center [159, 252] width 65 height 12
click at [154, 220] on div "Size" at bounding box center [131, 221] width 165 height 21
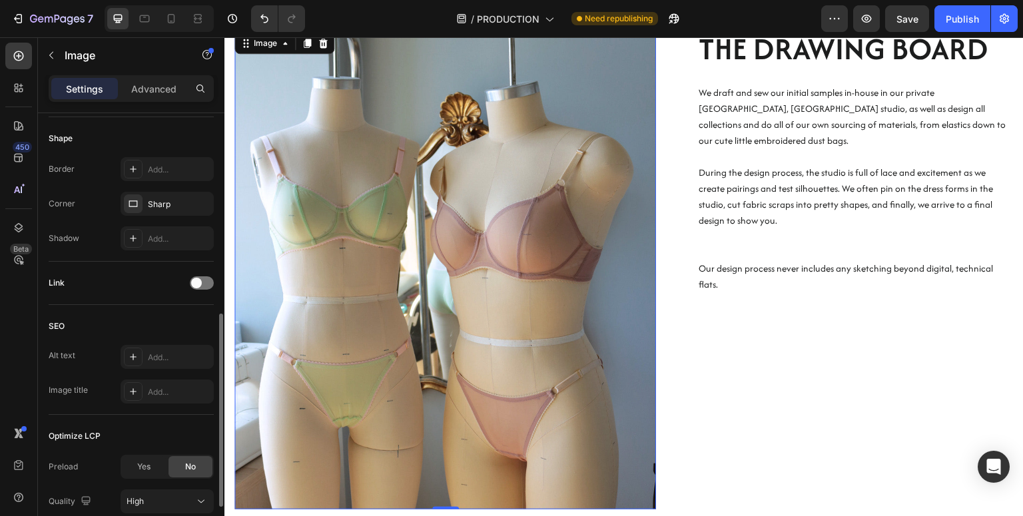
scroll to position [459, 0]
click at [135, 177] on div at bounding box center [133, 168] width 19 height 19
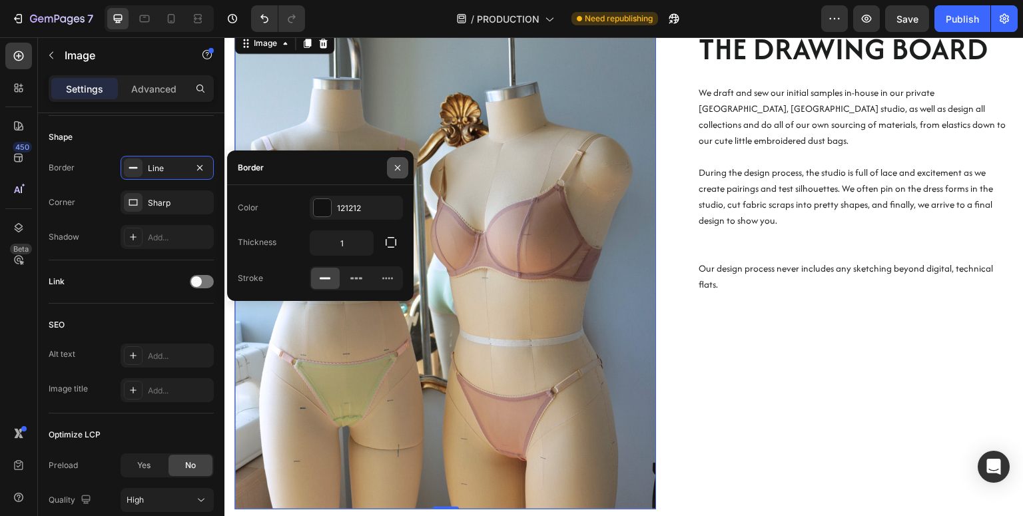
click at [400, 171] on icon "button" at bounding box center [397, 168] width 11 height 11
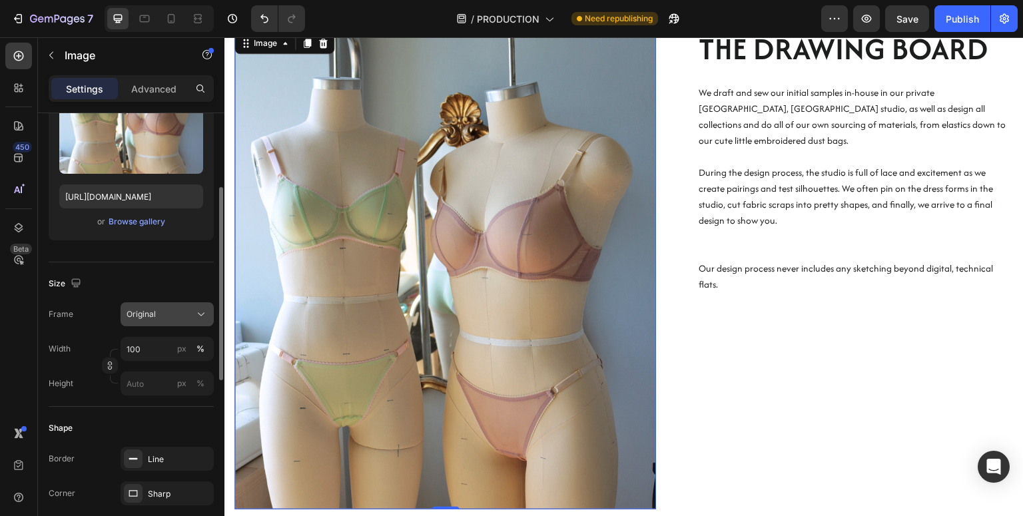
scroll to position [169, 0]
click at [160, 314] on div "Original" at bounding box center [159, 313] width 65 height 12
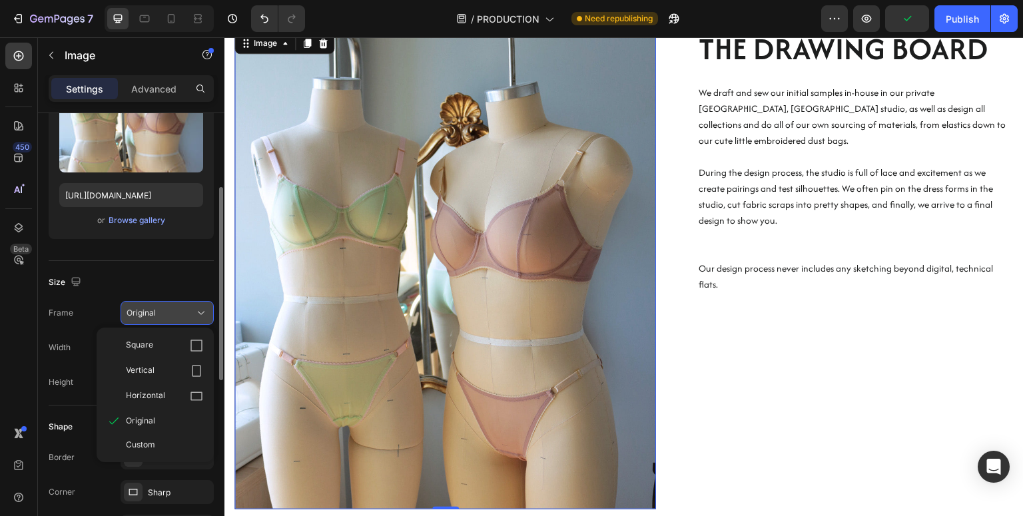
click at [151, 335] on div "Square" at bounding box center [155, 345] width 107 height 25
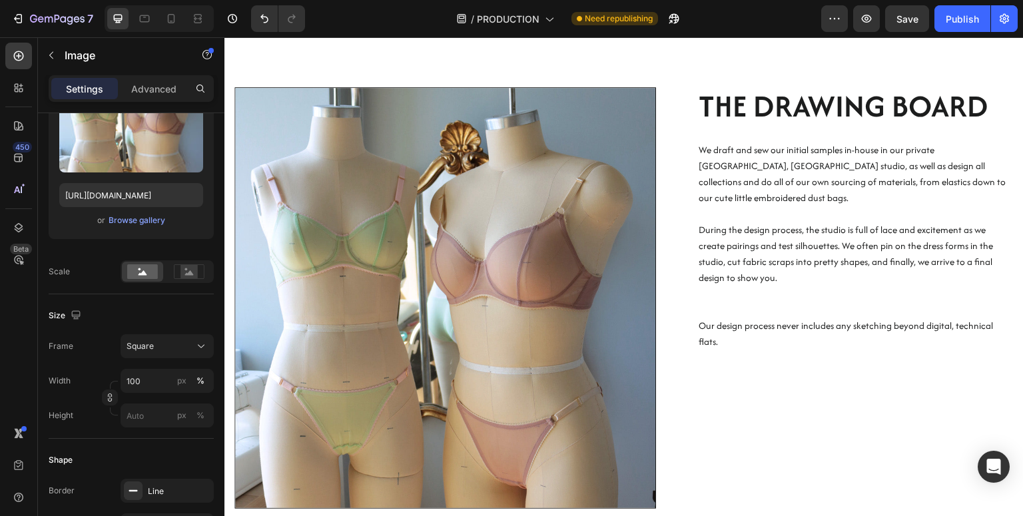
scroll to position [1954, 0]
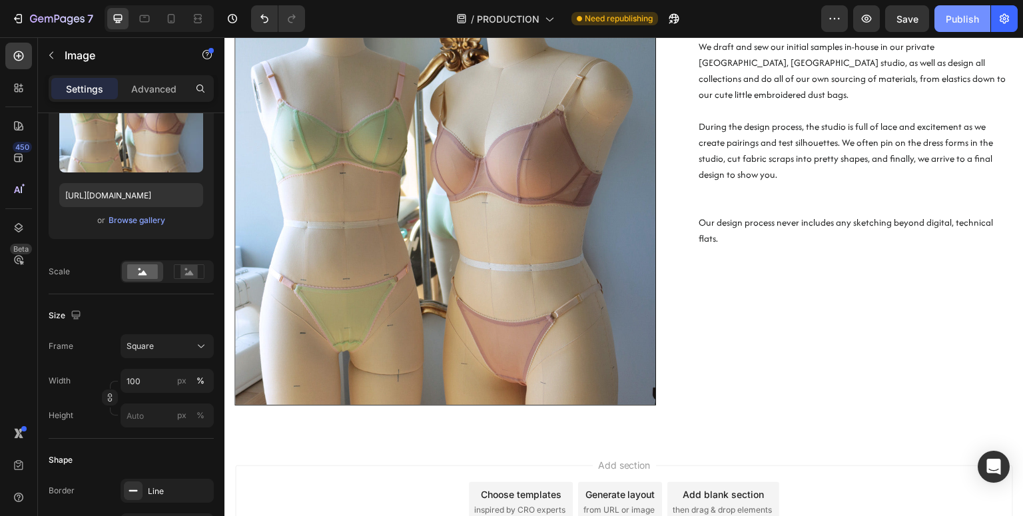
click at [955, 21] on div "Publish" at bounding box center [962, 19] width 33 height 14
